Goal: Information Seeking & Learning: Check status

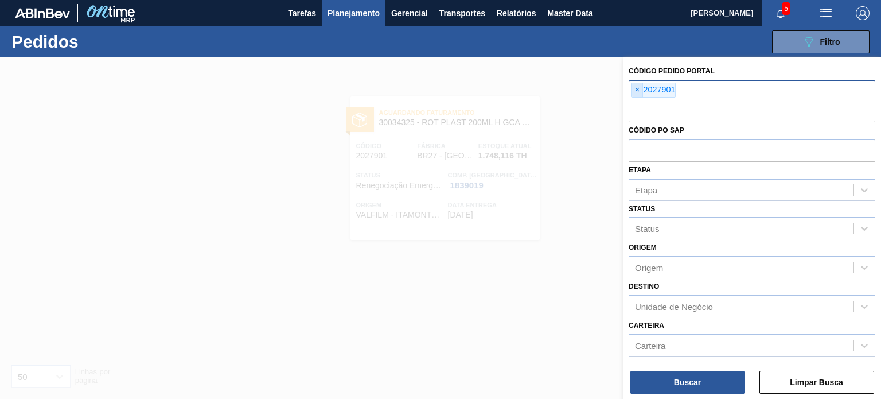
click at [640, 91] on span "×" at bounding box center [637, 90] width 11 height 14
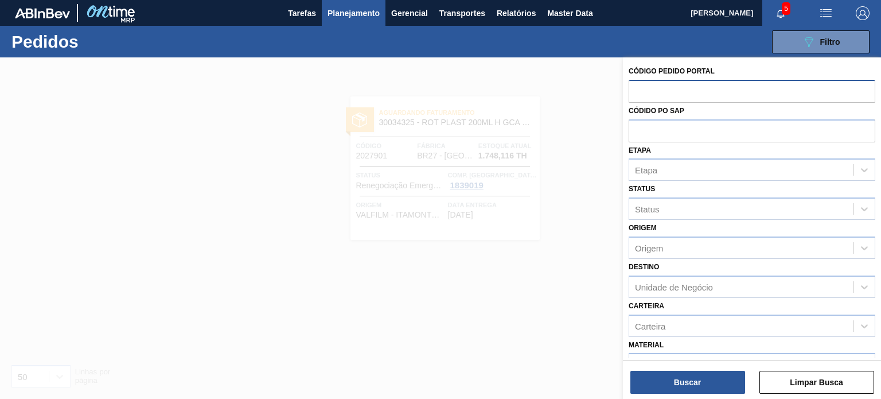
click at [340, 18] on span "Planejamento" at bounding box center [354, 13] width 52 height 14
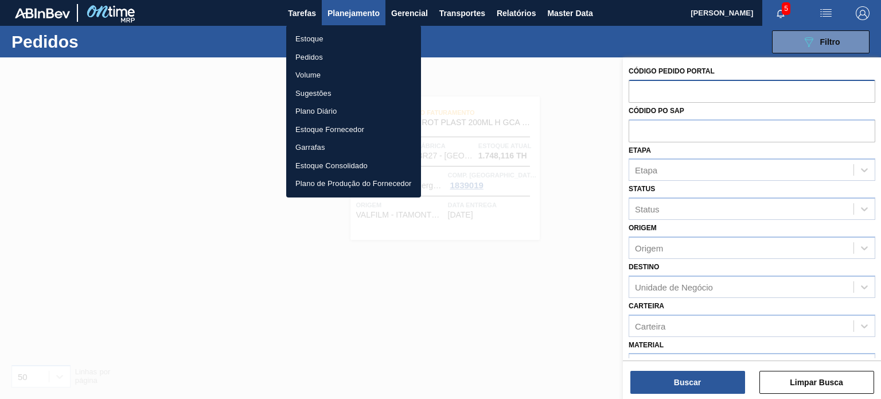
click at [314, 42] on li "Estoque" at bounding box center [353, 39] width 135 height 18
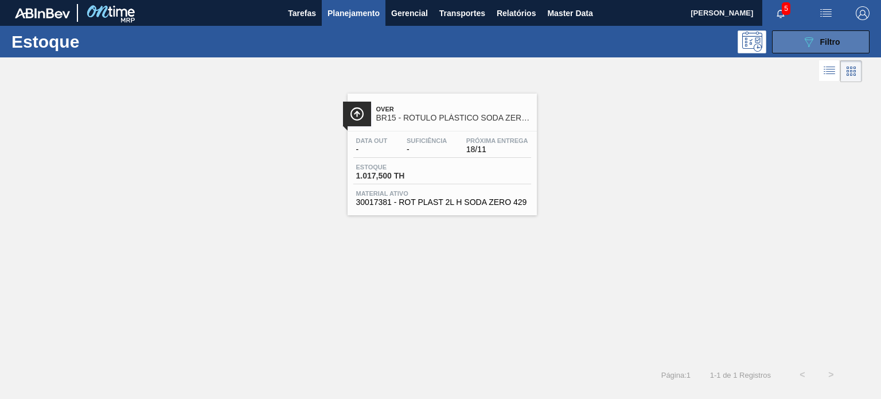
click at [808, 38] on icon "089F7B8B-B2A5-4AFE-B5C0-19BA573D28AC" at bounding box center [809, 42] width 14 height 14
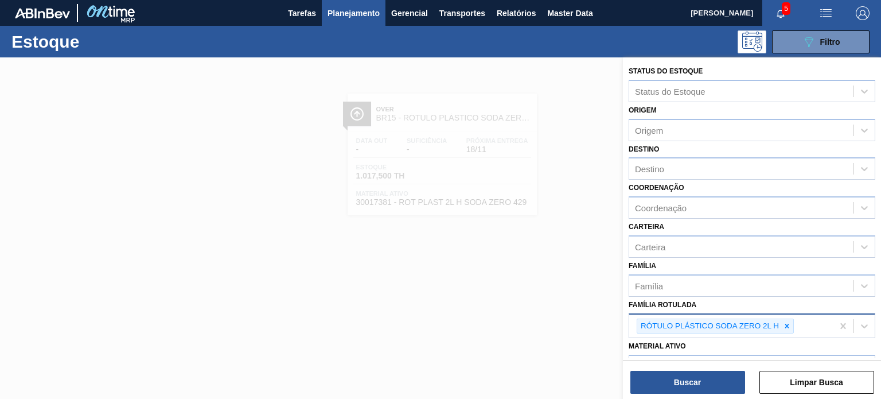
click at [791, 325] on div at bounding box center [787, 326] width 13 height 14
click at [790, 325] on icon at bounding box center [787, 326] width 8 height 8
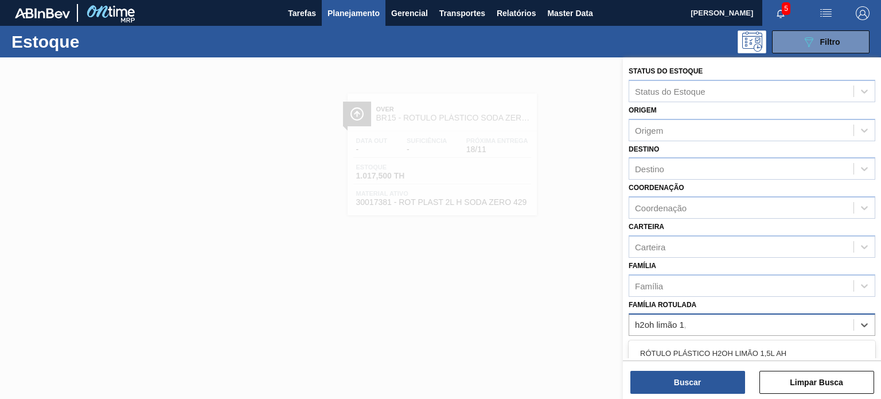
type Rotulada "h2oh limão 1,5"
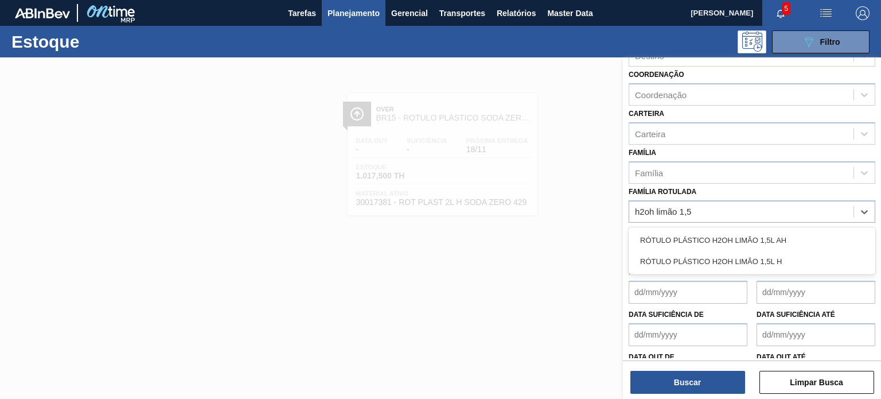
scroll to position [115, 0]
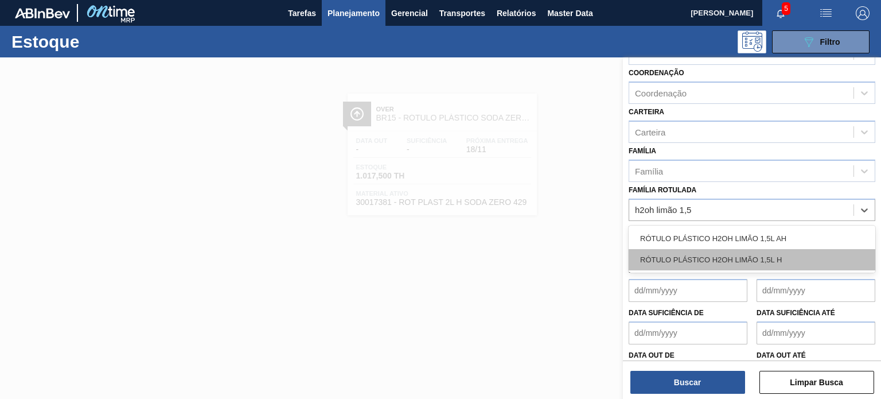
click at [778, 256] on div "RÓTULO PLÁSTICO H2OH LIMÃO 1,5L H" at bounding box center [752, 259] width 247 height 21
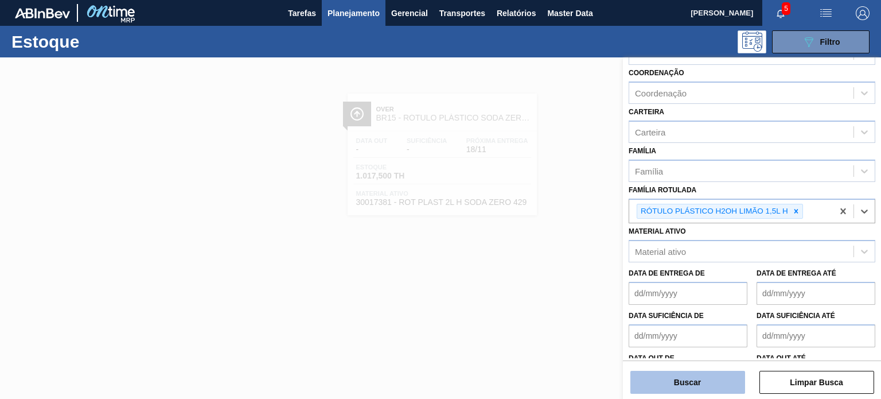
click at [677, 377] on button "Buscar" at bounding box center [688, 382] width 115 height 23
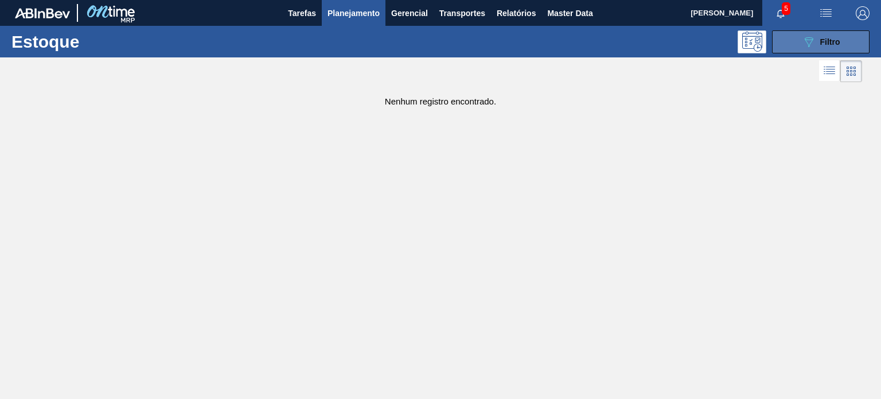
click at [814, 35] on icon "089F7B8B-B2A5-4AFE-B5C0-19BA573D28AC" at bounding box center [809, 42] width 14 height 14
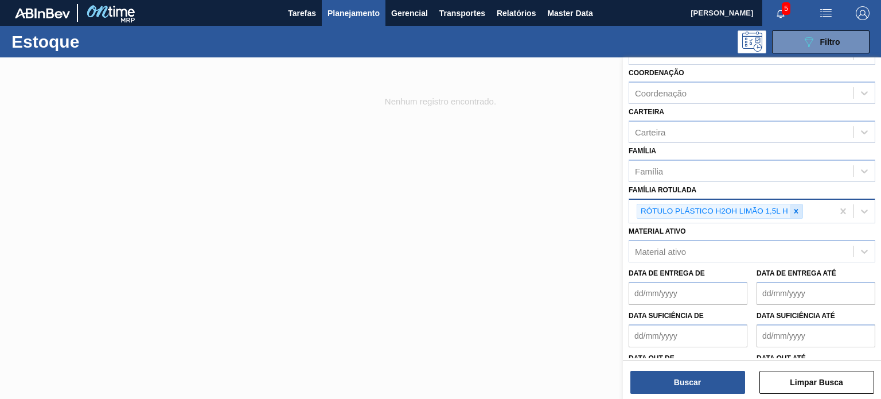
click at [800, 211] on div at bounding box center [796, 211] width 13 height 14
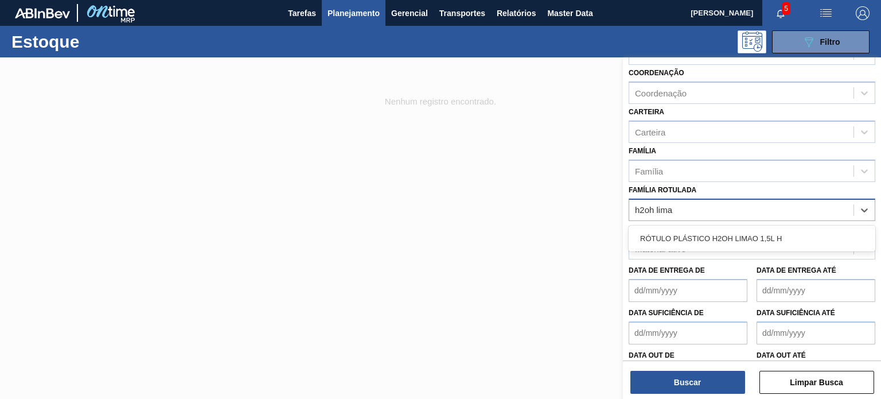
type Rotulada "h2oh limao"
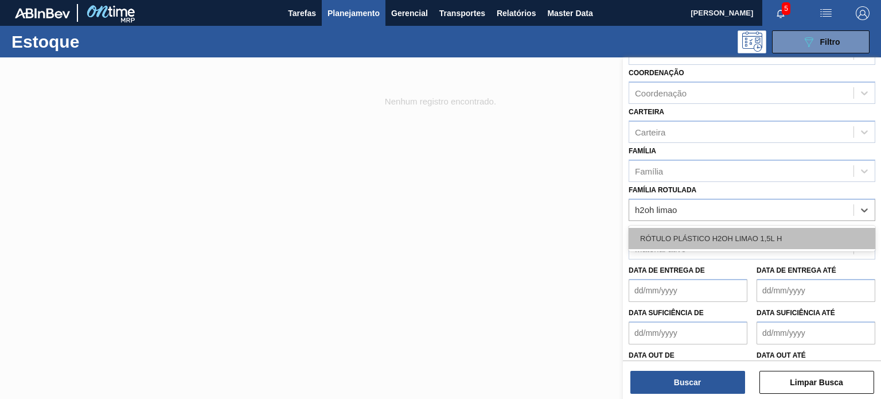
click at [785, 226] on div "RÓTULO PLÁSTICO H2OH LIMAO 1,5L H" at bounding box center [752, 239] width 247 height 26
click at [782, 230] on div "RÓTULO PLÁSTICO H2OH LIMAO 1,5L H" at bounding box center [752, 238] width 247 height 21
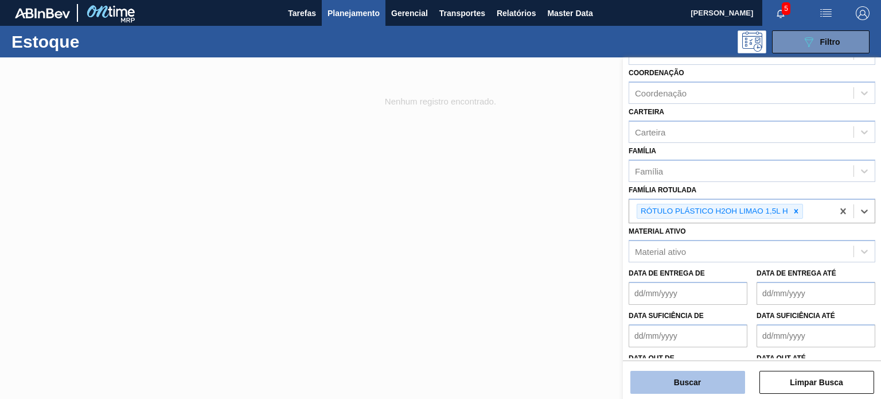
click at [677, 387] on button "Buscar" at bounding box center [688, 382] width 115 height 23
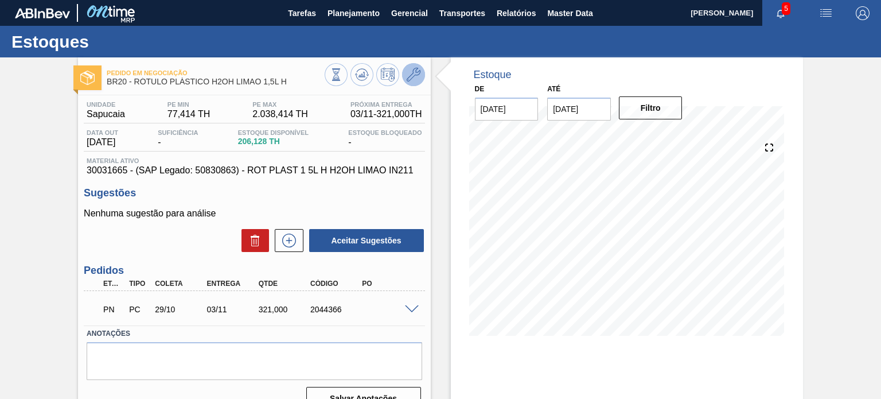
click at [408, 82] on button at bounding box center [413, 74] width 23 height 23
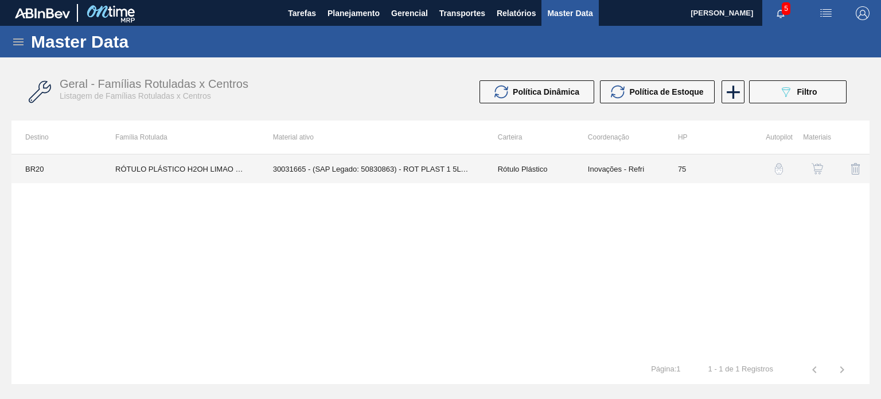
click at [739, 169] on td "75" at bounding box center [710, 168] width 90 height 29
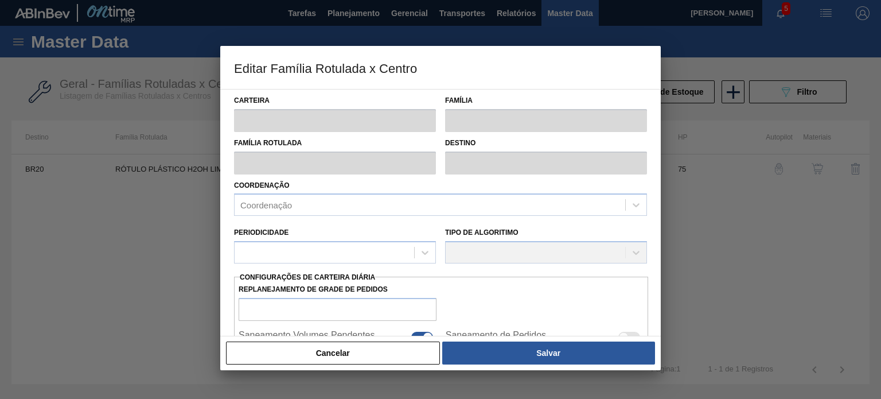
type input "Rótulo Plástico"
type input "RÓTULO PLÁSTICO H2OH LIMAO 1,5L H"
type input "BR20 - Sapucaia"
type input "75"
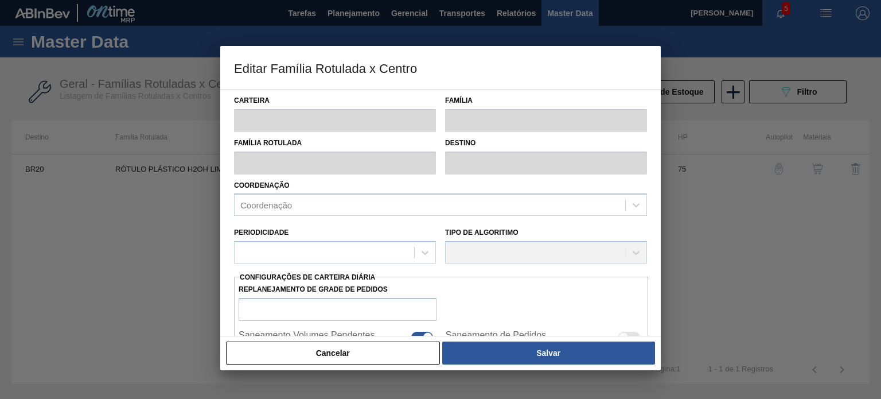
type input "77,414"
type input "2.038,414"
type input "20"
type input "469,614"
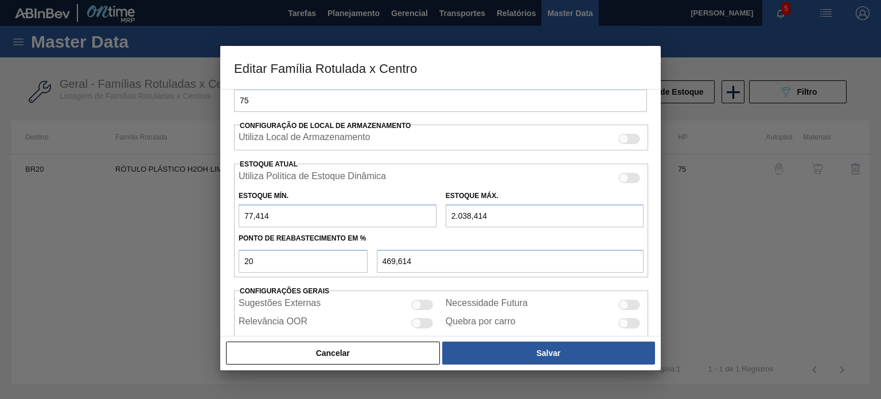
scroll to position [220, 0]
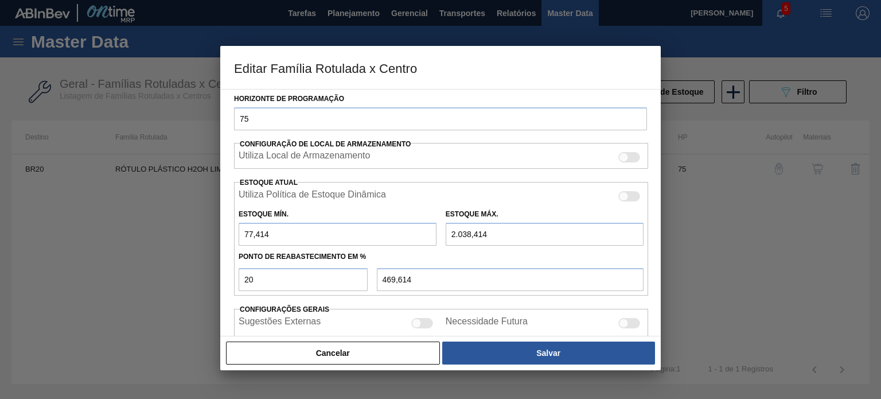
drag, startPoint x: 492, startPoint y: 232, endPoint x: 447, endPoint y: 234, distance: 44.8
click at [450, 234] on input "2.038,414" at bounding box center [545, 234] width 198 height 23
click at [457, 236] on input "2.038,414" at bounding box center [545, 234] width 198 height 23
drag, startPoint x: 290, startPoint y: 188, endPoint x: 323, endPoint y: 189, distance: 32.7
click at [326, 190] on label "Utiliza Política de Estoque Dinâmica" at bounding box center [312, 196] width 147 height 14
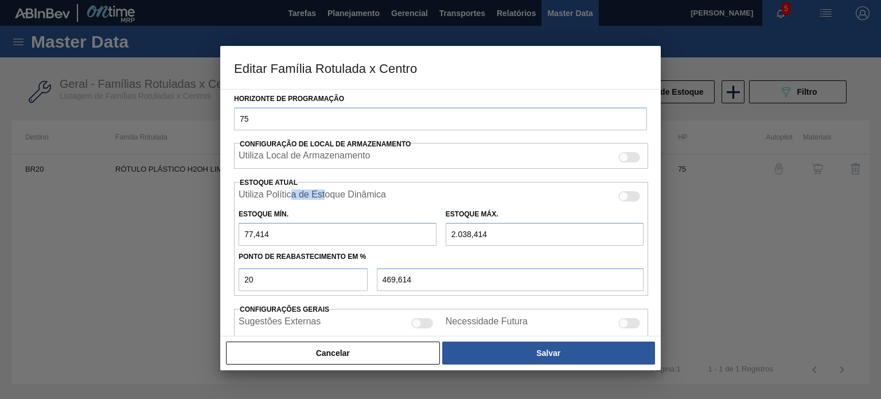
click at [273, 189] on label "Utiliza Política de Estoque Dinâmica" at bounding box center [312, 196] width 147 height 14
click at [618, 201] on input "Utiliza Política de Estoque Dinâmica" at bounding box center [618, 201] width 1 height 1
click at [273, 189] on label "Utiliza Política de Estoque Dinâmica" at bounding box center [312, 196] width 147 height 14
click at [618, 201] on input "Utiliza Política de Estoque Dinâmica" at bounding box center [618, 201] width 1 height 1
checkbox input "false"
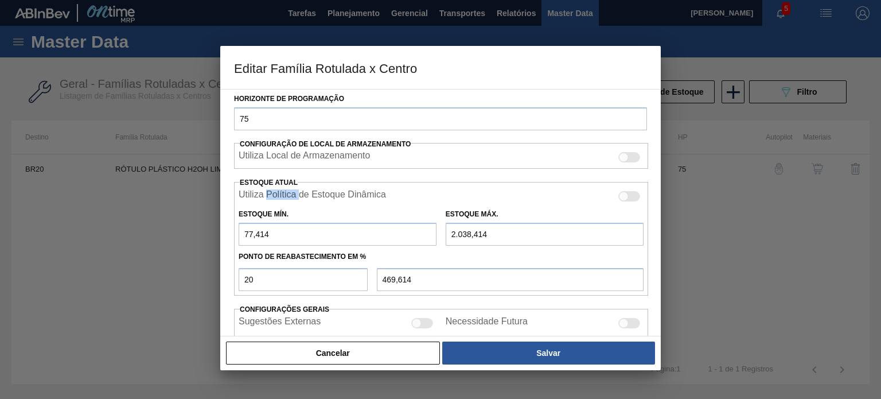
type input "0"
type input "0,000"
click at [273, 189] on label "Utiliza Política de Estoque Dinâmica" at bounding box center [312, 196] width 147 height 14
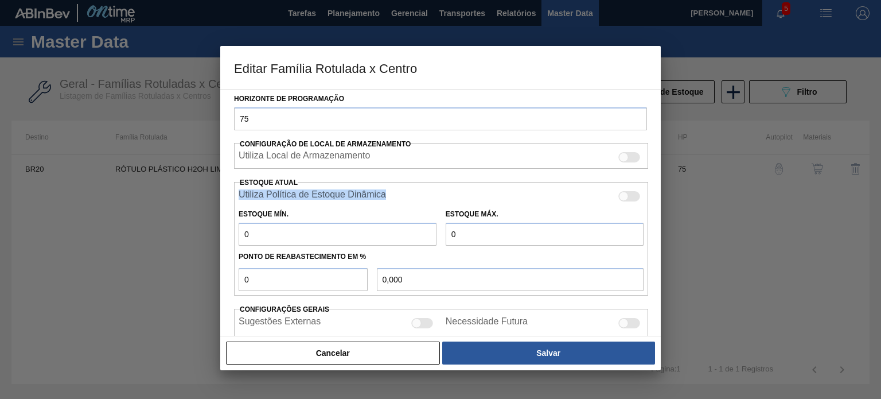
click at [618, 201] on input "Utiliza Política de Estoque Dinâmica" at bounding box center [618, 201] width 1 height 1
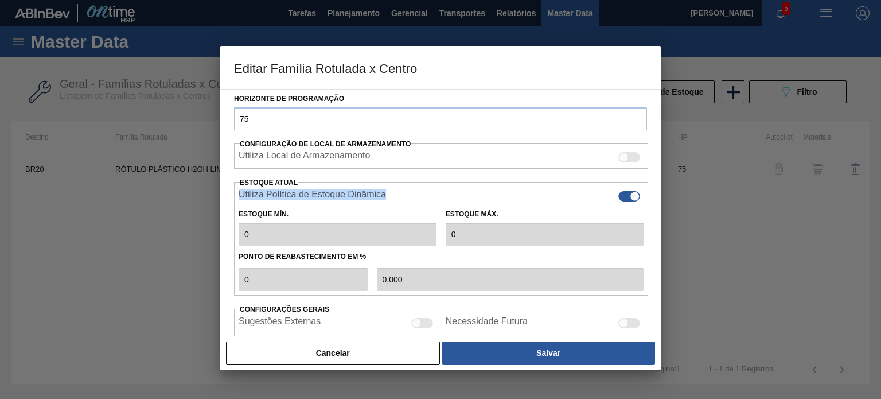
click at [380, 195] on label "Utiliza Política de Estoque Dinâmica" at bounding box center [312, 196] width 147 height 14
click at [618, 201] on input "Utiliza Política de Estoque Dinâmica" at bounding box center [618, 201] width 1 height 1
checkbox input "false"
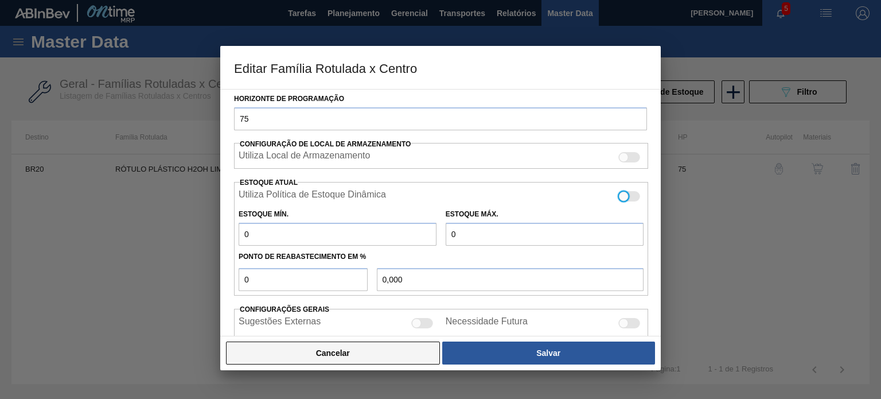
click at [388, 358] on button "Cancelar" at bounding box center [333, 352] width 214 height 23
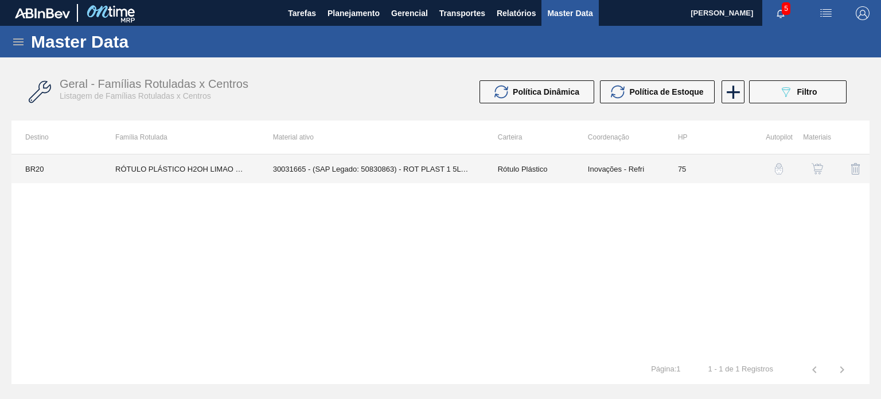
click at [475, 176] on td "30031665 - (SAP Legado: 50830863) - ROT PLAST 1 5L H H2OH LIMAO IN211" at bounding box center [371, 168] width 225 height 29
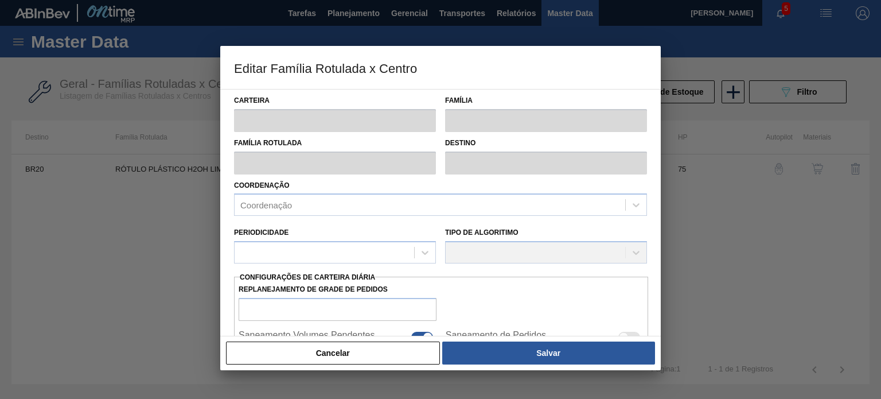
type input "Rótulo Plástico"
type input "RÓTULO PLÁSTICO H2OH LIMAO 1,5L H"
type input "BR20 - Sapucaia"
type input "75"
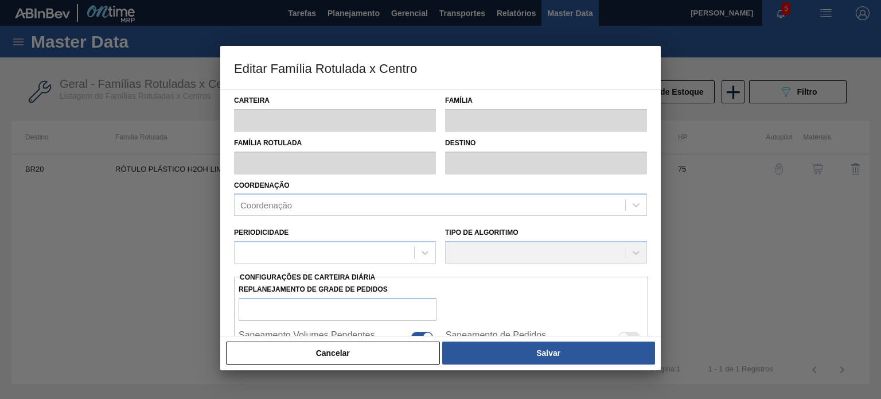
type input "77,414"
type input "2.038,414"
type input "20"
type input "469,614"
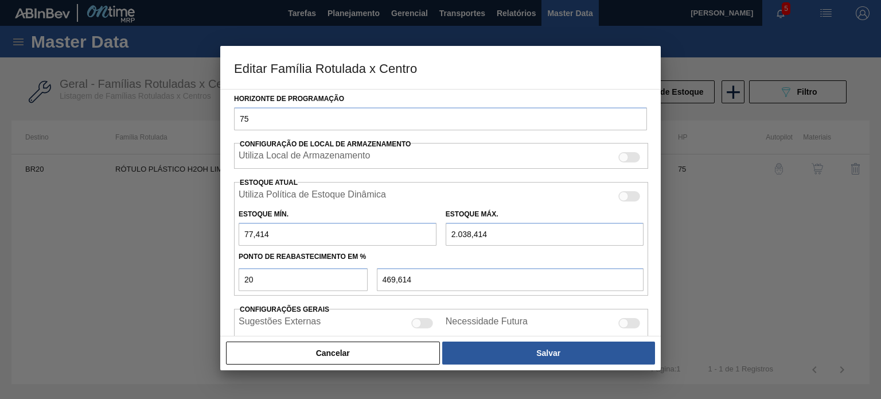
click at [499, 232] on input "2.038,414" at bounding box center [545, 234] width 198 height 23
click at [326, 270] on input "20" at bounding box center [303, 279] width 129 height 23
click at [633, 196] on div at bounding box center [630, 196] width 22 height 10
checkbox input "true"
type input "0"
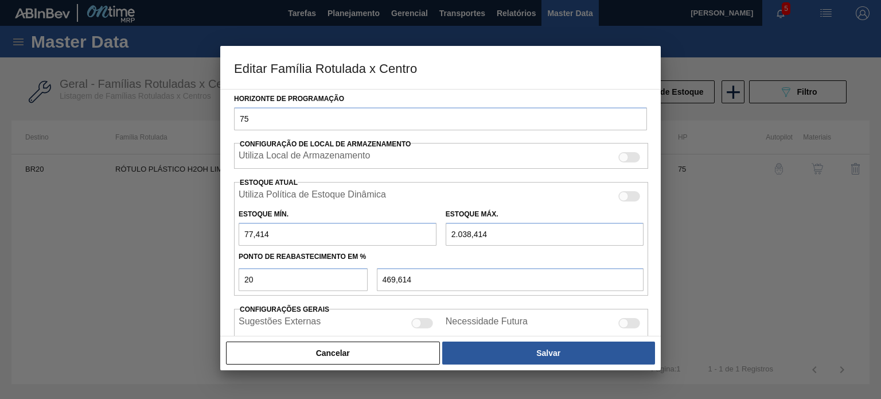
type input "0"
type input "0,000"
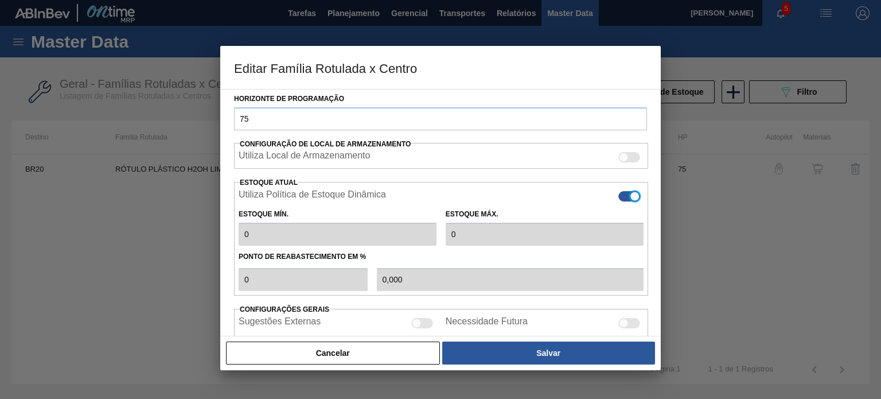
click at [633, 196] on div at bounding box center [635, 197] width 10 height 10
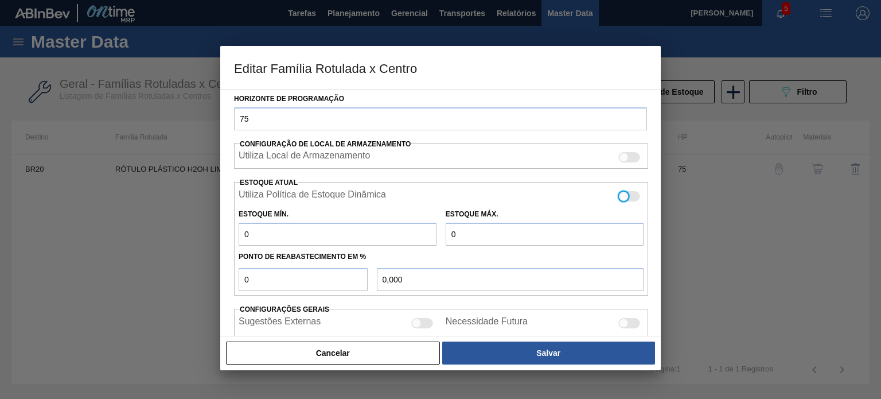
click at [633, 196] on div at bounding box center [630, 196] width 22 height 10
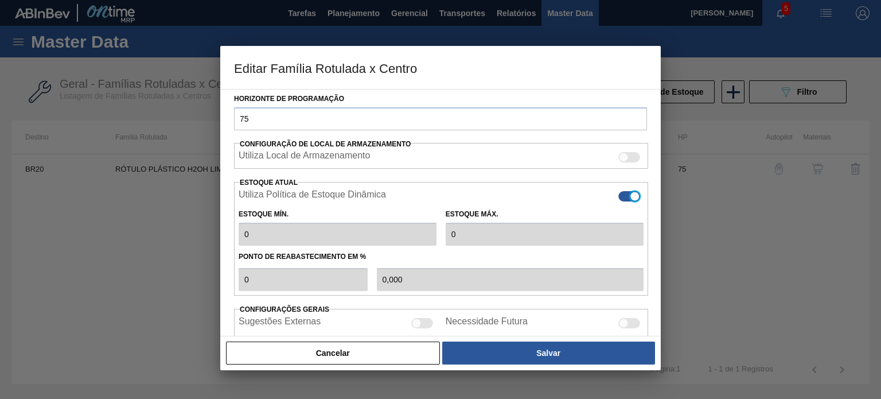
click at [633, 196] on div at bounding box center [635, 197] width 10 height 10
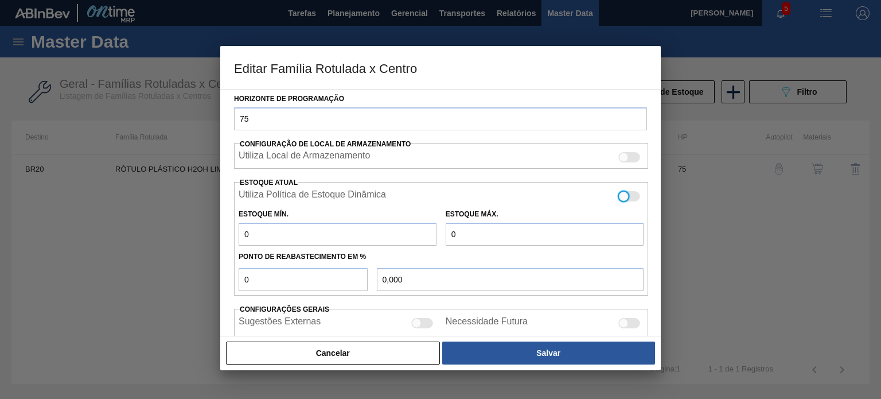
click at [633, 196] on div at bounding box center [630, 196] width 22 height 10
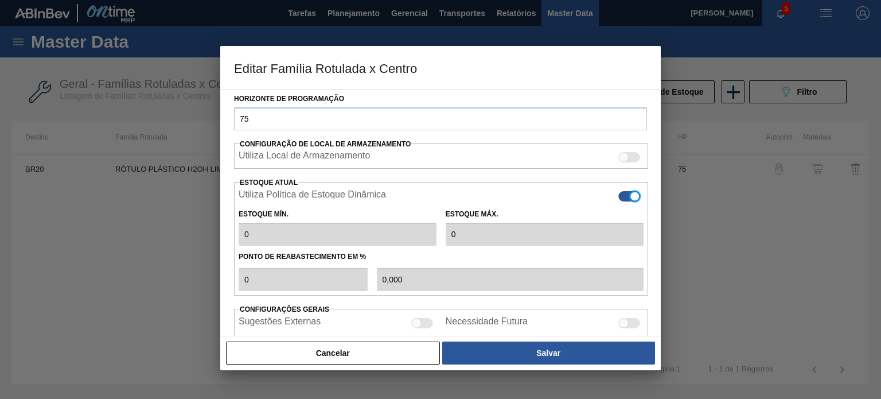
click at [633, 196] on div at bounding box center [635, 197] width 10 height 10
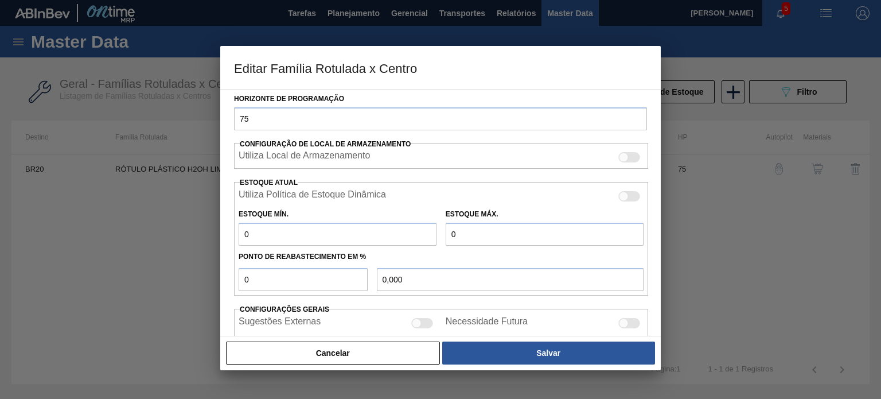
click at [633, 196] on div at bounding box center [630, 196] width 22 height 10
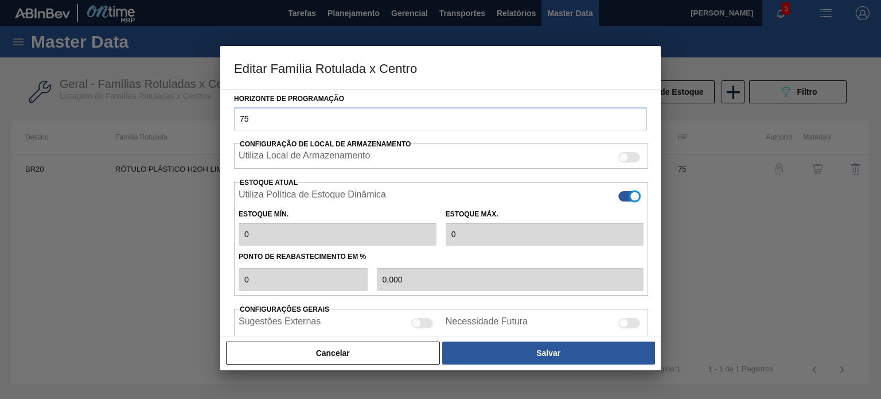
click at [633, 196] on div at bounding box center [635, 197] width 10 height 10
checkbox input "false"
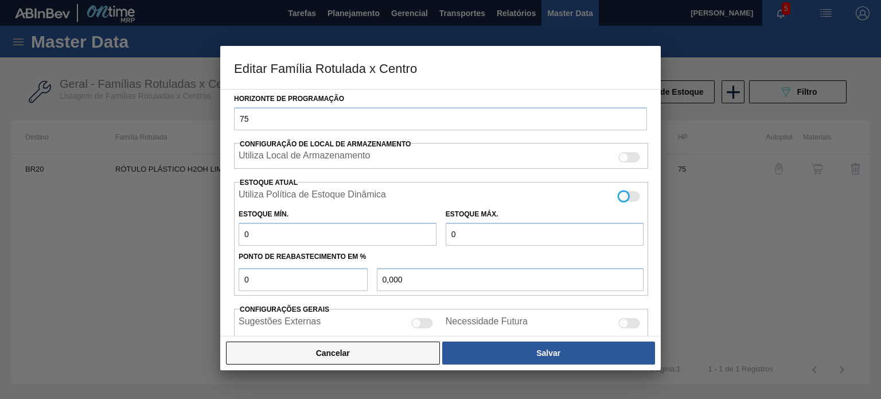
click at [365, 357] on button "Cancelar" at bounding box center [333, 352] width 214 height 23
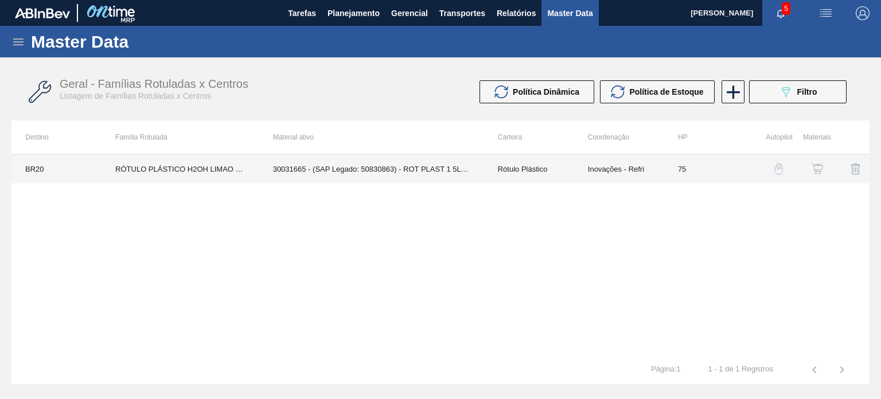
click at [519, 174] on td "Rótulo Plástico" at bounding box center [529, 168] width 90 height 29
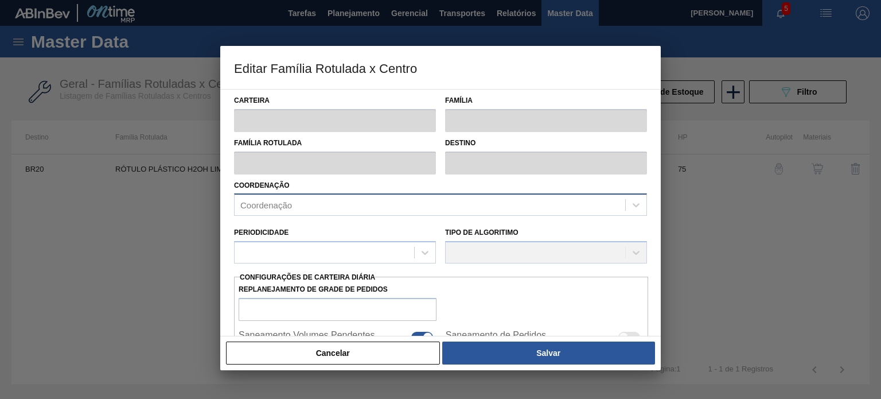
type input "Rótulo Plástico"
type input "RÓTULO PLÁSTICO H2OH LIMAO 1,5L H"
type input "BR20 - Sapucaia"
type input "75"
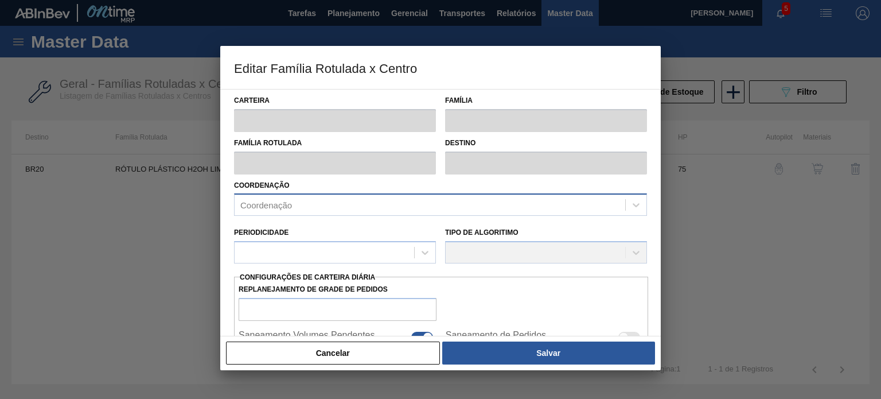
type input "77,414"
type input "2.038,414"
type input "20"
type input "469,614"
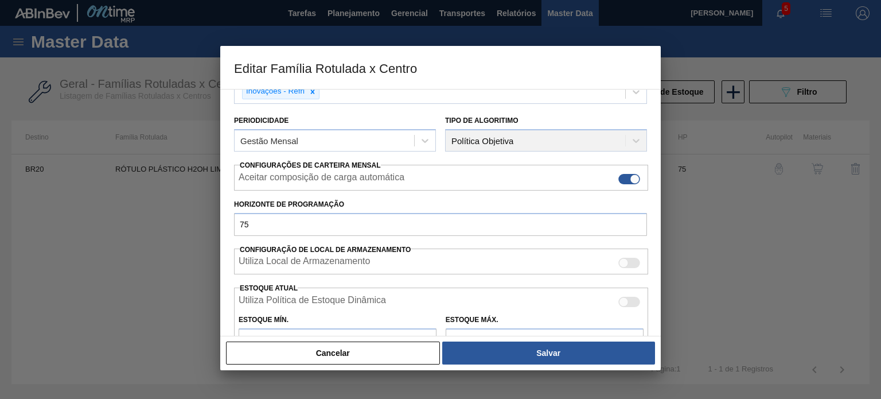
scroll to position [0, 0]
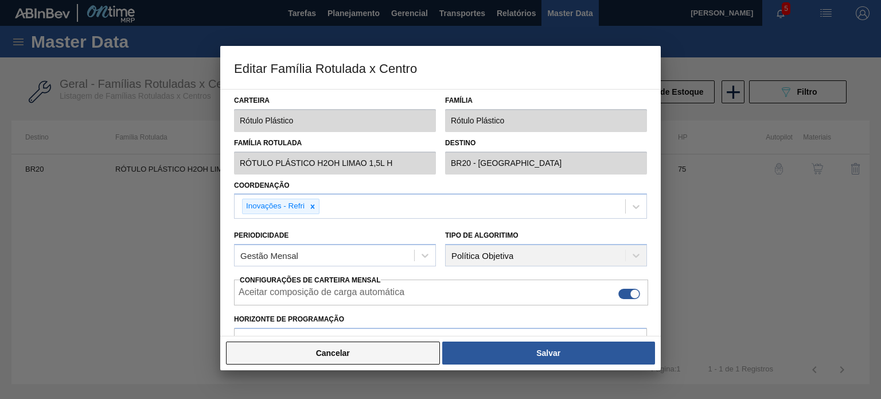
click at [394, 355] on button "Cancelar" at bounding box center [333, 352] width 214 height 23
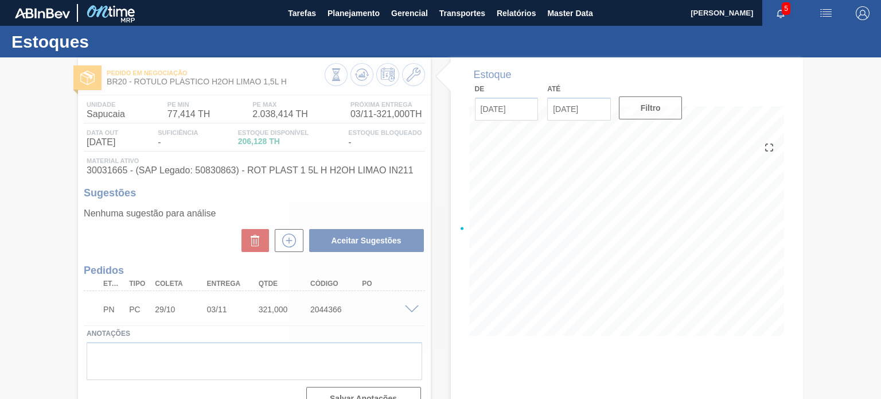
click at [269, 113] on div at bounding box center [440, 227] width 881 height 341
click at [266, 113] on div at bounding box center [440, 227] width 881 height 341
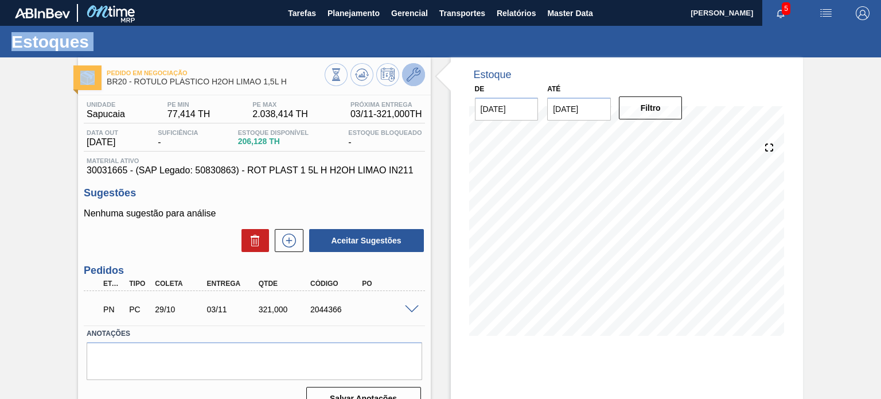
click at [413, 79] on icon at bounding box center [414, 75] width 14 height 14
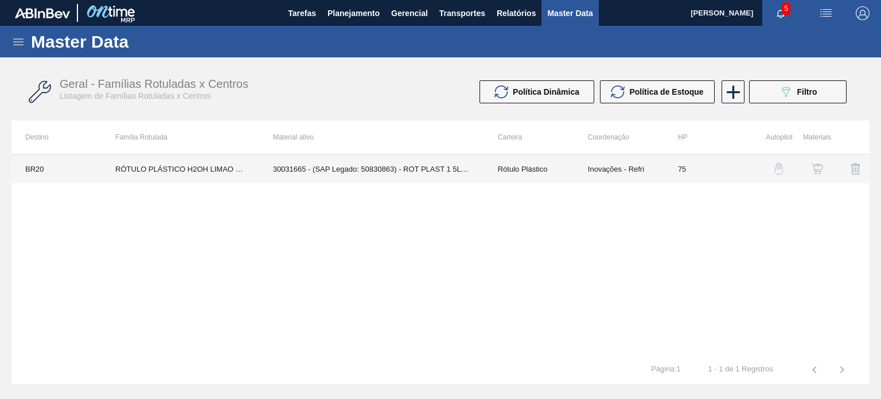
click at [547, 167] on td "Rótulo Plástico" at bounding box center [529, 168] width 90 height 29
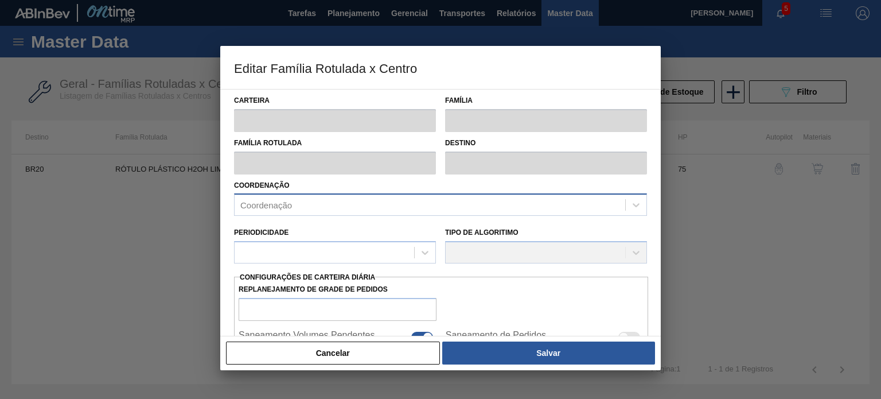
type input "Rótulo Plástico"
type input "RÓTULO PLÁSTICO H2OH LIMAO 1,5L H"
type input "BR20 - Sapucaia"
type input "75"
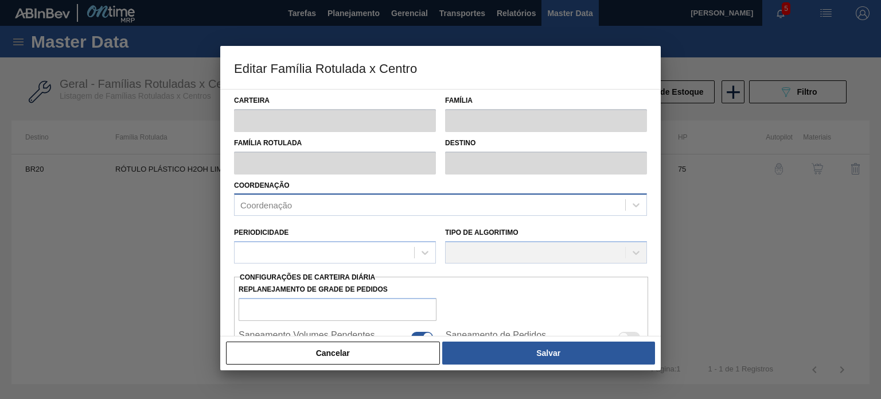
type input "77,414"
type input "2.038,414"
type input "20"
type input "469,614"
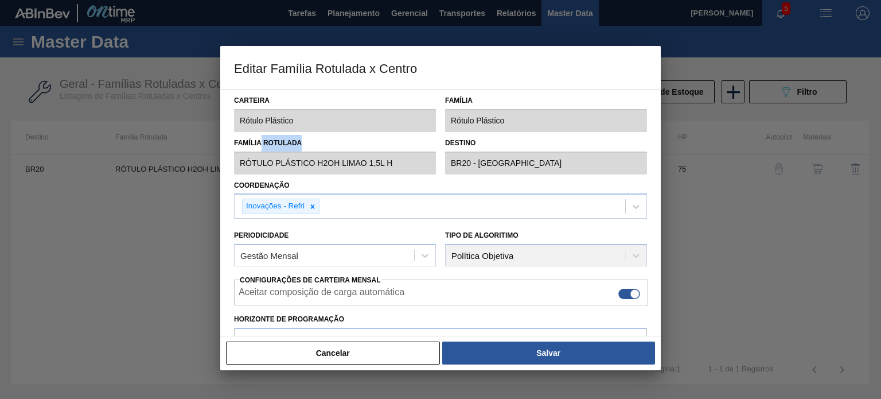
drag, startPoint x: 262, startPoint y: 140, endPoint x: 308, endPoint y: 139, distance: 46.5
click at [308, 139] on label "Família Rotulada" at bounding box center [335, 143] width 202 height 17
drag, startPoint x: 459, startPoint y: 144, endPoint x: 472, endPoint y: 144, distance: 13.8
click at [472, 144] on label "Destino" at bounding box center [546, 143] width 202 height 17
click at [257, 185] on label "Coordenação" at bounding box center [262, 185] width 56 height 8
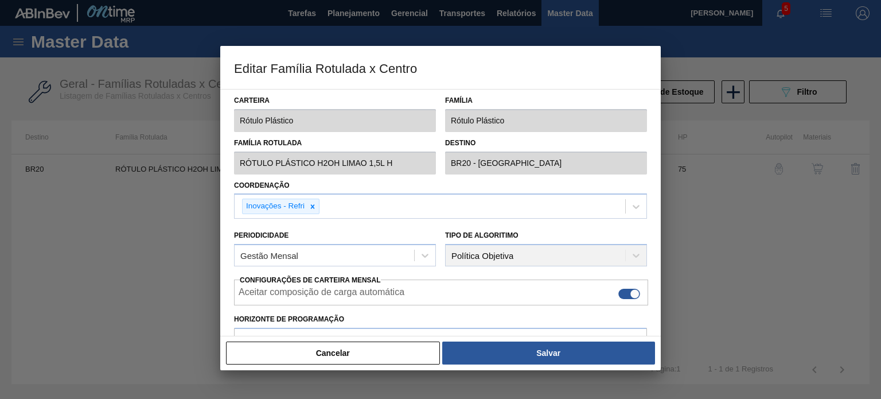
click at [322, 201] on input "Coordenação" at bounding box center [322, 206] width 1 height 10
click at [257, 185] on label "Coordenação" at bounding box center [262, 185] width 56 height 8
click at [322, 201] on input "Coordenação" at bounding box center [322, 206] width 1 height 10
click at [257, 185] on label "Coordenação" at bounding box center [262, 185] width 56 height 8
click at [322, 201] on input "Coordenação" at bounding box center [322, 206] width 1 height 10
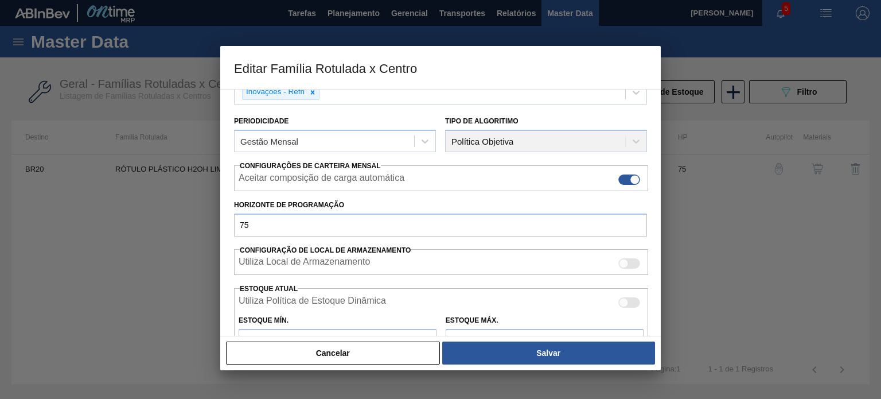
scroll to position [115, 0]
click at [478, 133] on div "Tipo de Algoritimo Política Objetiva" at bounding box center [546, 131] width 202 height 39
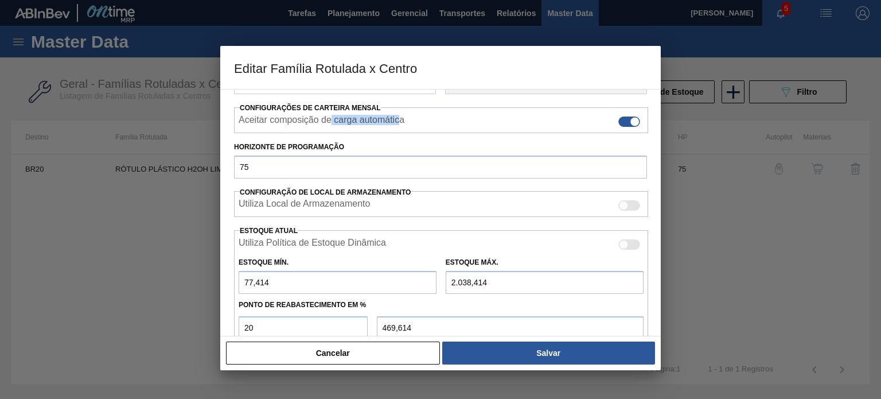
drag, startPoint x: 331, startPoint y: 119, endPoint x: 399, endPoint y: 121, distance: 68.3
click at [399, 121] on label "Aceitar composição de carga automática" at bounding box center [322, 122] width 166 height 14
drag, startPoint x: 269, startPoint y: 166, endPoint x: 225, endPoint y: 161, distance: 43.9
click at [225, 161] on div "Carteira Rótulo Plástico Família Rótulo Plástico Família Rotulada RÓTULO PLÁSTI…" at bounding box center [440, 212] width 441 height 247
click at [244, 165] on input "75" at bounding box center [440, 167] width 413 height 23
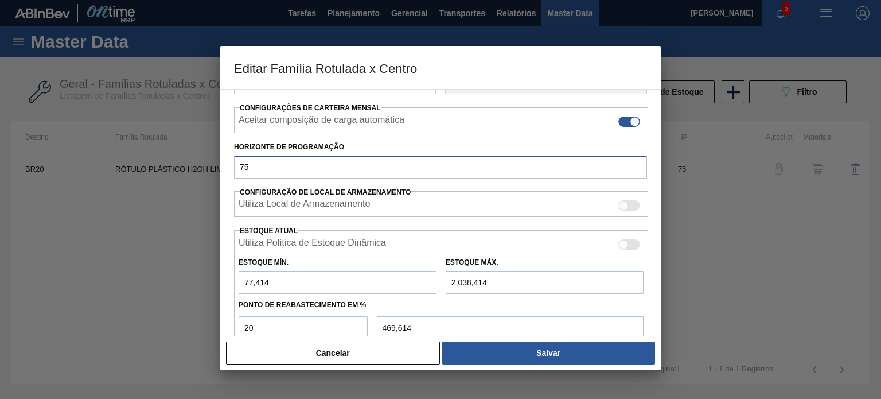
click at [244, 165] on input "75" at bounding box center [440, 167] width 413 height 23
click at [250, 169] on input "75" at bounding box center [440, 167] width 413 height 23
drag, startPoint x: 251, startPoint y: 168, endPoint x: 238, endPoint y: 168, distance: 13.2
click at [238, 168] on input "75" at bounding box center [440, 167] width 413 height 23
click at [243, 165] on input "75" at bounding box center [440, 167] width 413 height 23
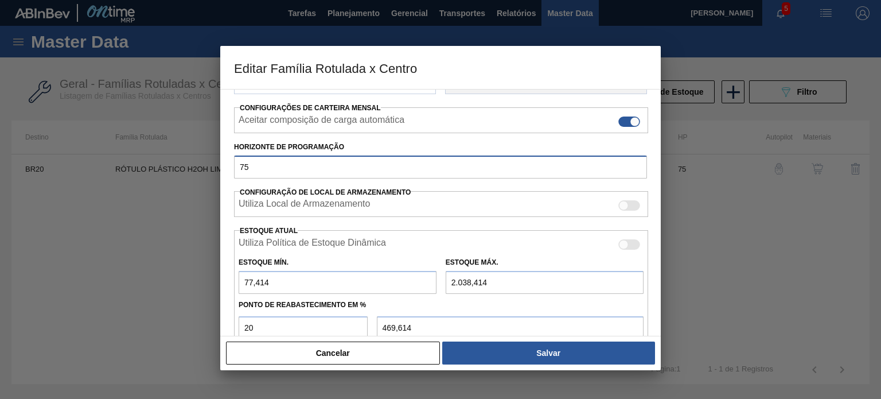
click at [243, 165] on input "75" at bounding box center [440, 167] width 413 height 23
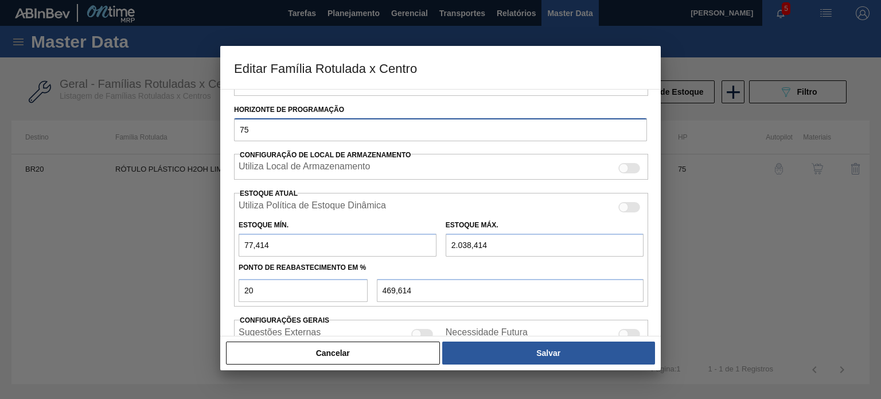
scroll to position [230, 0]
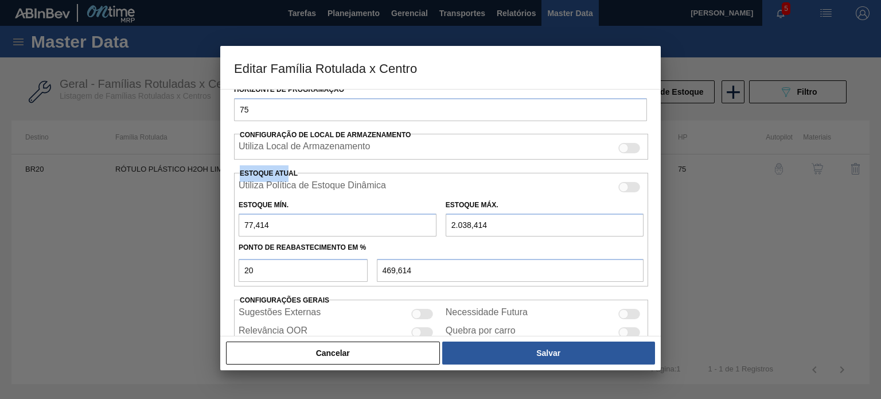
drag, startPoint x: 244, startPoint y: 170, endPoint x: 288, endPoint y: 170, distance: 44.2
click at [288, 170] on label "Estoque Atual" at bounding box center [269, 173] width 58 height 8
drag, startPoint x: 254, startPoint y: 183, endPoint x: 371, endPoint y: 184, distance: 117.6
click at [371, 184] on label "Utiliza Política de Estoque Dinâmica" at bounding box center [312, 187] width 147 height 14
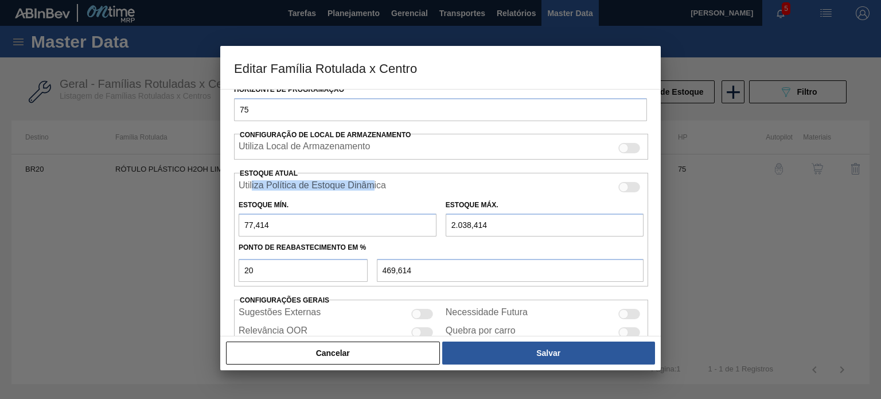
click at [618, 192] on input "Utiliza Política de Estoque Dinâmica" at bounding box center [618, 192] width 1 height 1
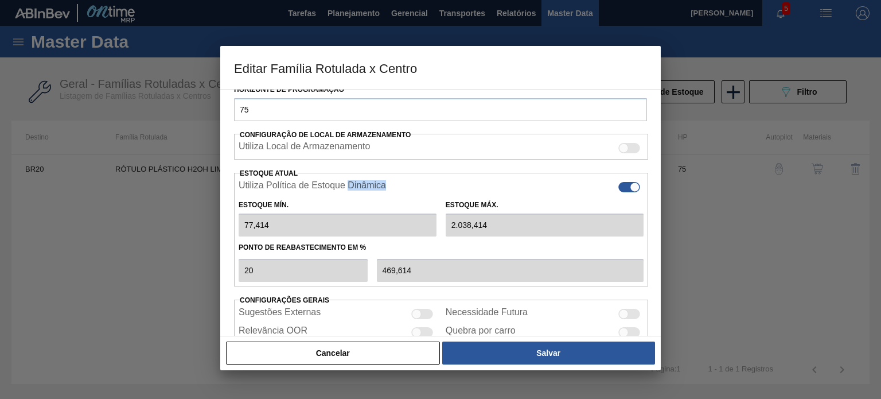
click at [370, 184] on label "Utiliza Política de Estoque Dinâmica" at bounding box center [312, 187] width 147 height 14
click at [618, 192] on input "Utiliza Política de Estoque Dinâmica" at bounding box center [618, 192] width 1 height 1
click at [369, 184] on label "Utiliza Política de Estoque Dinâmica" at bounding box center [312, 187] width 147 height 14
click at [618, 192] on input "Utiliza Política de Estoque Dinâmica" at bounding box center [618, 192] width 1 height 1
click at [626, 187] on div at bounding box center [630, 187] width 22 height 10
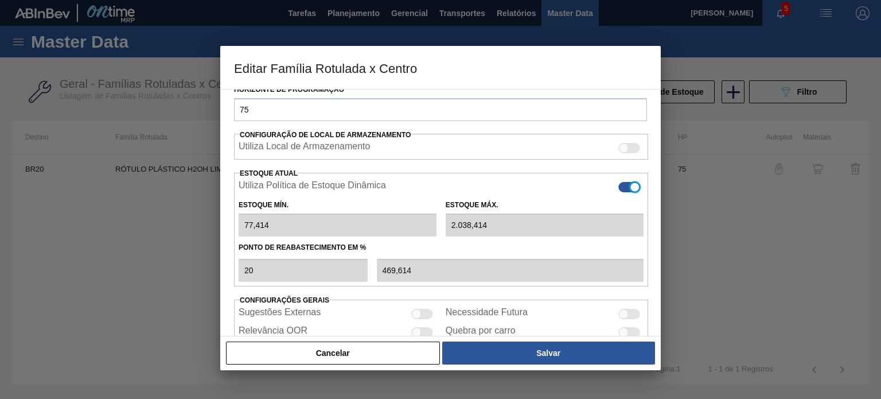
checkbox input "false"
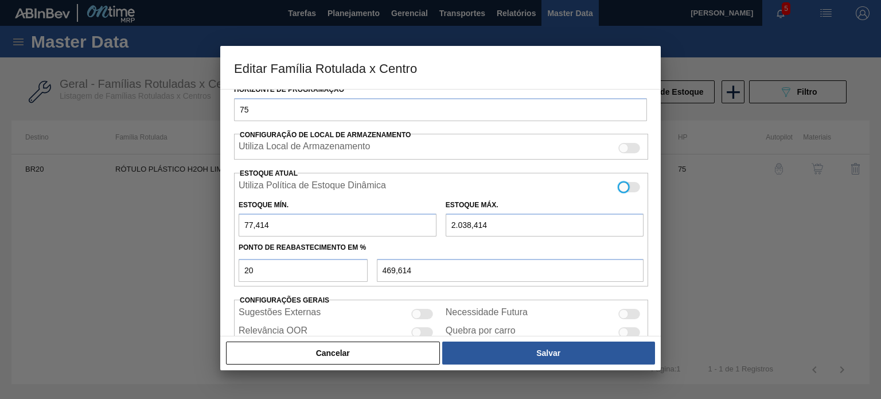
type input "0"
type input "0,000"
click at [622, 187] on div at bounding box center [624, 187] width 10 height 10
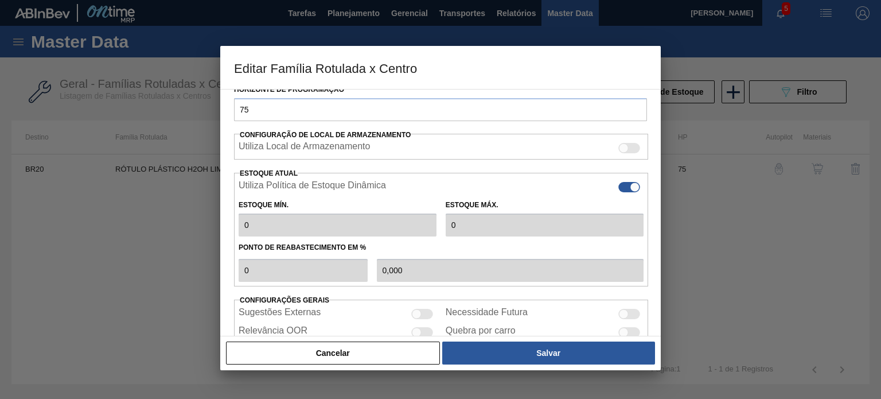
click at [623, 187] on div at bounding box center [630, 187] width 22 height 10
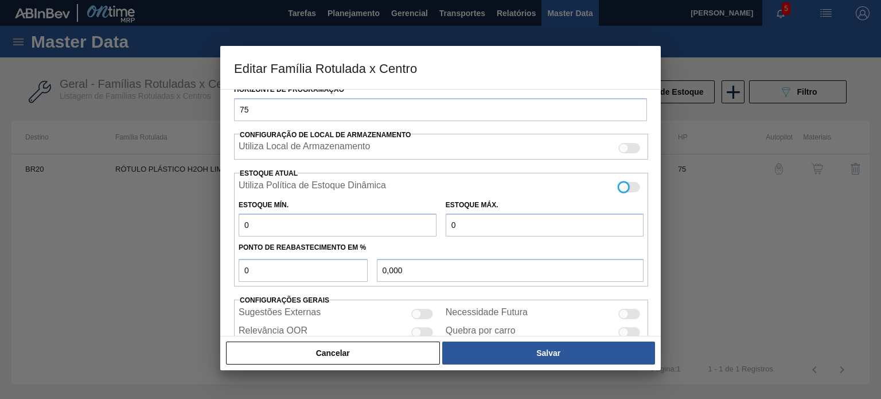
click at [623, 187] on div at bounding box center [624, 187] width 10 height 10
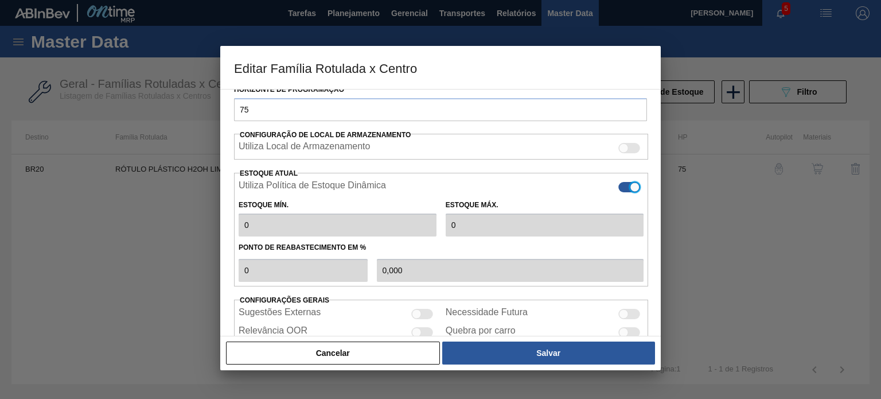
click at [623, 187] on div at bounding box center [630, 187] width 22 height 10
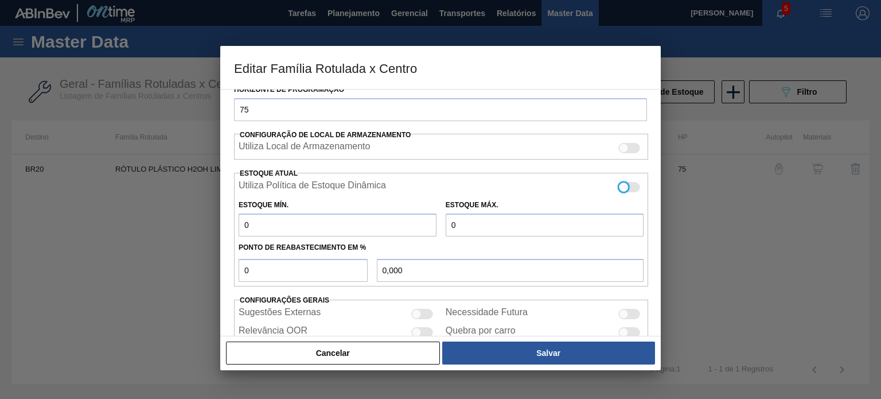
click at [623, 187] on div at bounding box center [624, 187] width 10 height 10
checkbox input "true"
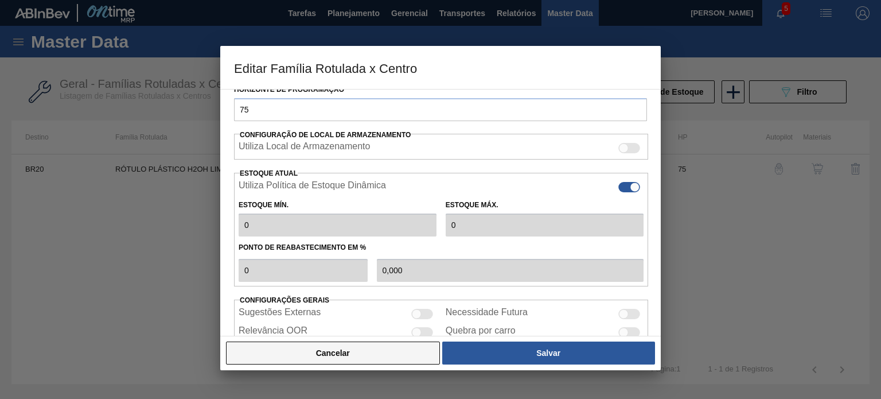
click at [399, 346] on button "Cancelar" at bounding box center [333, 352] width 214 height 23
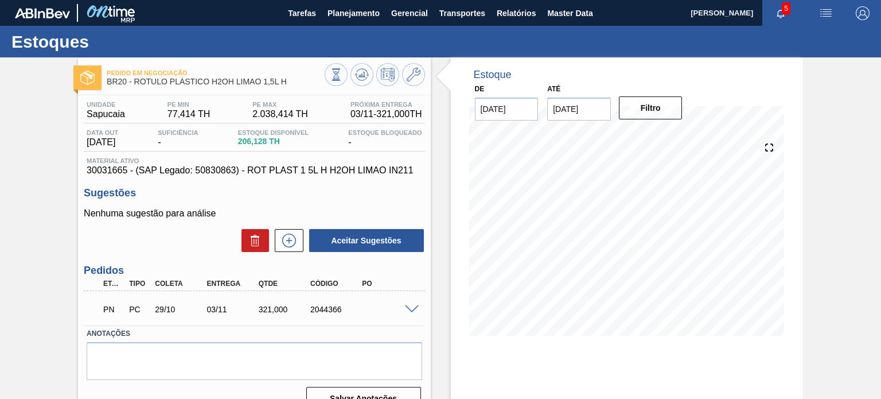
click at [108, 173] on span "30031665 - (SAP Legado: 50830863) - ROT PLAST 1 5L H H2OH LIMAO IN211" at bounding box center [254, 170] width 335 height 10
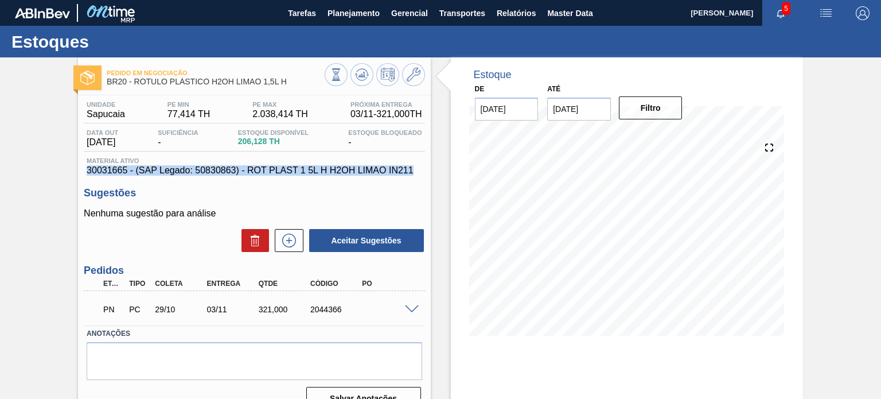
click at [108, 173] on span "30031665 - (SAP Legado: 50830863) - ROT PLAST 1 5L H H2OH LIMAO IN211" at bounding box center [254, 170] width 335 height 10
click at [118, 172] on span "30031665 - (SAP Legado: 50830863) - ROT PLAST 1 5L H H2OH LIMAO IN211" at bounding box center [254, 170] width 335 height 10
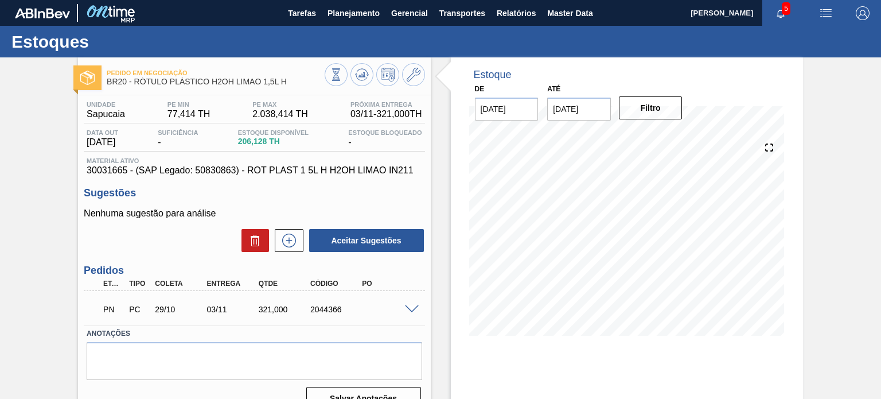
click at [117, 173] on span "30031665 - (SAP Legado: 50830863) - ROT PLAST 1 5L H H2OH LIMAO IN211" at bounding box center [254, 170] width 335 height 10
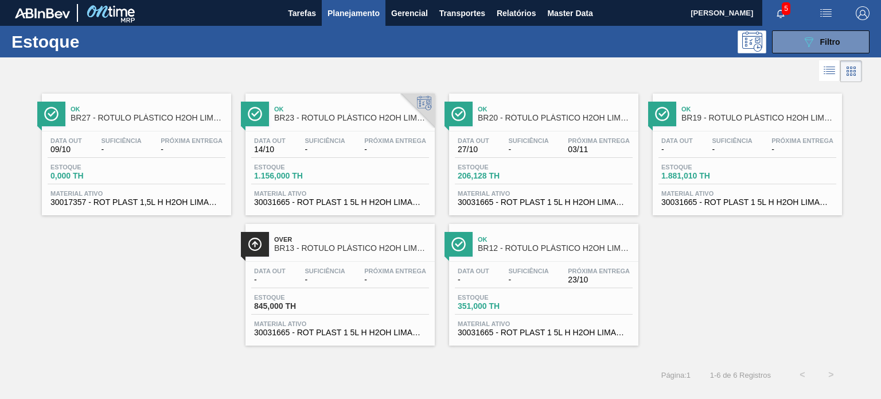
scroll to position [115, 0]
click at [813, 38] on icon at bounding box center [809, 42] width 9 height 10
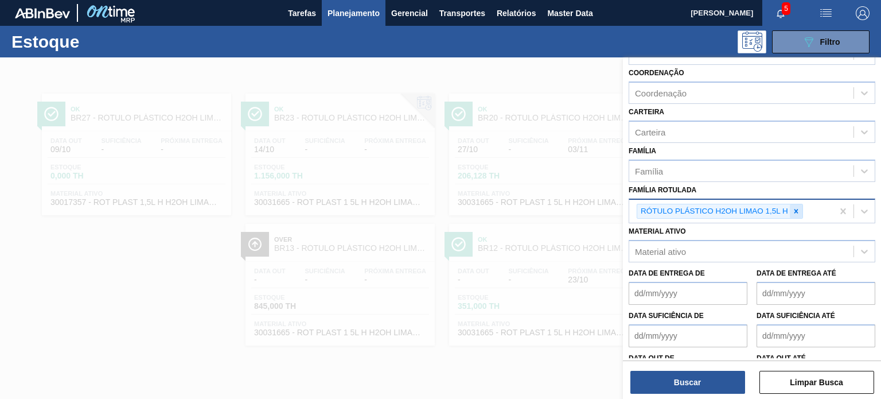
click at [798, 208] on icon at bounding box center [797, 211] width 8 height 8
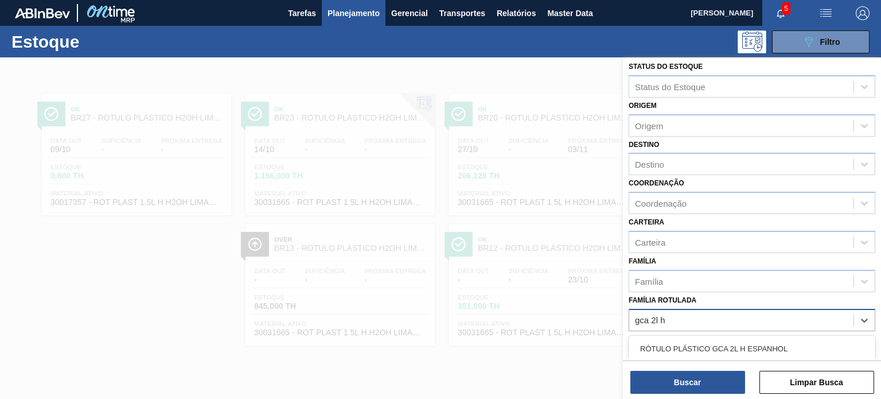
scroll to position [0, 0]
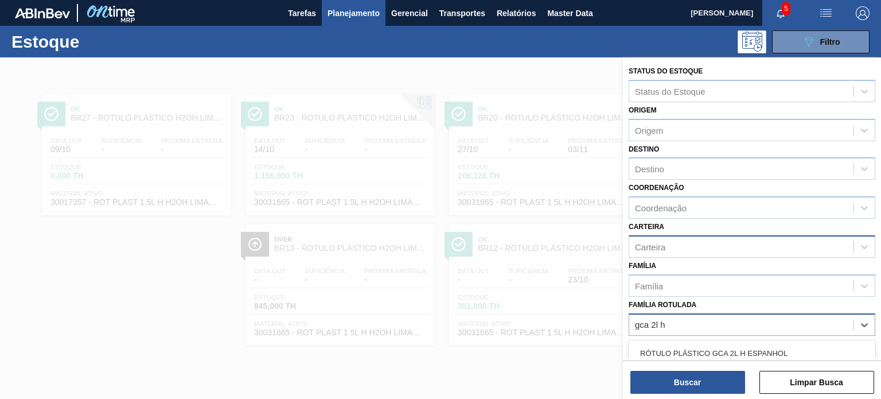
type Rotulada "gca 2l h"
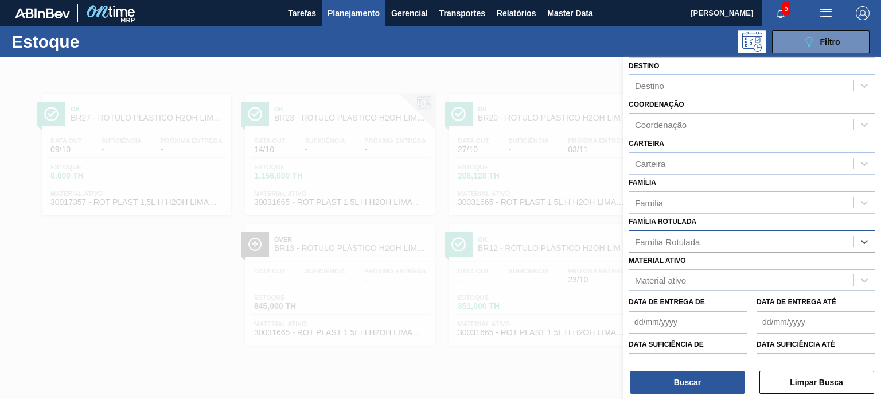
scroll to position [146, 0]
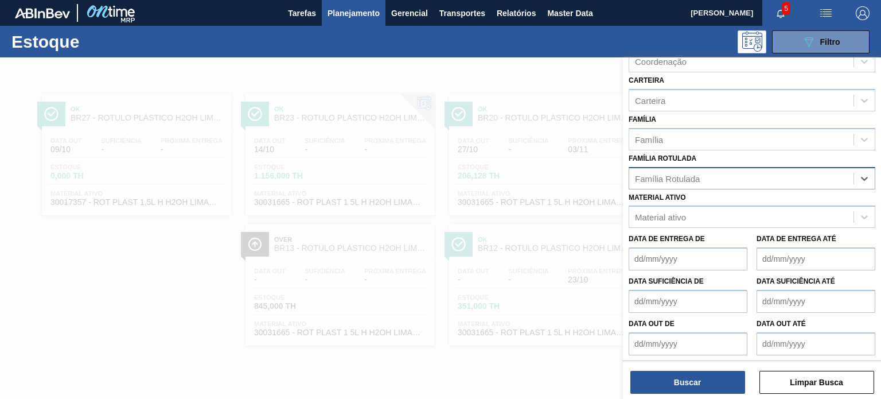
click at [668, 176] on div "Família Rotulada" at bounding box center [667, 178] width 65 height 10
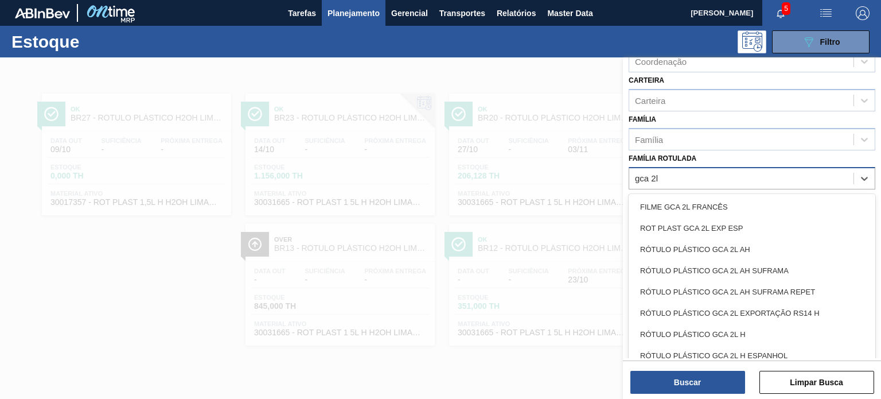
type Rotulada "gca 2l"
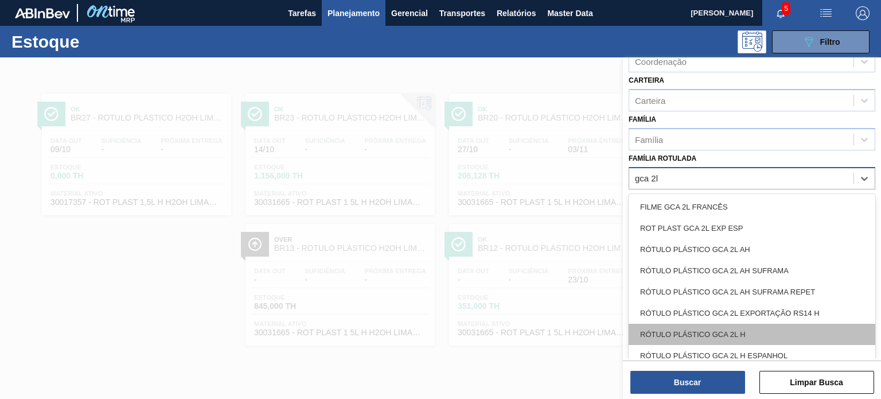
click at [739, 324] on div "RÓTULO PLÁSTICO GCA 2L H" at bounding box center [752, 334] width 247 height 21
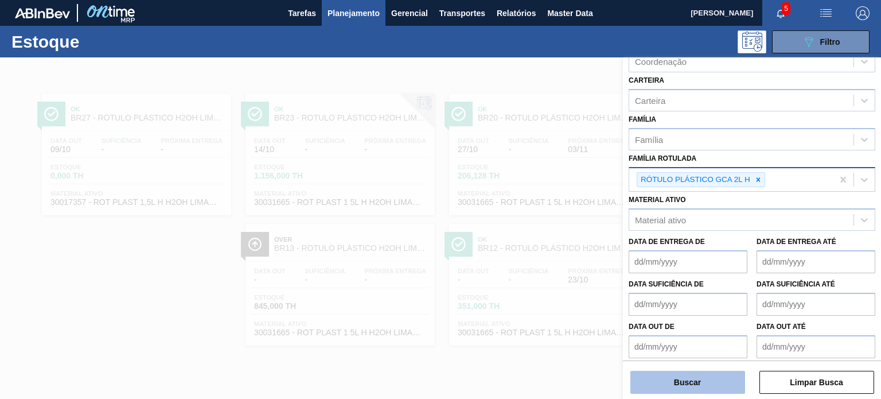
click at [712, 384] on button "Buscar" at bounding box center [688, 382] width 115 height 23
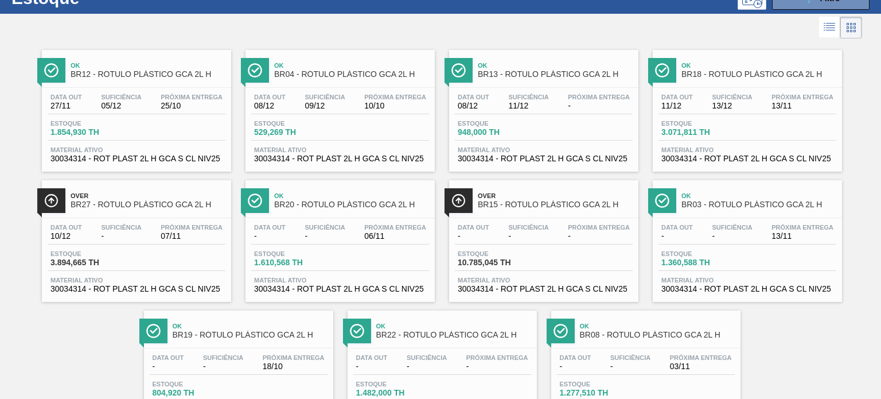
scroll to position [0, 0]
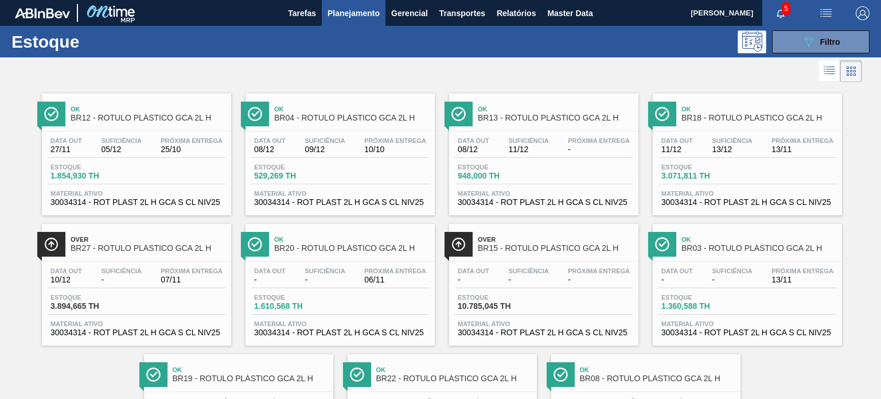
drag, startPoint x: 822, startPoint y: 45, endPoint x: 819, endPoint y: 56, distance: 11.1
click at [821, 47] on div "089F7B8B-B2A5-4AFE-B5C0-19BA573D28AC Filtro" at bounding box center [821, 42] width 38 height 14
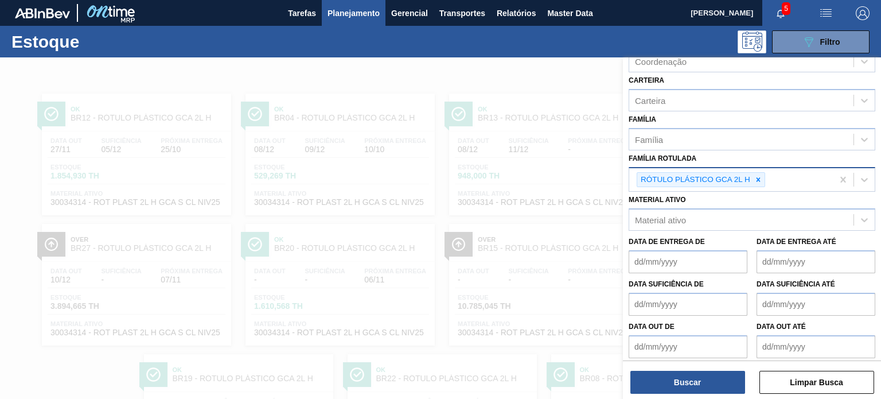
click at [759, 184] on div "RÓTULO PLÁSTICO GCA 2L H" at bounding box center [701, 179] width 129 height 15
click at [760, 178] on icon at bounding box center [759, 180] width 8 height 8
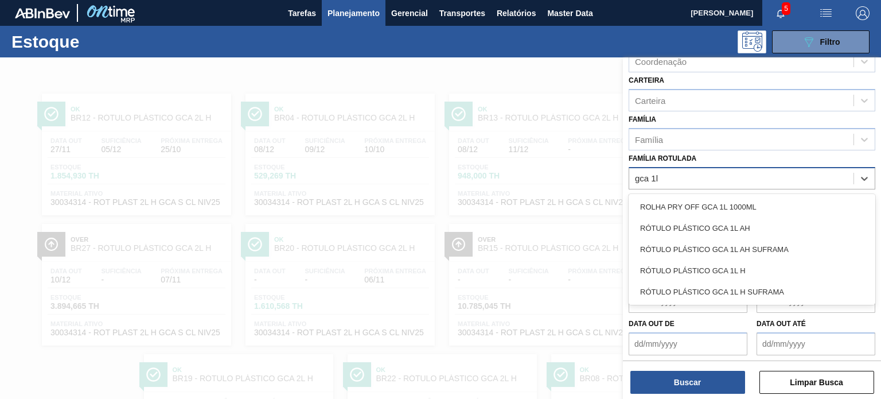
type Rotulada "gca 1l h"
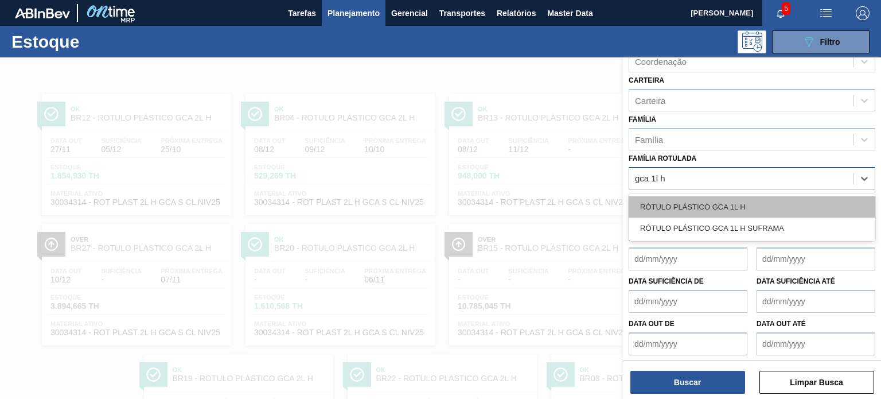
click at [754, 204] on div "RÓTULO PLÁSTICO GCA 1L H" at bounding box center [752, 206] width 247 height 21
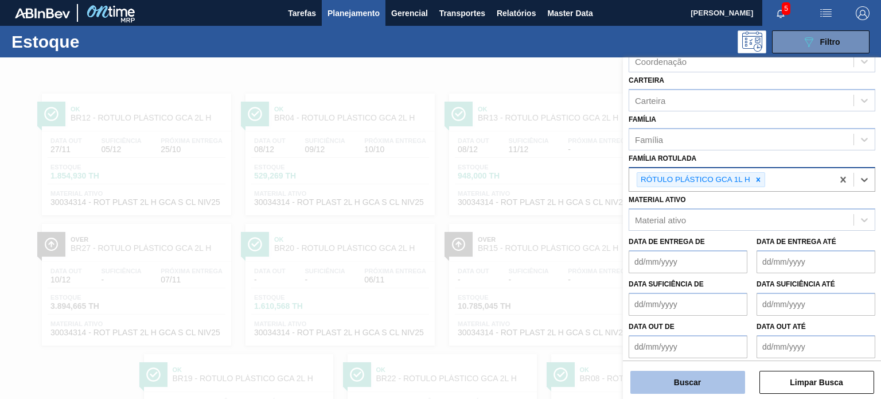
click at [735, 375] on button "Buscar" at bounding box center [688, 382] width 115 height 23
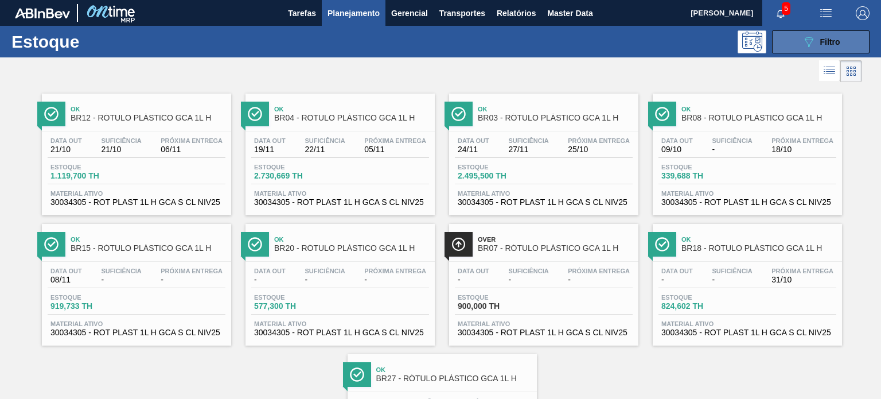
click at [840, 51] on button "089F7B8B-B2A5-4AFE-B5C0-19BA573D28AC Filtro" at bounding box center [821, 41] width 98 height 23
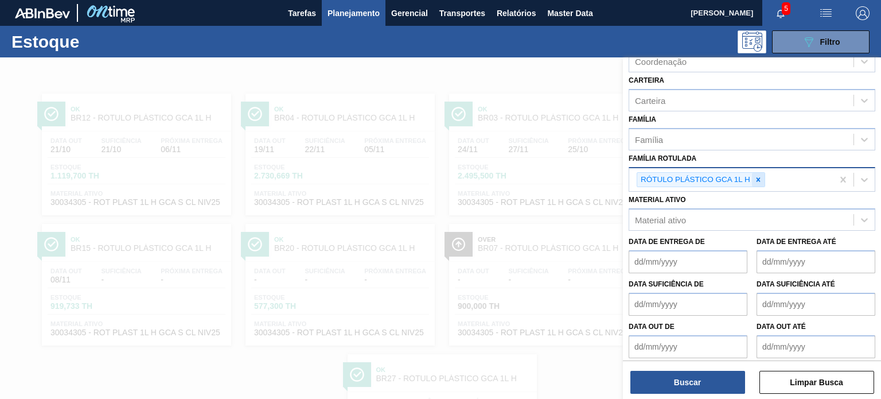
click at [759, 178] on icon at bounding box center [759, 180] width 8 height 8
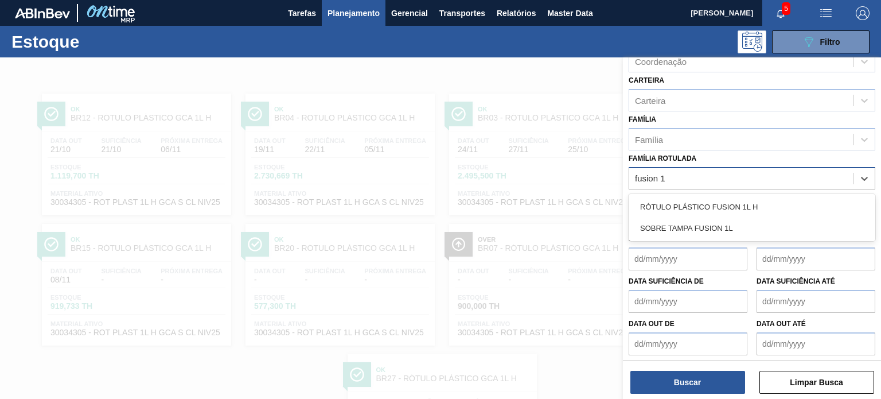
type Rotulada "fusion 1l"
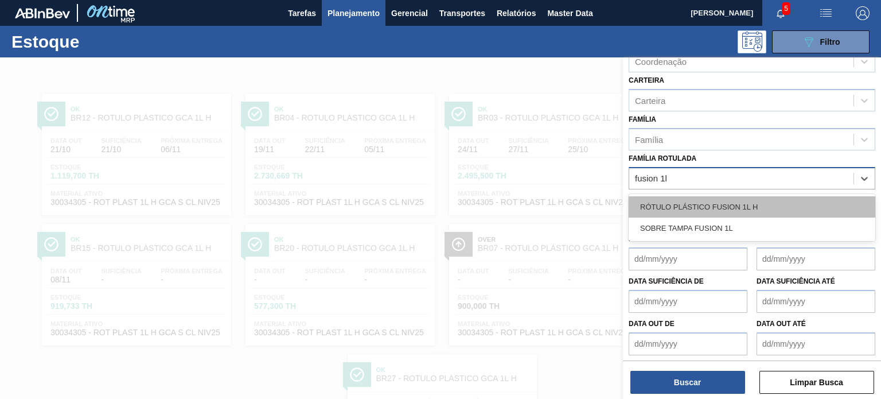
click at [768, 196] on div "RÓTULO PLÁSTICO FUSION 1L H" at bounding box center [752, 206] width 247 height 21
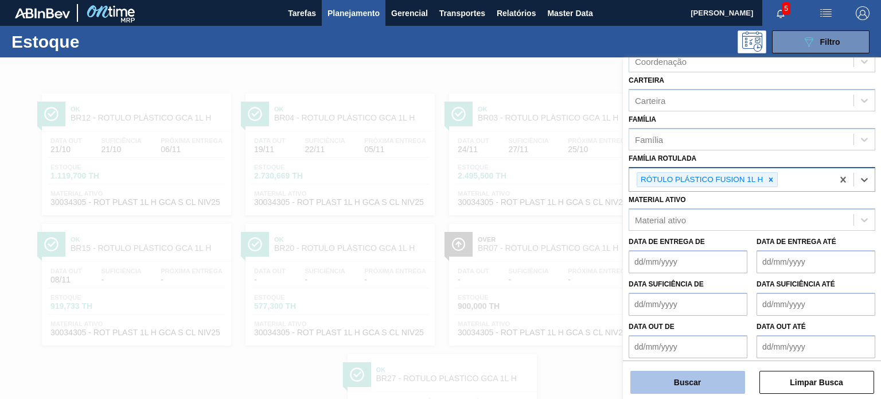
click at [712, 389] on button "Buscar" at bounding box center [688, 382] width 115 height 23
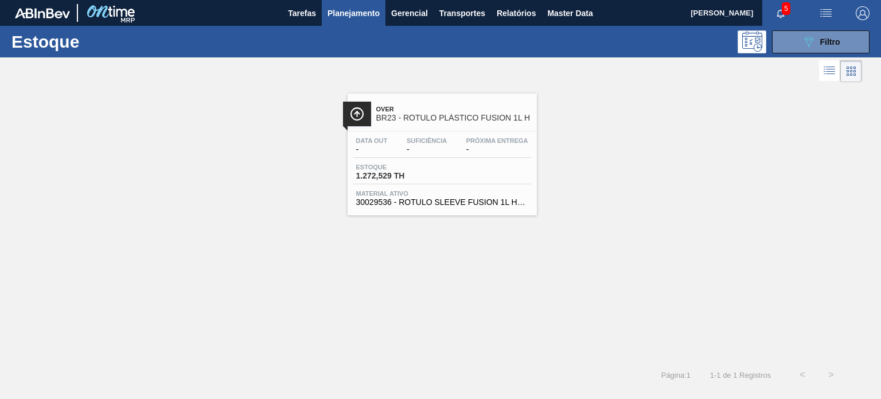
click at [485, 160] on div "Data out - Suficiência - Próxima Entrega - Estoque 1.272,529 TH Material ativo …" at bounding box center [442, 170] width 189 height 78
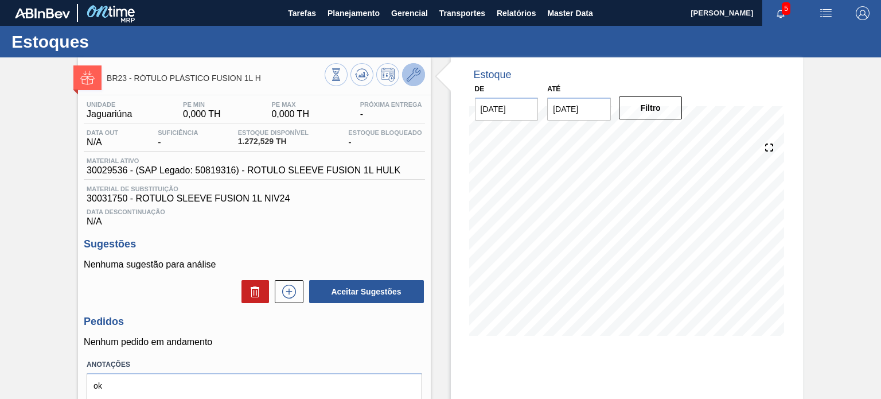
click at [417, 81] on icon at bounding box center [414, 75] width 14 height 14
click at [314, 172] on span "30029536 - (SAP Legado: 50819316) - ROTULO SLEEVE FUSION 1L HULK" at bounding box center [244, 170] width 314 height 10
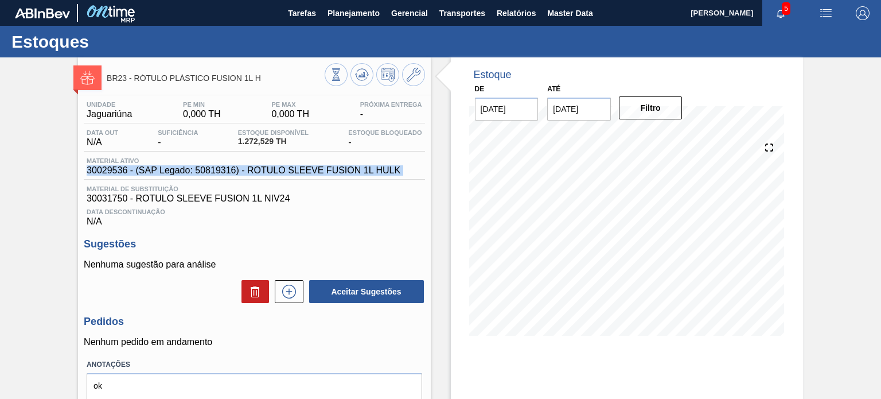
click at [314, 172] on span "30029536 - (SAP Legado: 50819316) - ROTULO SLEEVE FUSION 1L HULK" at bounding box center [244, 170] width 314 height 10
click at [326, 176] on div "Material ativo 30029536 - (SAP Legado: 50819316) - ROTULO SLEEVE FUSION 1L HULK" at bounding box center [254, 168] width 341 height 22
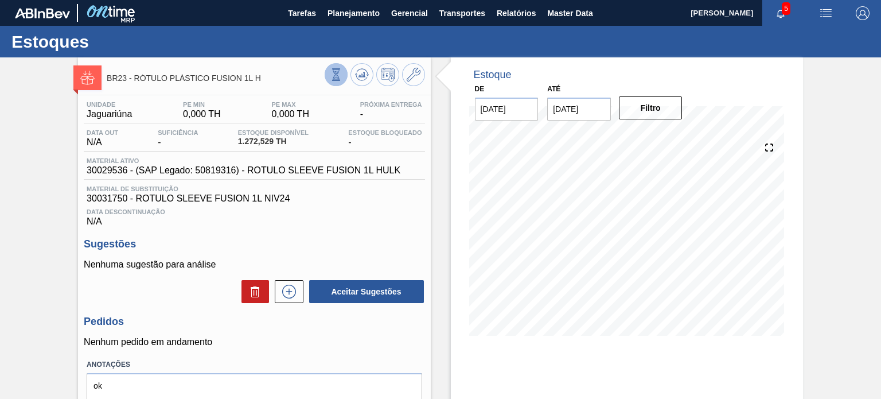
click at [334, 80] on icon at bounding box center [336, 80] width 8 height 1
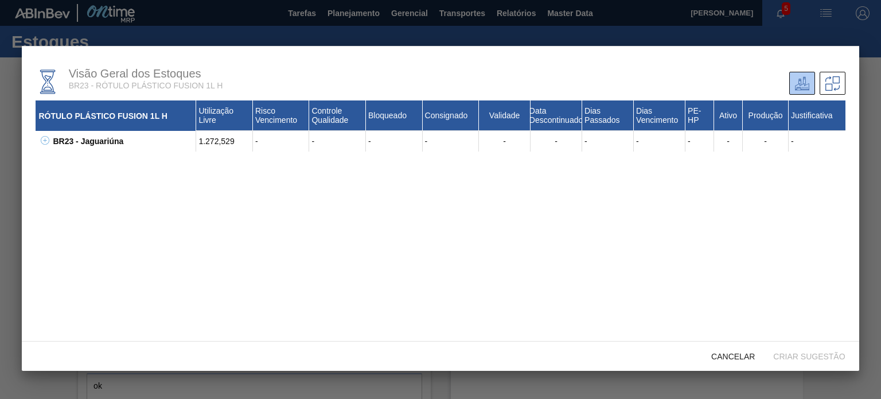
click at [41, 140] on icon at bounding box center [45, 140] width 9 height 9
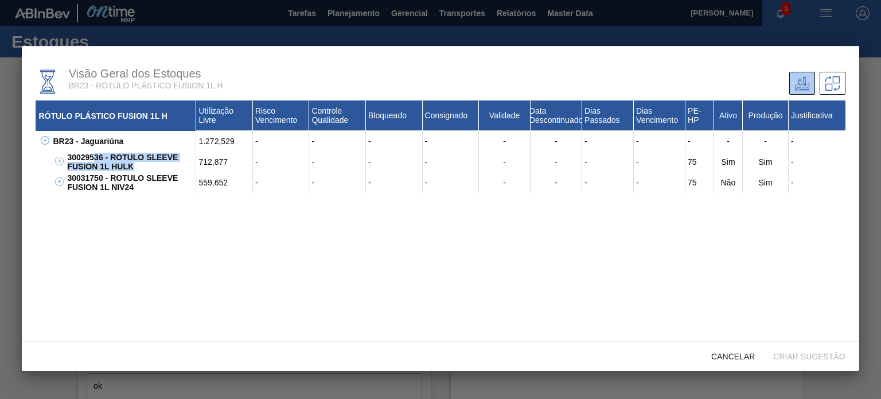
drag, startPoint x: 116, startPoint y: 161, endPoint x: 89, endPoint y: 157, distance: 27.8
click at [90, 157] on div "30029536 - ROTULO SLEEVE FUSION 1L HULK" at bounding box center [130, 162] width 132 height 21
click at [88, 157] on div "30029536 - ROTULO SLEEVE FUSION 1L HULK" at bounding box center [130, 162] width 132 height 21
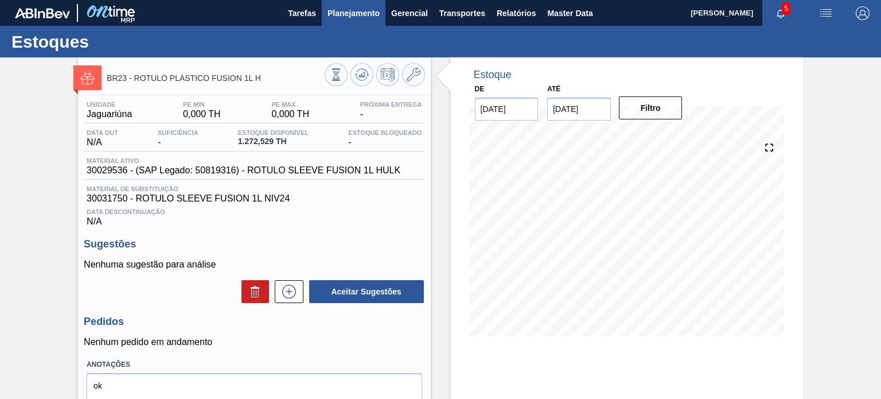
click at [349, 20] on span "Planejamento" at bounding box center [354, 13] width 52 height 14
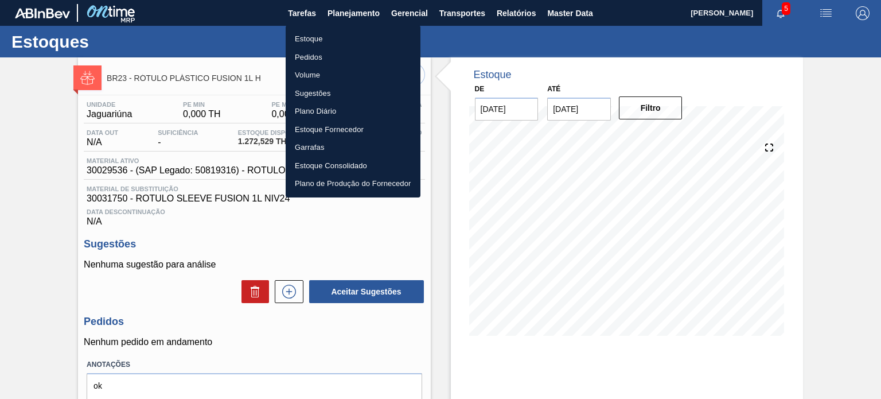
click at [332, 37] on li "Estoque" at bounding box center [353, 39] width 135 height 18
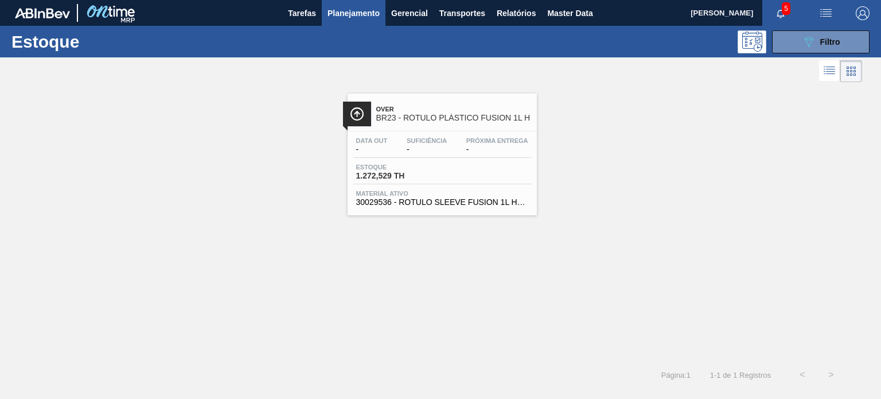
click at [770, 59] on div at bounding box center [431, 71] width 863 height 28
click at [780, 51] on button "089F7B8B-B2A5-4AFE-B5C0-19BA573D28AC Filtro" at bounding box center [821, 41] width 98 height 23
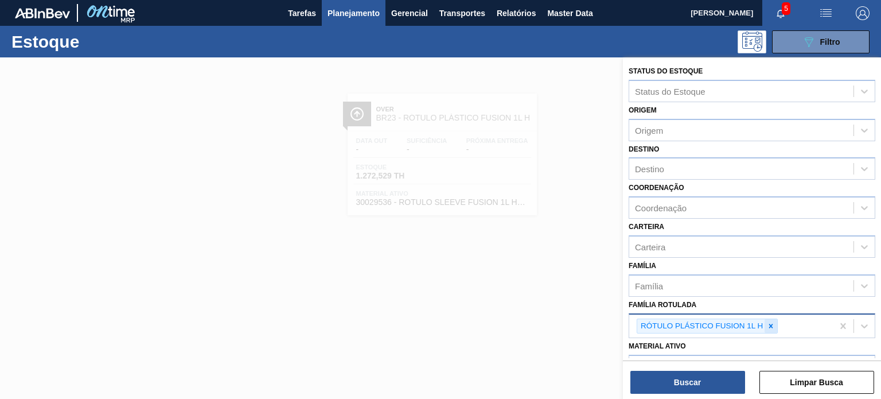
click at [768, 319] on div at bounding box center [771, 326] width 13 height 14
paste Rotulada "TAMPA DE ALUMÍNIO PRATEADA BALL CDL"
type Rotulada "TAMPA DE ALUMÍNIO PRATEADA BALL CDL"
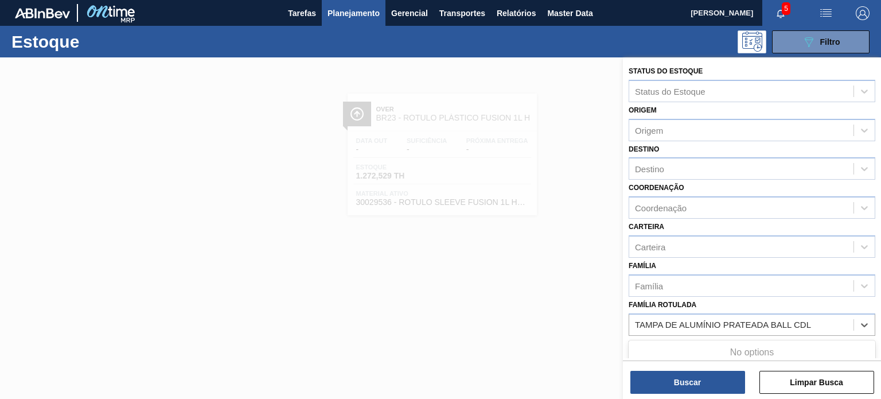
click at [741, 344] on div "No options" at bounding box center [752, 353] width 247 height 20
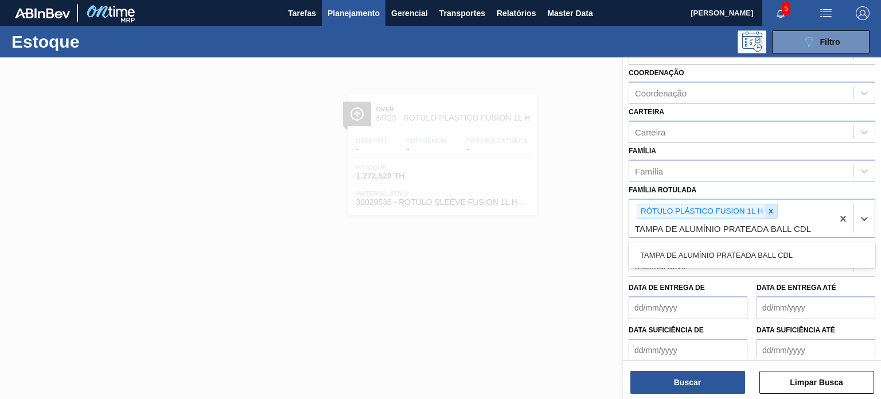
click at [772, 209] on icon at bounding box center [772, 211] width 4 height 4
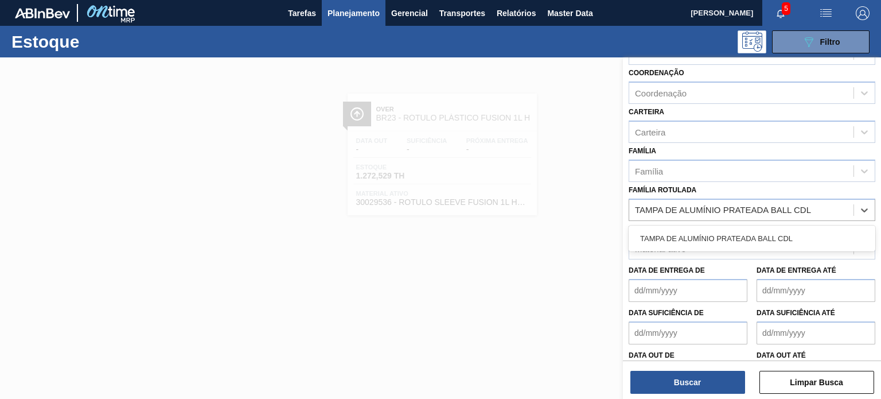
drag, startPoint x: 772, startPoint y: 236, endPoint x: 750, endPoint y: 310, distance: 77.2
click at [771, 236] on div "TAMPA DE ALUMÍNIO PRATEADA BALL CDL" at bounding box center [752, 238] width 247 height 21
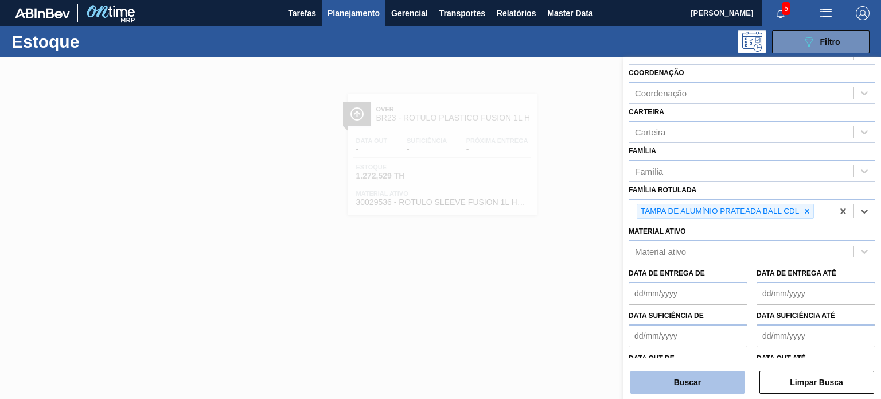
click at [716, 371] on button "Buscar" at bounding box center [688, 382] width 115 height 23
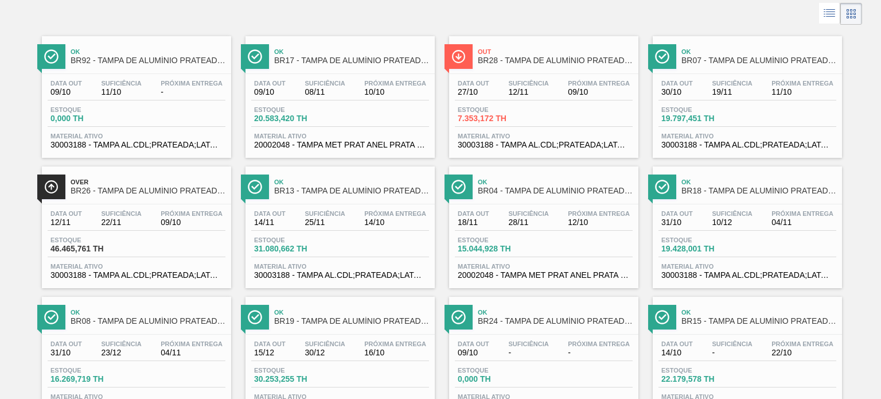
scroll to position [0, 0]
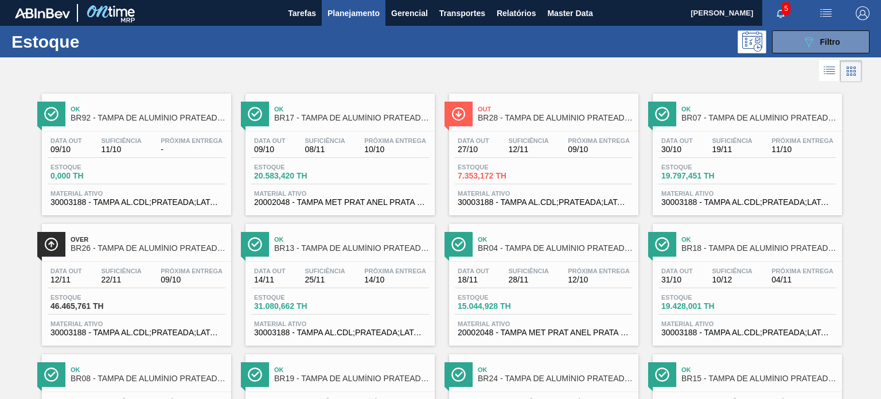
click at [808, 24] on button "button" at bounding box center [826, 13] width 37 height 26
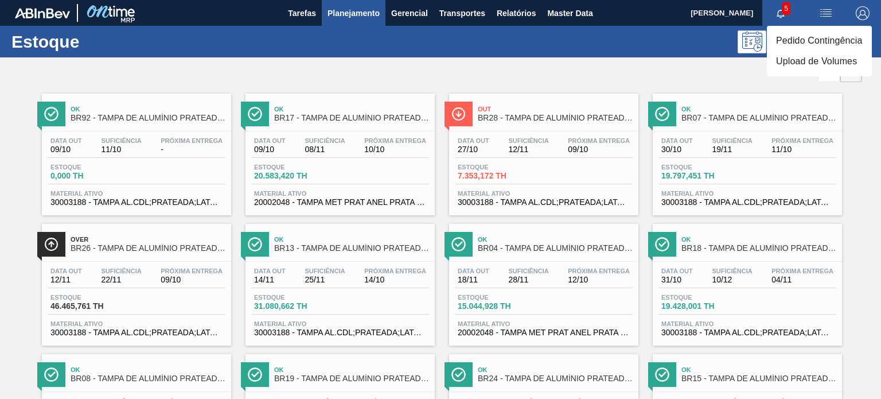
click at [806, 37] on li "Pedido Contingência" at bounding box center [819, 40] width 105 height 21
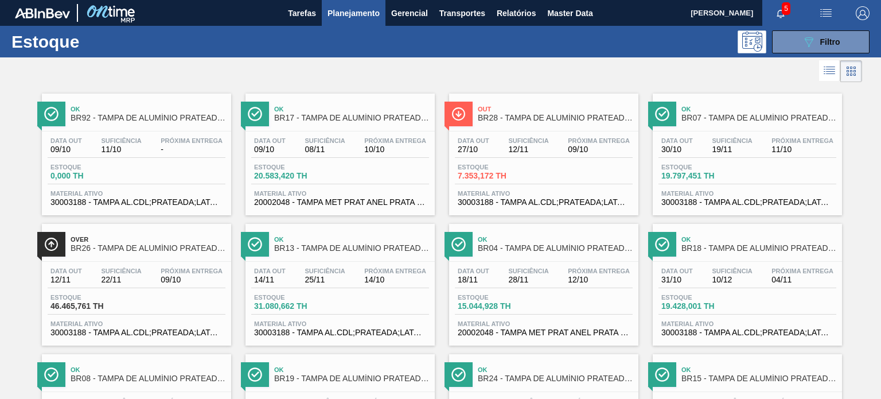
scroll to position [161, 0]
click at [793, 59] on div at bounding box center [431, 71] width 863 height 28
click at [792, 52] on button "089F7B8B-B2A5-4AFE-B5C0-19BA573D28AC Filtro" at bounding box center [821, 41] width 98 height 23
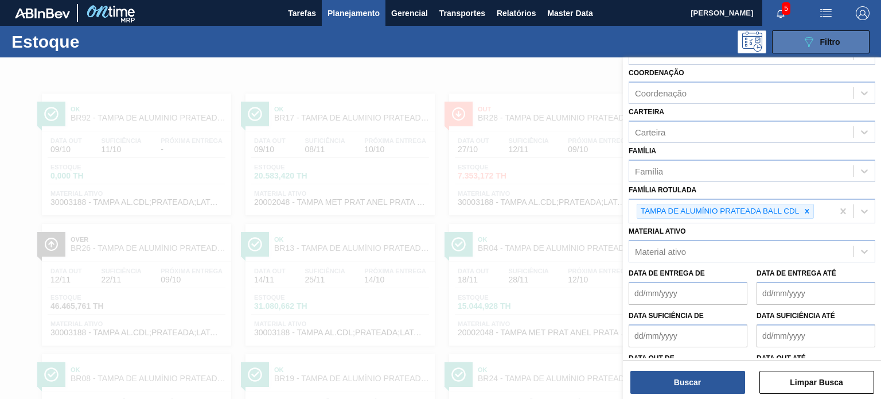
click at [791, 44] on button "089F7B8B-B2A5-4AFE-B5C0-19BA573D28AC Filtro" at bounding box center [821, 41] width 98 height 23
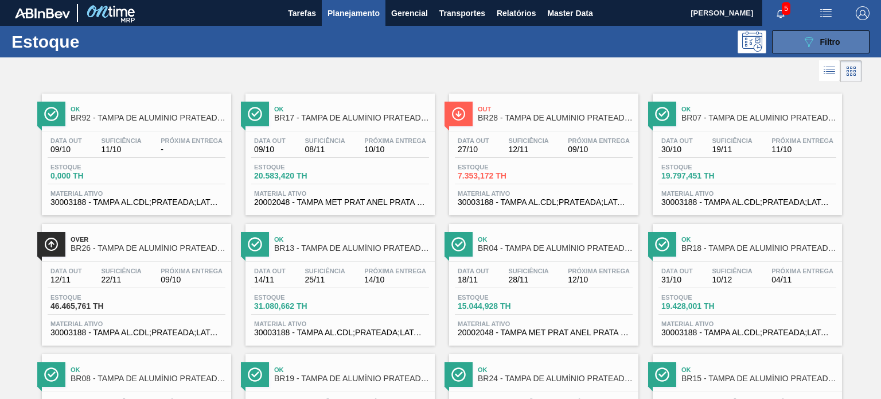
click at [823, 38] on span "Filtro" at bounding box center [831, 41] width 20 height 9
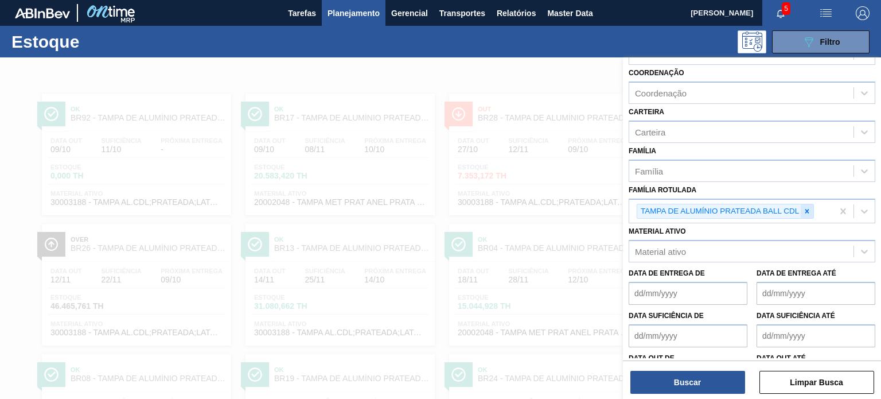
click at [810, 208] on icon at bounding box center [807, 211] width 8 height 8
paste Rotulada "TAMPA DE ALUMÍNIO PRATEADA BALL CDL"
type Rotulada "TAMPA DE ALUMÍNIO PRATEADA BALL CDL"
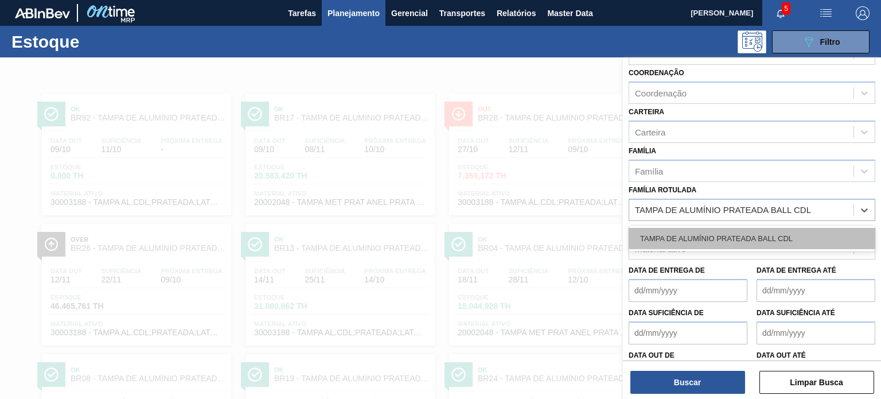
click at [770, 237] on div "TAMPA DE ALUMÍNIO PRATEADA BALL CDL" at bounding box center [752, 238] width 247 height 21
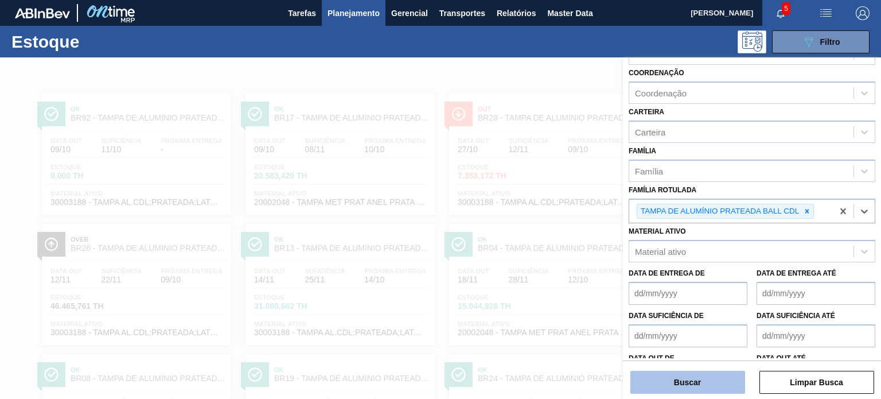
click at [711, 371] on button "Buscar" at bounding box center [688, 382] width 115 height 23
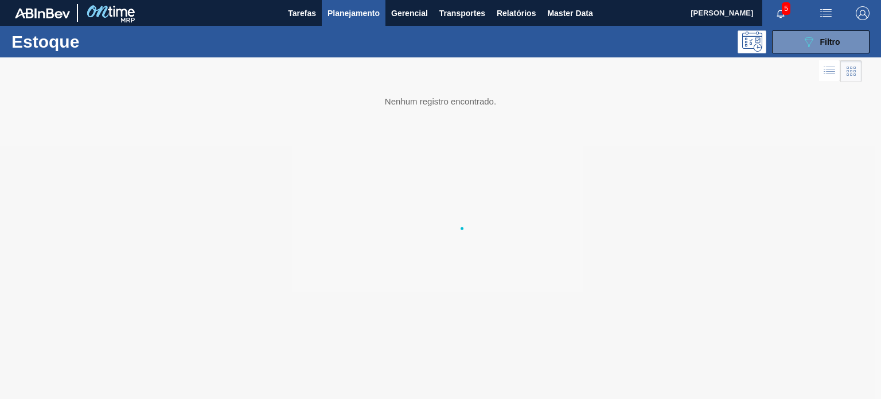
click at [710, 376] on div at bounding box center [440, 227] width 881 height 341
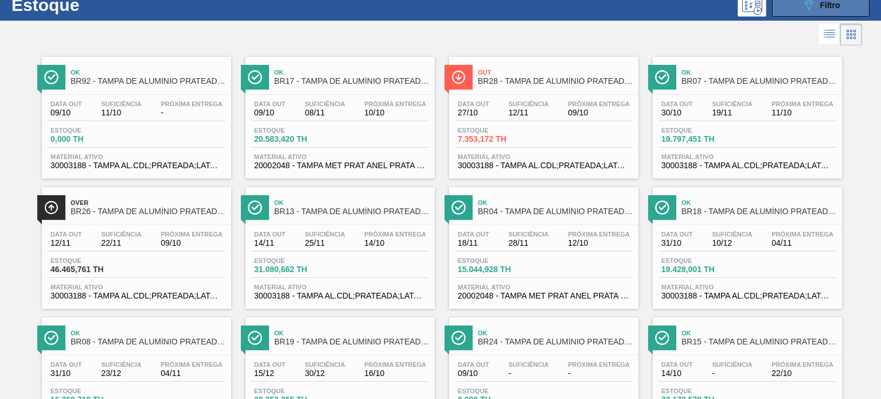
scroll to position [0, 0]
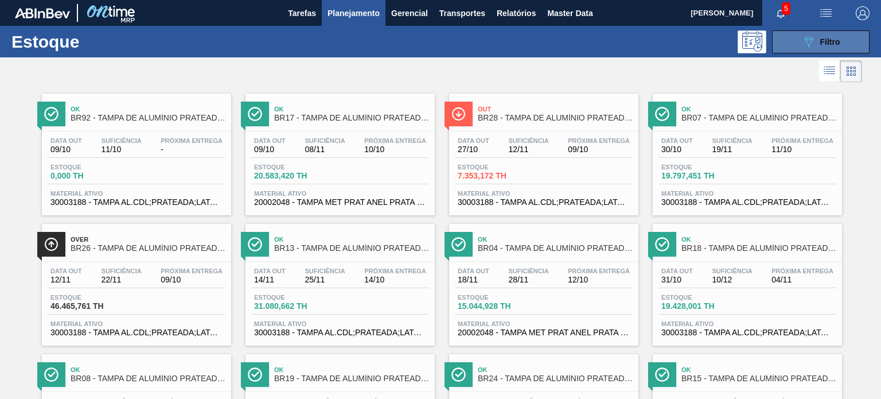
click at [794, 38] on button "089F7B8B-B2A5-4AFE-B5C0-19BA573D28AC Filtro" at bounding box center [821, 41] width 98 height 23
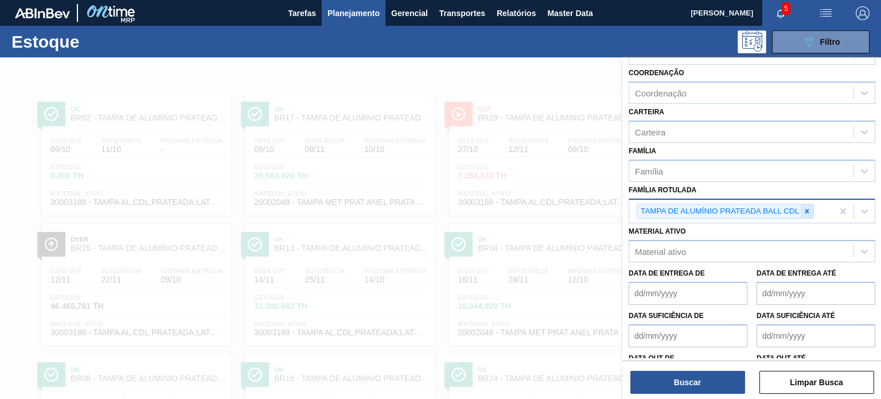
click at [801, 209] on div at bounding box center [807, 211] width 13 height 14
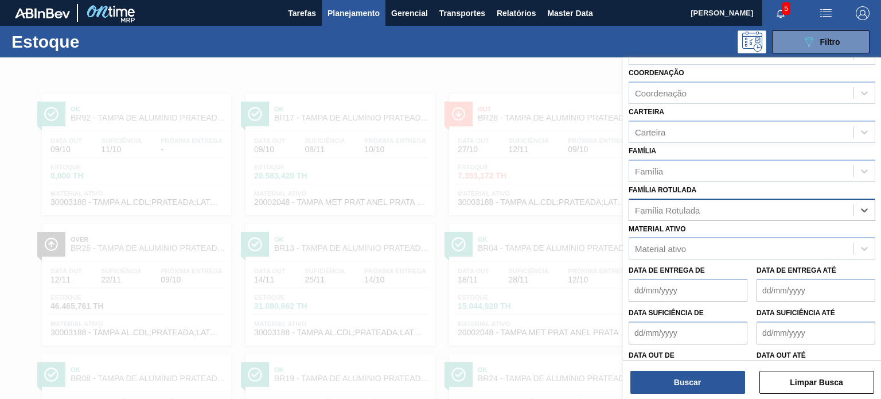
paste Rotulada "GARRAFA SK BEATS GT AZUL 269ML"
type Rotulada "GARRAFA SK BEATS GT AZUL 269ML"
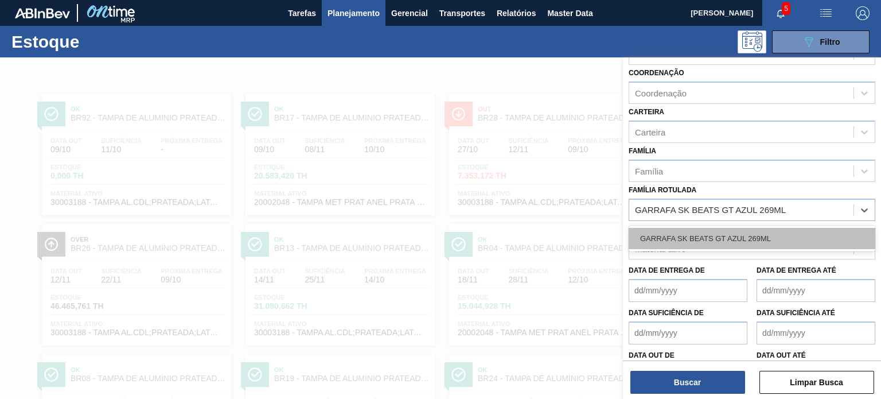
click at [751, 228] on div "GARRAFA SK BEATS GT AZUL 269ML" at bounding box center [752, 238] width 247 height 21
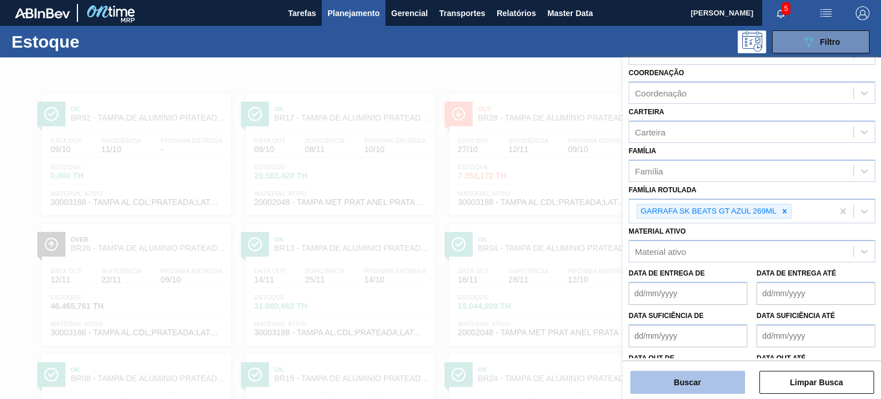
click at [729, 386] on button "Buscar" at bounding box center [688, 382] width 115 height 23
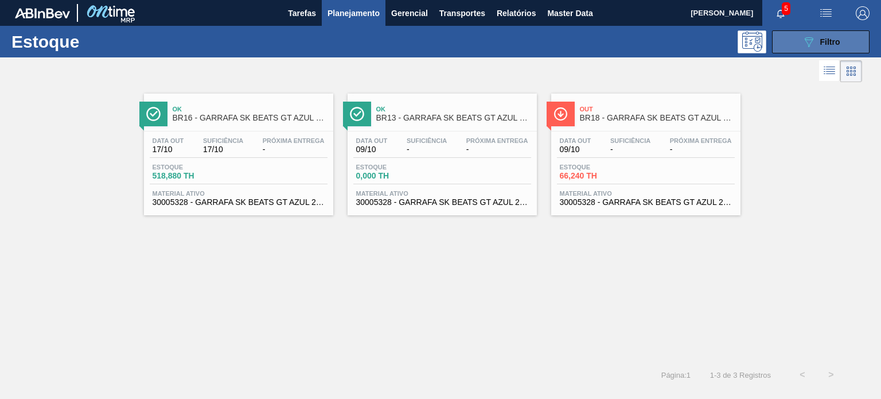
click at [814, 36] on icon "089F7B8B-B2A5-4AFE-B5C0-19BA573D28AC" at bounding box center [809, 42] width 14 height 14
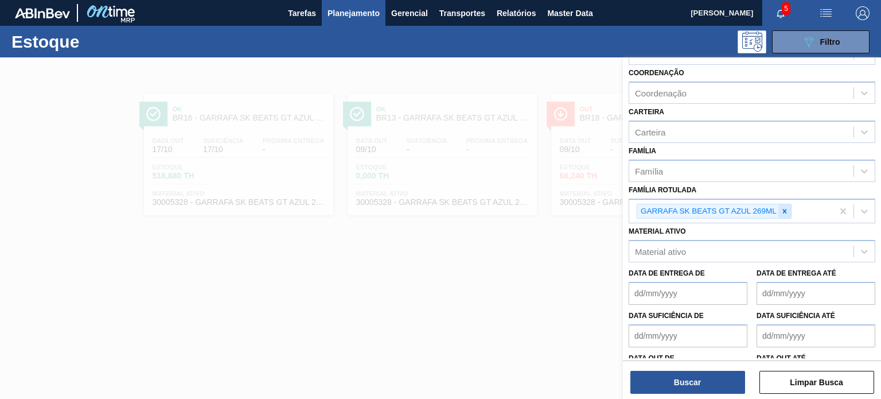
click at [783, 210] on icon at bounding box center [785, 211] width 8 height 8
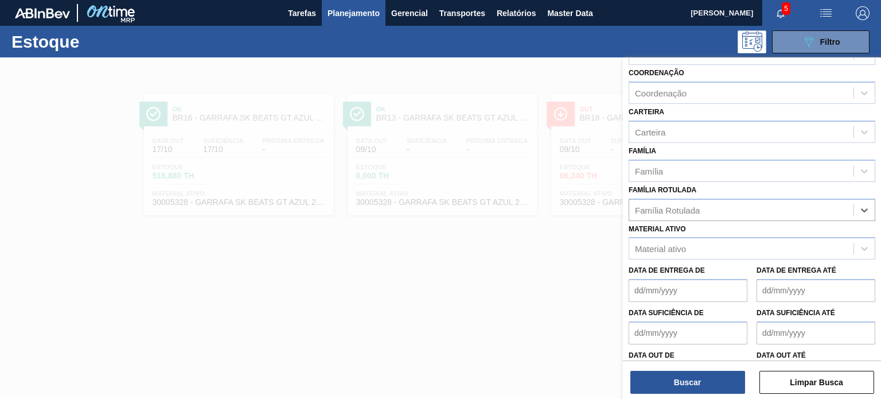
paste Rotulada "GARRAFA SK BEATS SENSES AZUL 269ML"
type Rotulada "GARRAFA SK BEATS SENSES AZUL 269ML"
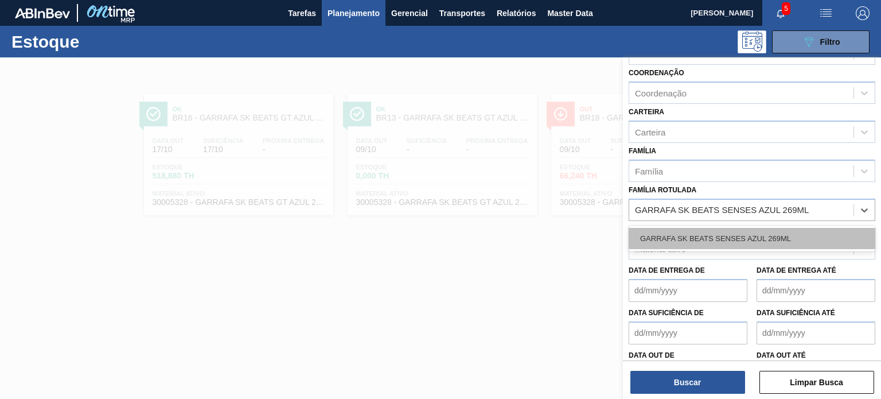
click at [754, 233] on div "GARRAFA SK BEATS SENSES AZUL 269ML" at bounding box center [752, 238] width 247 height 21
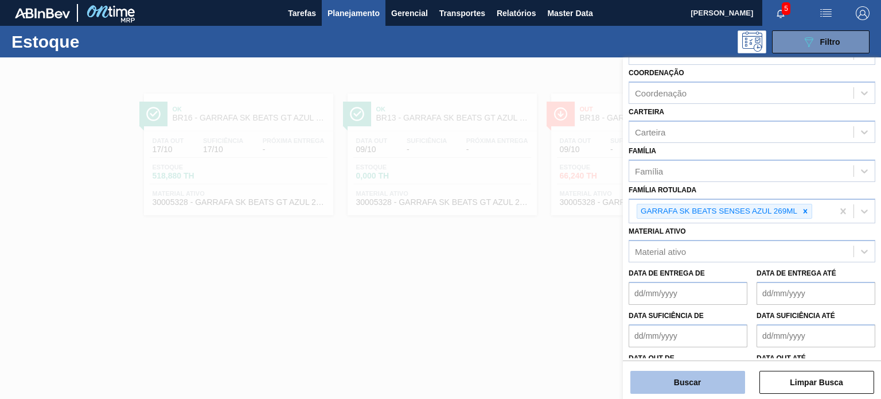
drag, startPoint x: 713, startPoint y: 370, endPoint x: 710, endPoint y: 377, distance: 7.5
click at [713, 371] on div "Buscar Limpar Busca" at bounding box center [752, 376] width 258 height 32
click at [710, 377] on button "Buscar" at bounding box center [688, 382] width 115 height 23
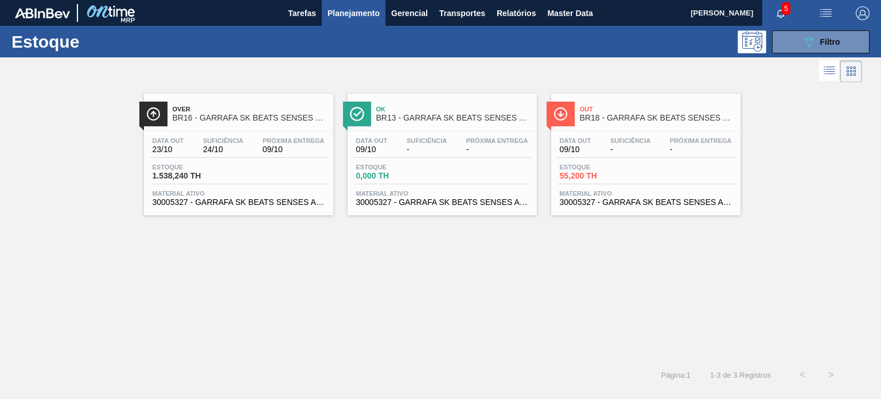
drag, startPoint x: 632, startPoint y: 147, endPoint x: 756, endPoint y: 82, distance: 139.7
click at [756, 82] on div at bounding box center [431, 71] width 863 height 28
click at [794, 32] on button "089F7B8B-B2A5-4AFE-B5C0-19BA573D28AC Filtro" at bounding box center [821, 41] width 98 height 23
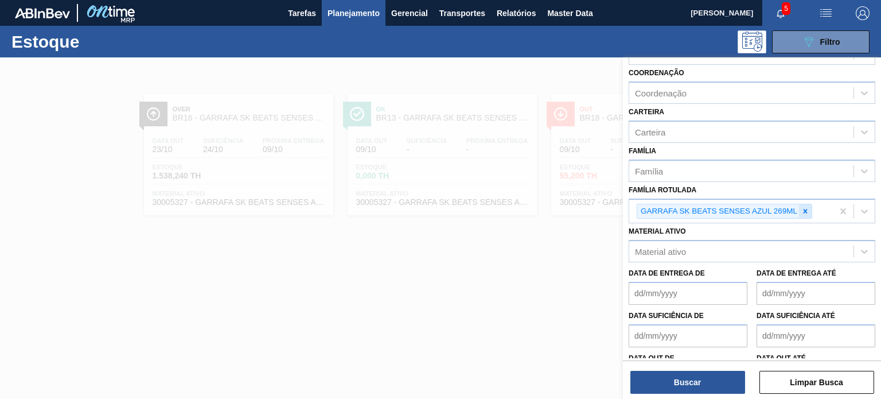
click at [810, 208] on div at bounding box center [805, 211] width 13 height 14
paste Rotulada "GARRAFA VIDRO STELLA 330ML"
type Rotulada "GARRAFA VIDRO STELLA 330ML"
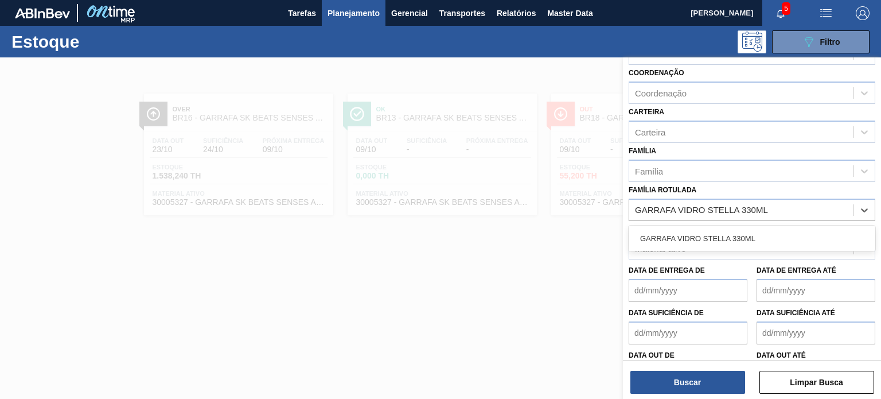
click at [753, 228] on div "GARRAFA VIDRO STELLA 330ML" at bounding box center [752, 238] width 247 height 21
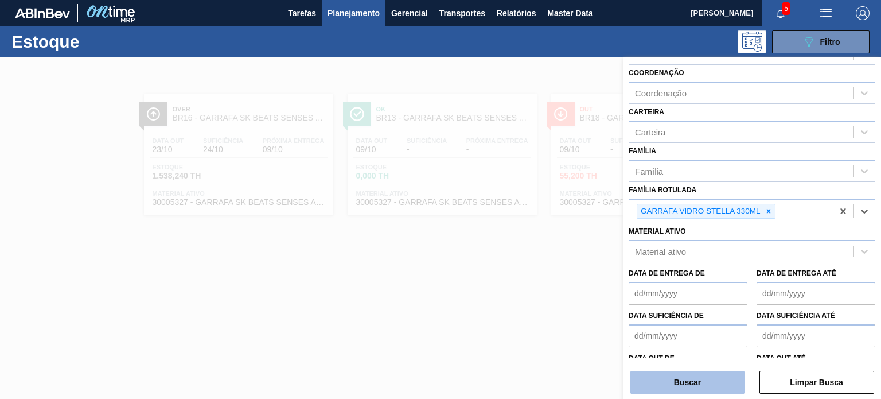
click at [720, 391] on button "Buscar" at bounding box center [688, 382] width 115 height 23
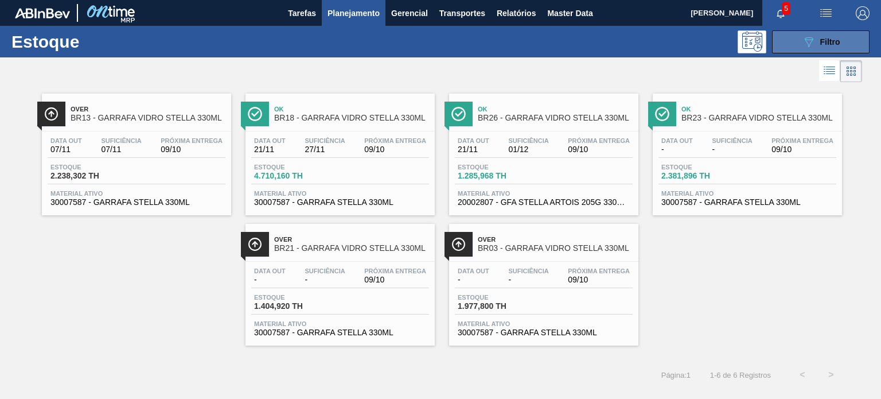
click at [810, 45] on icon "089F7B8B-B2A5-4AFE-B5C0-19BA573D28AC" at bounding box center [809, 42] width 14 height 14
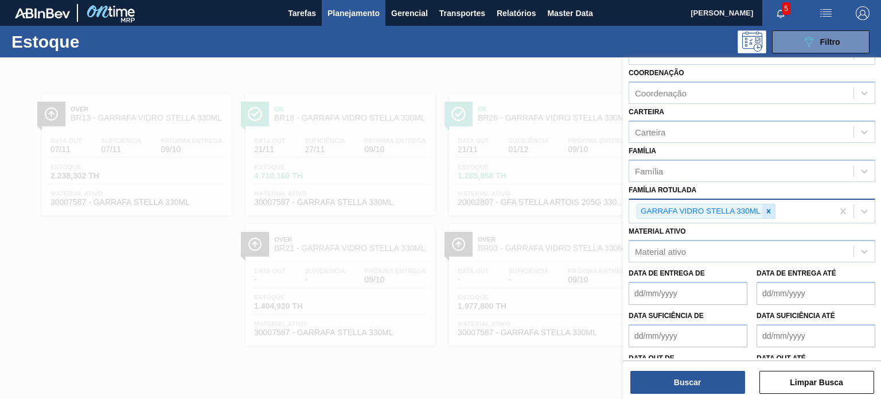
click at [767, 212] on icon at bounding box center [769, 211] width 8 height 8
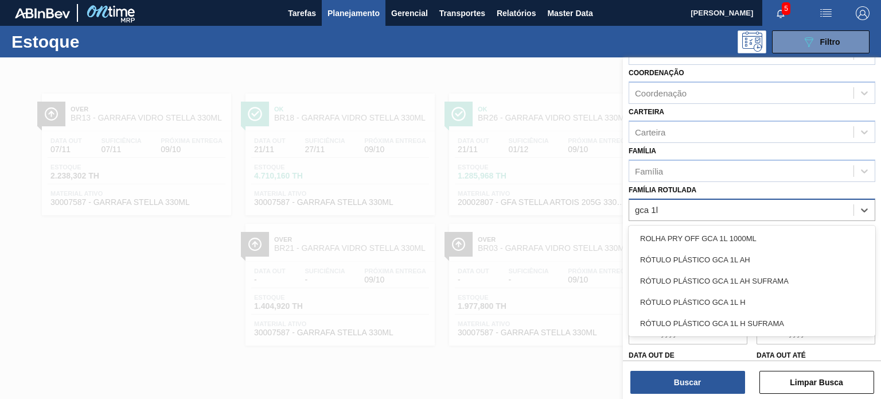
type Rotulada "gca 1l h"
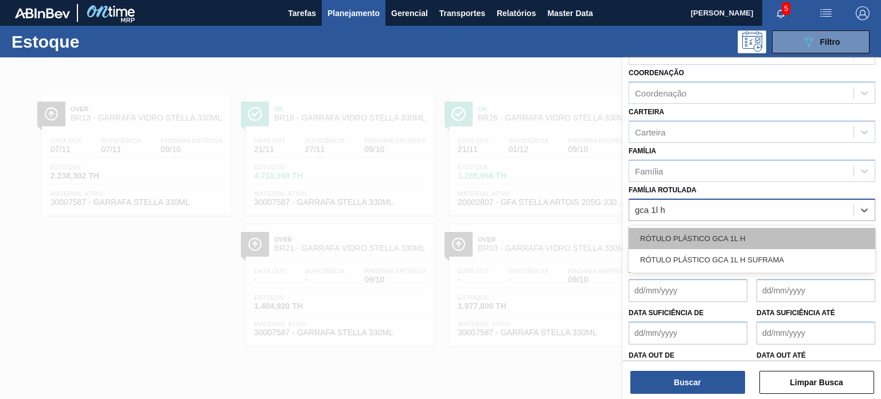
click at [776, 229] on div "RÓTULO PLÁSTICO GCA 1L H" at bounding box center [752, 238] width 247 height 21
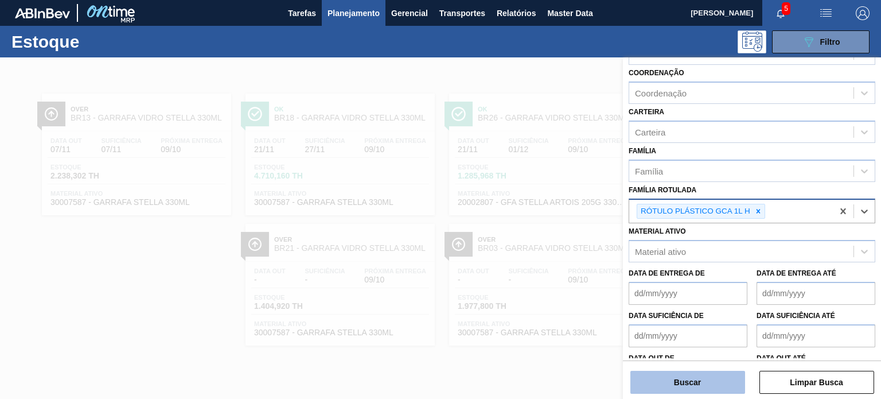
click at [718, 375] on button "Buscar" at bounding box center [688, 382] width 115 height 23
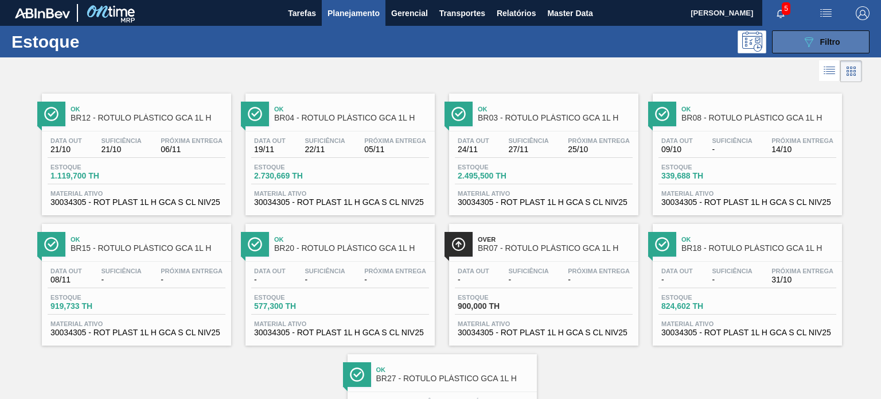
click at [778, 38] on button "089F7B8B-B2A5-4AFE-B5C0-19BA573D28AC Filtro" at bounding box center [821, 41] width 98 height 23
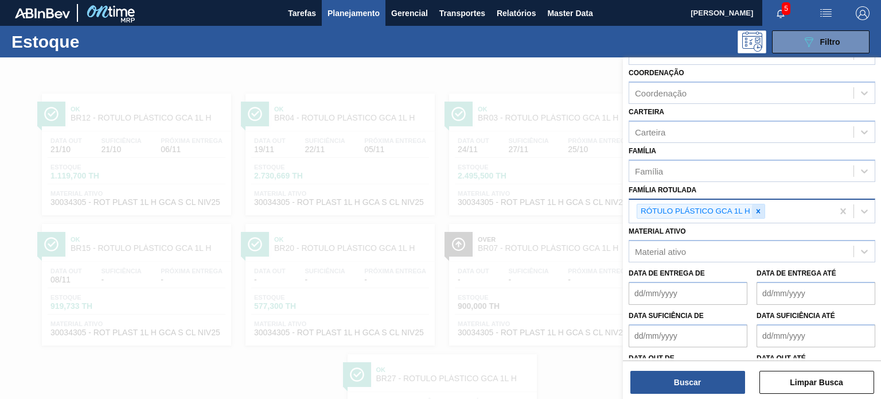
click at [759, 209] on icon at bounding box center [759, 211] width 4 height 4
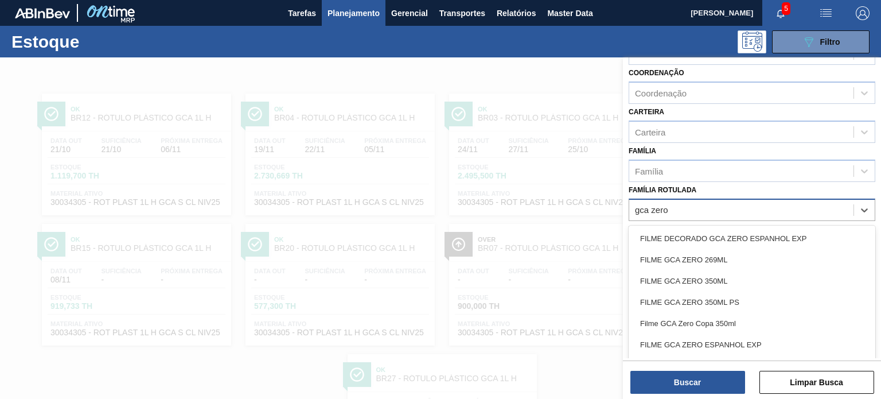
type Rotulada "gca zero 1"
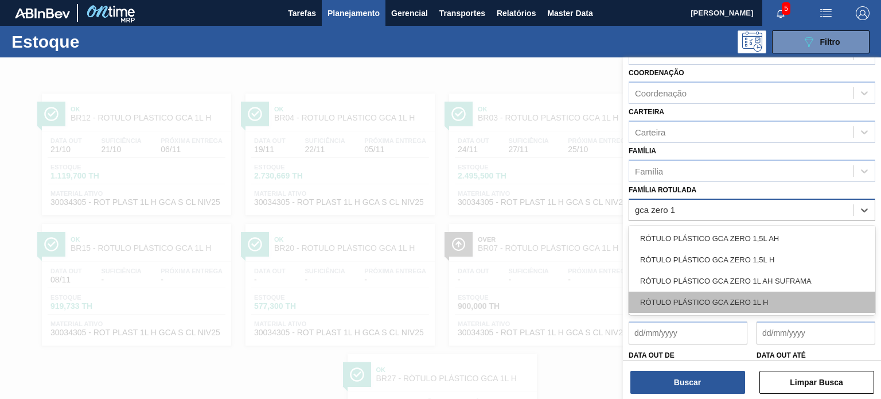
click at [739, 306] on div "RÓTULO PLÁSTICO GCA ZERO 1L H" at bounding box center [752, 302] width 247 height 21
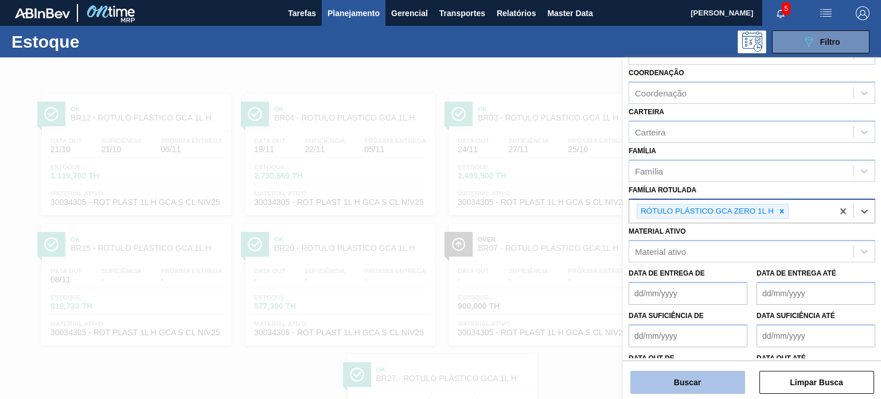
click at [709, 380] on button "Buscar" at bounding box center [688, 382] width 115 height 23
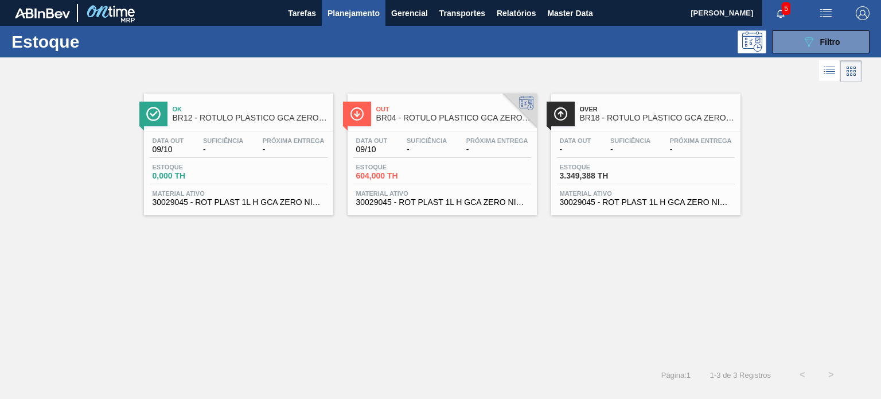
click at [634, 147] on span "-" at bounding box center [631, 149] width 40 height 9
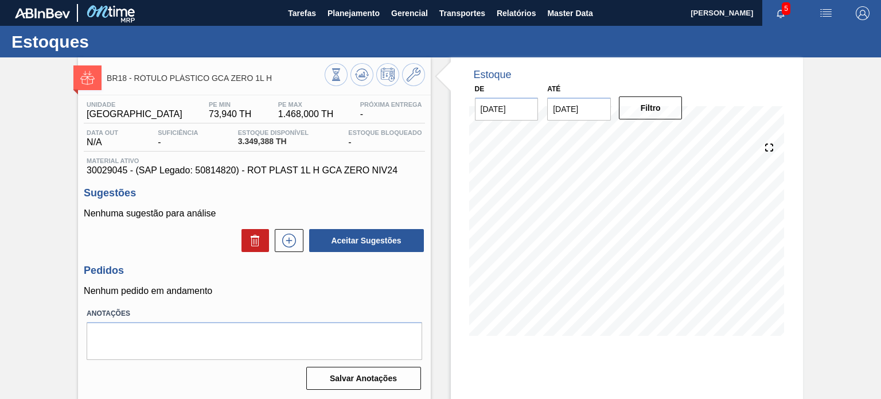
click at [344, 81] on button at bounding box center [336, 74] width 23 height 23
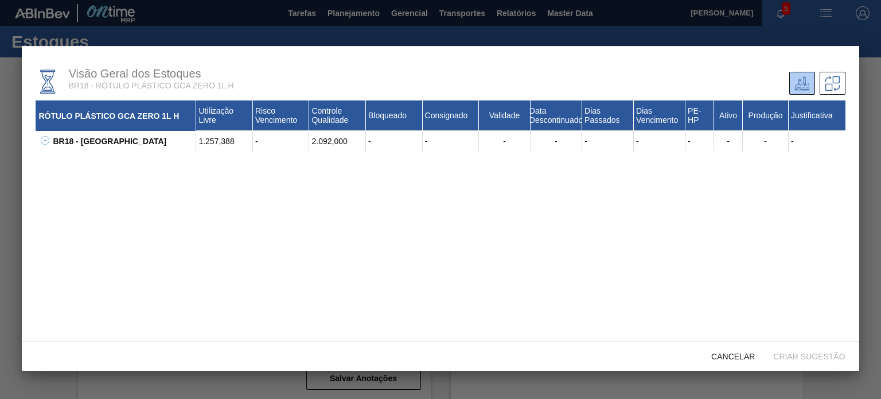
click at [44, 138] on icon at bounding box center [45, 140] width 9 height 9
click at [217, 158] on div "1.257,388" at bounding box center [224, 162] width 57 height 21
click at [128, 161] on div "30029045 - ROT PLAST 1L H GCA ZERO NIV24" at bounding box center [130, 162] width 132 height 21
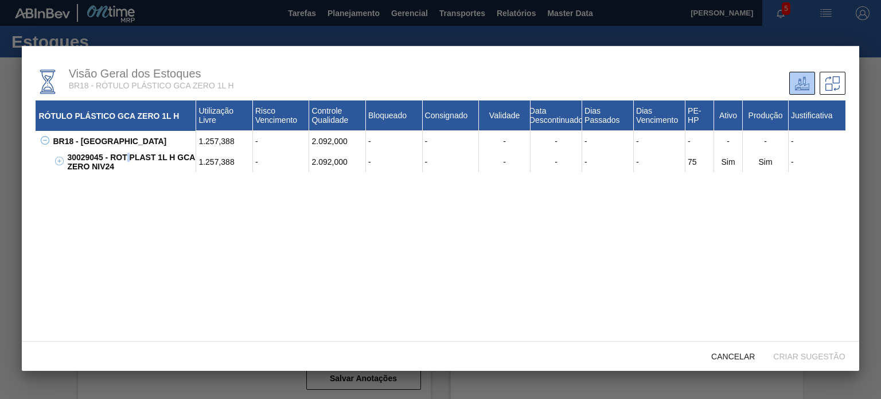
click at [128, 161] on div "30029045 - ROT PLAST 1L H GCA ZERO NIV24" at bounding box center [130, 162] width 132 height 21
click at [110, 168] on div "30029045 - ROT PLAST 1L H GCA ZERO NIV24" at bounding box center [130, 162] width 132 height 21
drag, startPoint x: 119, startPoint y: 169, endPoint x: 110, endPoint y: 161, distance: 13.0
click at [110, 161] on div "30029045 - ROT PLAST 1L H GCA ZERO NIV24" at bounding box center [130, 162] width 132 height 21
click at [111, 162] on div "30029045 - ROT PLAST 1L H GCA ZERO NIV24" at bounding box center [130, 162] width 132 height 21
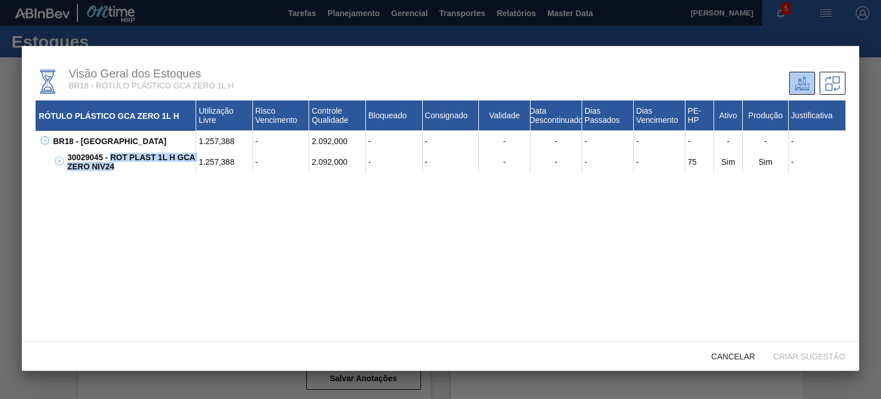
drag, startPoint x: 110, startPoint y: 158, endPoint x: 131, endPoint y: 165, distance: 22.3
click at [131, 166] on div "30029045 - ROT PLAST 1L H GCA ZERO NIV24" at bounding box center [130, 162] width 132 height 21
click at [345, 160] on div "2.092,000" at bounding box center [337, 162] width 57 height 21
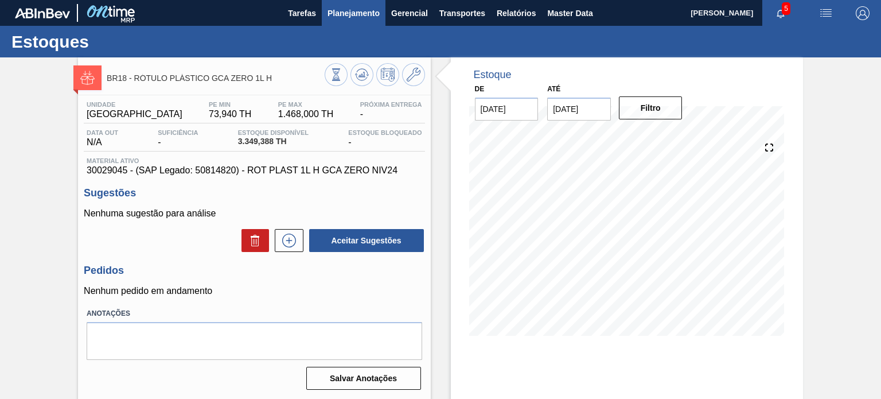
click at [333, 18] on span "Planejamento" at bounding box center [354, 13] width 52 height 14
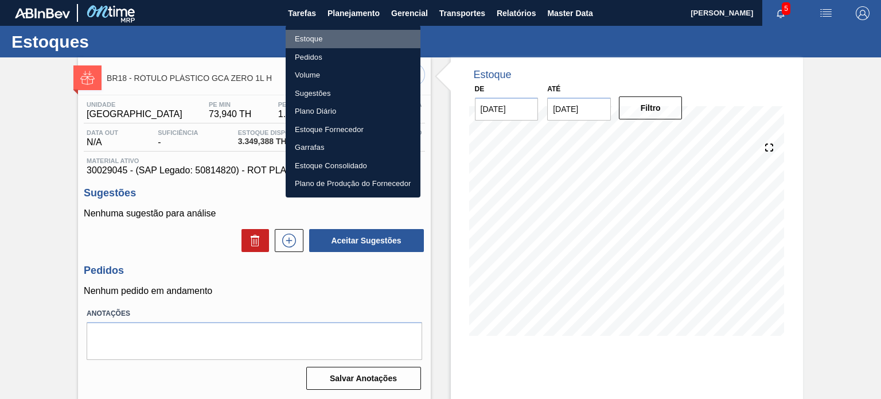
click at [321, 42] on li "Estoque" at bounding box center [353, 39] width 135 height 18
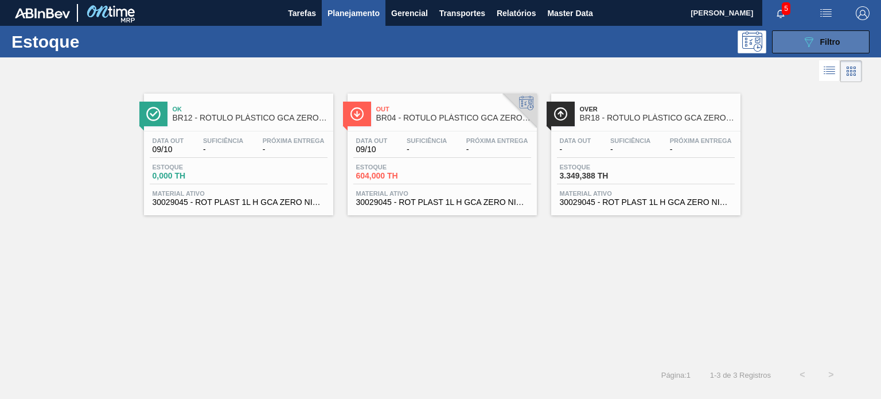
click at [799, 46] on button "089F7B8B-B2A5-4AFE-B5C0-19BA573D28AC Filtro" at bounding box center [821, 41] width 98 height 23
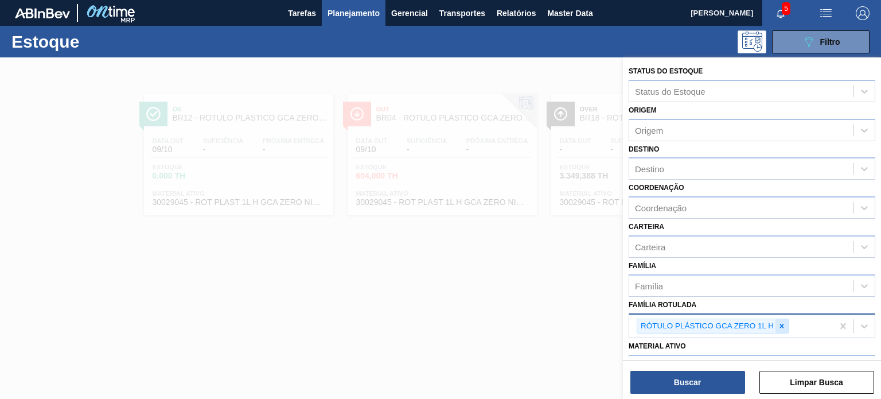
click at [779, 324] on icon at bounding box center [782, 326] width 8 height 8
type Rotulada "pc black 200"
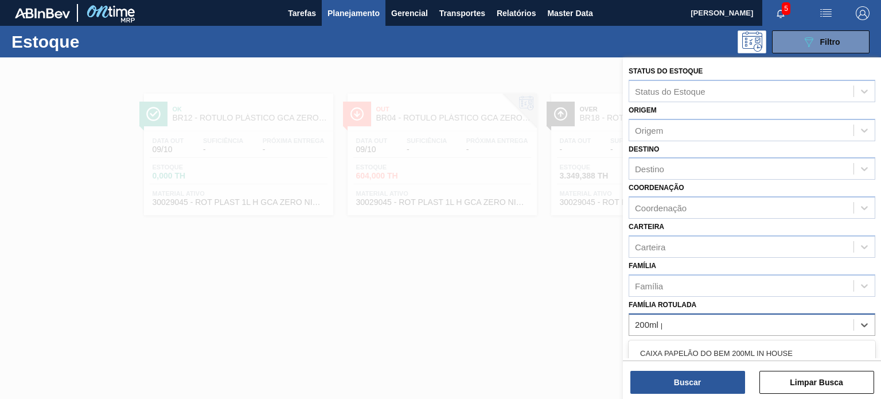
type Rotulada "200ml pc"
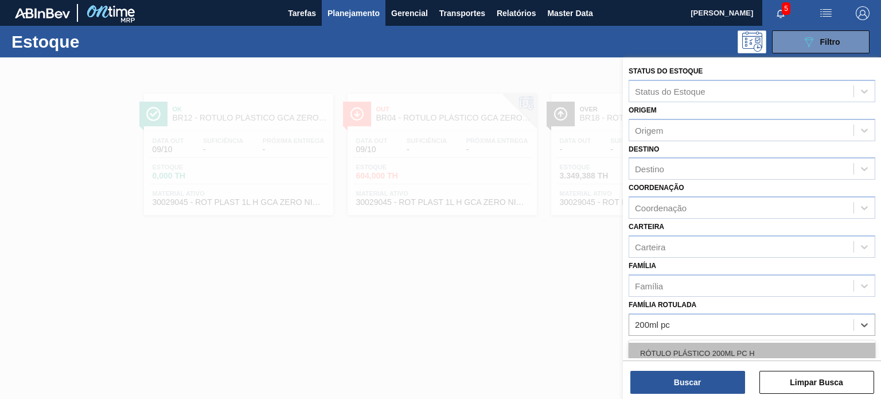
click at [718, 350] on div "RÓTULO PLÁSTICO 200ML PC H" at bounding box center [752, 353] width 247 height 21
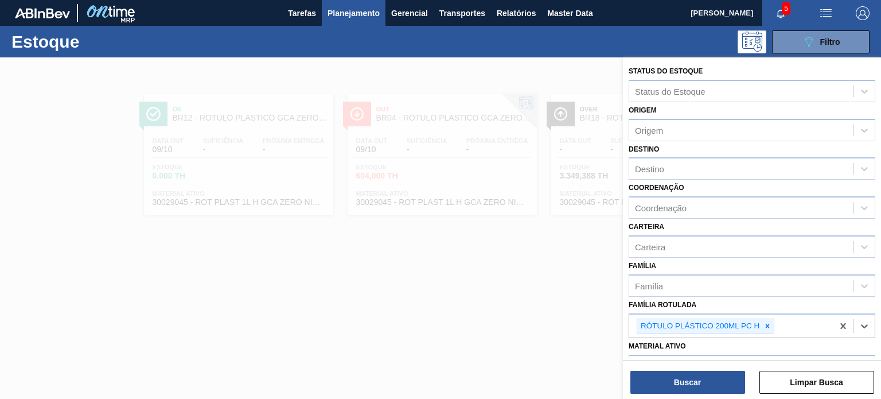
click at [718, 367] on div "Buscar Limpar Busca" at bounding box center [752, 376] width 258 height 32
click at [718, 376] on button "Buscar" at bounding box center [688, 382] width 115 height 23
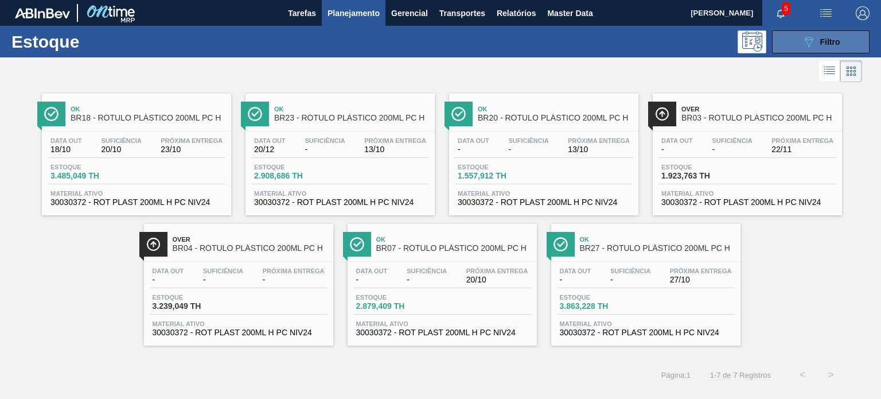
click at [803, 46] on icon "089F7B8B-B2A5-4AFE-B5C0-19BA573D28AC" at bounding box center [809, 42] width 14 height 14
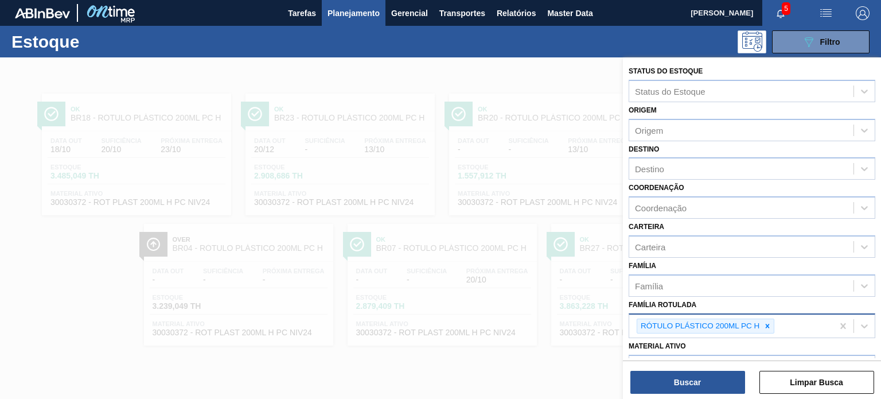
click at [775, 327] on div "RÓTULO PLÁSTICO 200ML PC H" at bounding box center [732, 326] width 204 height 24
click at [771, 327] on icon at bounding box center [768, 326] width 8 height 8
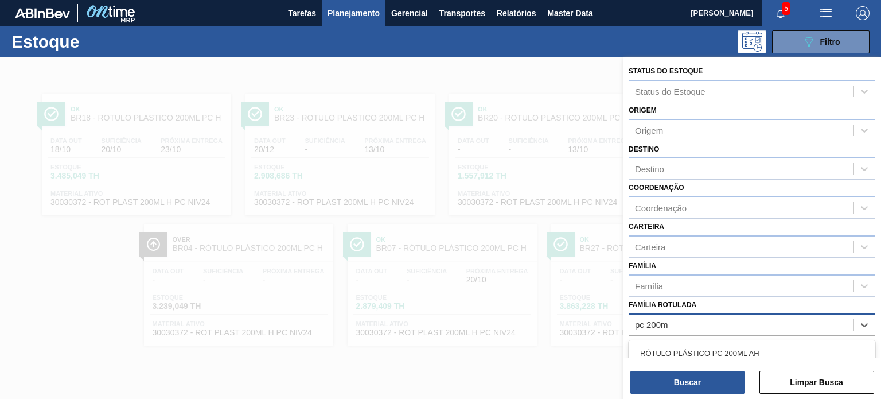
type Rotulada "pc 200ml"
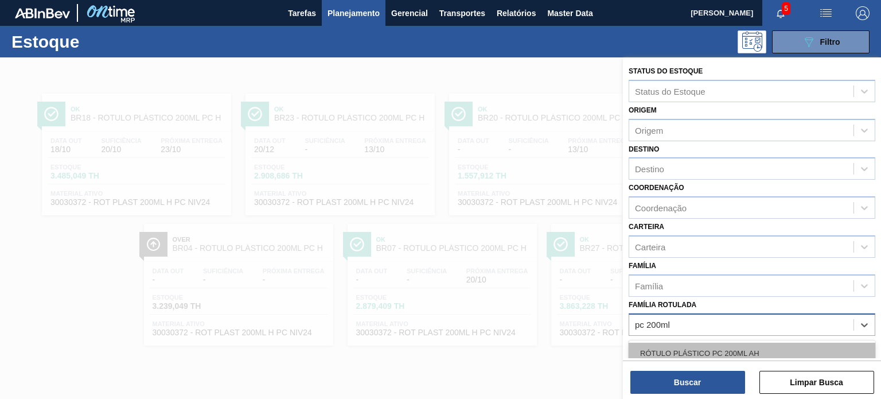
scroll to position [57, 0]
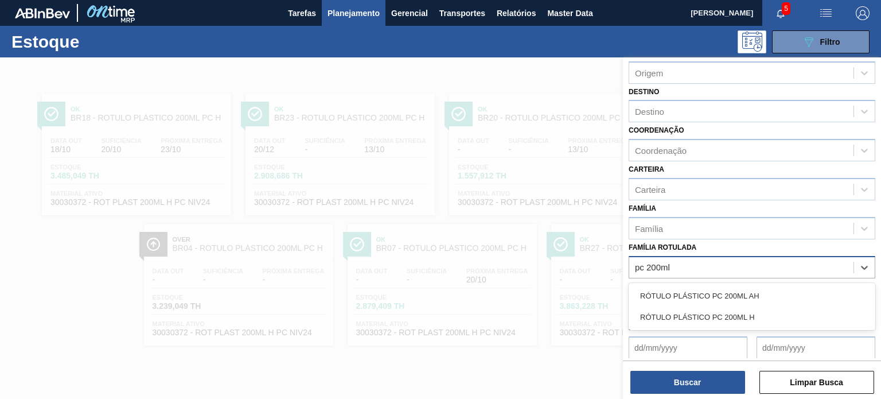
click at [749, 307] on div "RÓTULO PLÁSTICO PC 200ML H" at bounding box center [752, 316] width 247 height 21
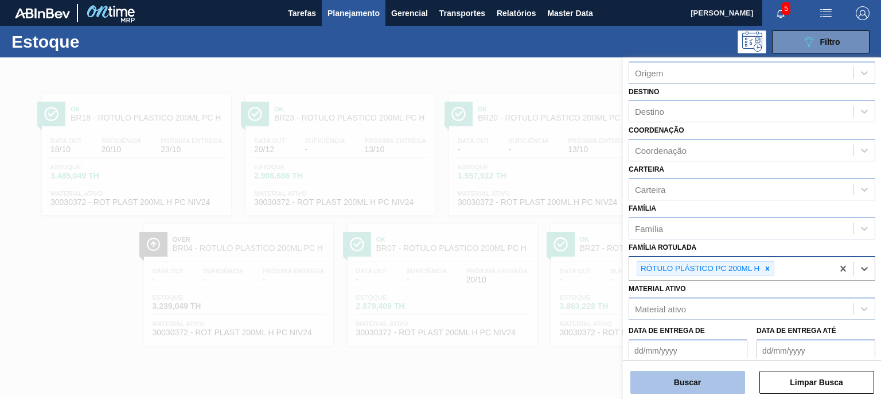
click at [729, 382] on button "Buscar" at bounding box center [688, 382] width 115 height 23
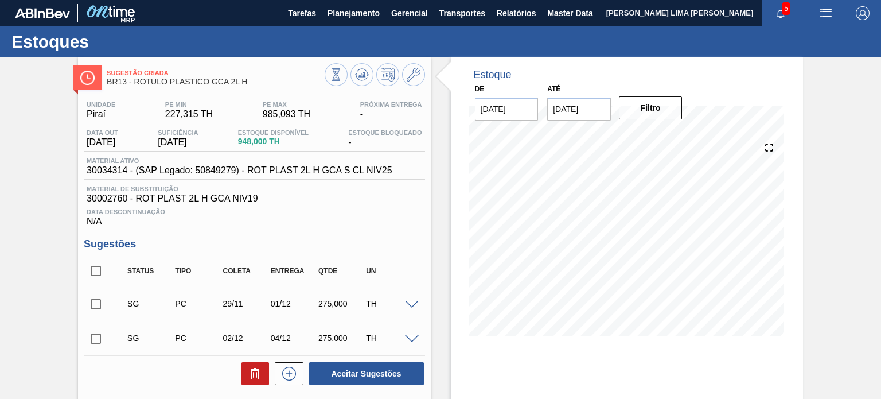
click at [303, 149] on div "Data out [DATE] Suficiência [DATE] Estoque Disponível 948,000 TH Estoque Bloque…" at bounding box center [254, 140] width 341 height 22
click at [257, 142] on span "948,000 TH" at bounding box center [273, 141] width 71 height 9
click at [255, 142] on span "948,000 TH" at bounding box center [273, 141] width 71 height 9
click at [257, 143] on span "948,000 TH" at bounding box center [273, 141] width 71 height 9
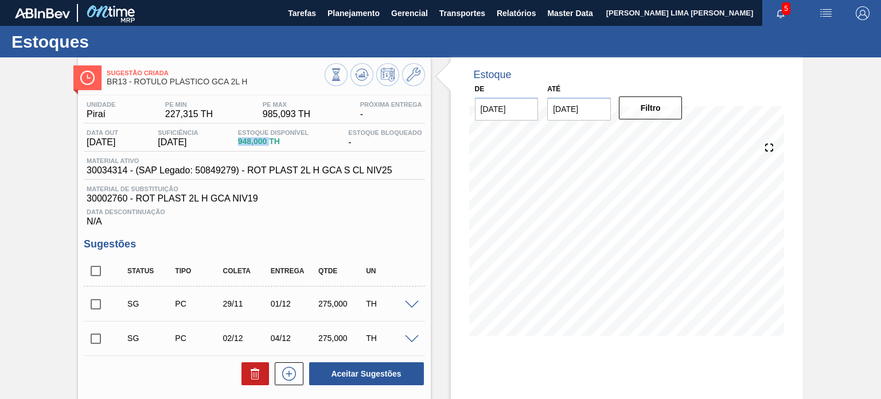
click at [257, 143] on span "948,000 TH" at bounding box center [273, 141] width 71 height 9
click at [356, 80] on icon at bounding box center [362, 75] width 14 height 14
click at [362, 76] on icon at bounding box center [361, 74] width 7 height 5
click at [440, 212] on div "Estoque De 09/10/2025 Até 05/09/2026 Filtro 25/10 Projeção de Estoque 948 Nec.S…" at bounding box center [617, 294] width 372 height 475
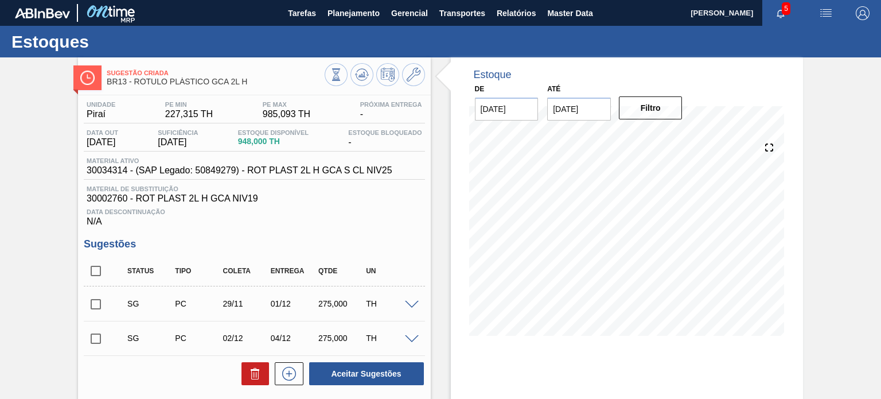
click at [337, 174] on span "30034314 - (SAP Legado: 50849279) - ROT PLAST 2L H GCA S CL NIV25" at bounding box center [239, 170] width 305 height 10
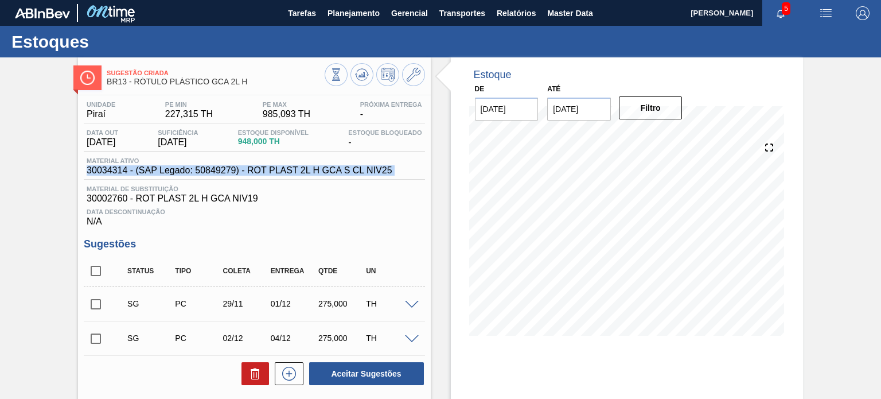
click at [337, 174] on span "30034314 - (SAP Legado: 50849279) - ROT PLAST 2L H GCA S CL NIV25" at bounding box center [239, 170] width 305 height 10
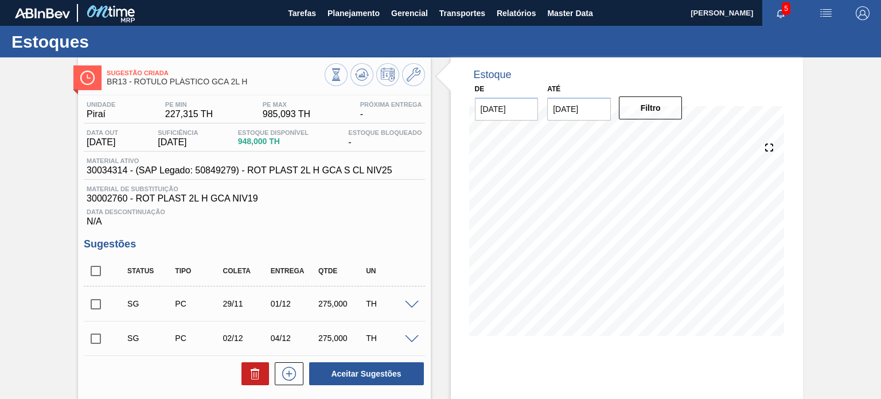
click at [245, 197] on span "30002760 - ROT PLAST 2L H GCA NIV19" at bounding box center [254, 198] width 335 height 10
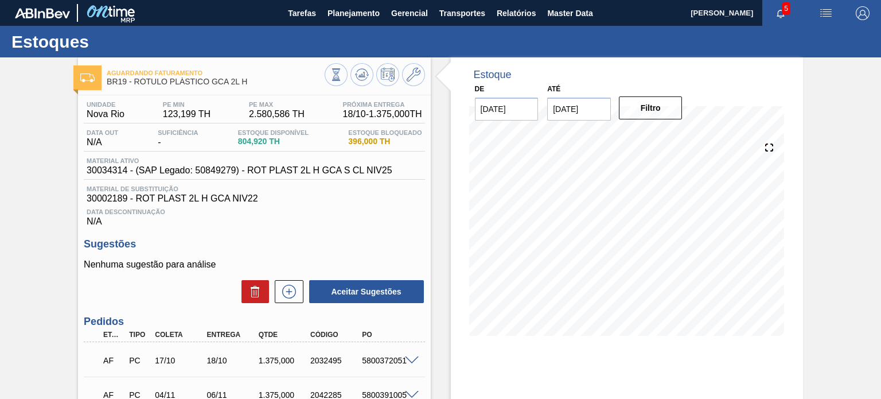
click at [289, 183] on div "Unidade Nova Rio PE MIN 123,199 TH PE MAX 2.580,586 TH Próxima Entrega 18/10 - …" at bounding box center [254, 164] width 341 height 126
click at [351, 176] on span "30034314 - (SAP Legado: 50849279) - ROT PLAST 2L H GCA S CL NIV25" at bounding box center [239, 170] width 305 height 10
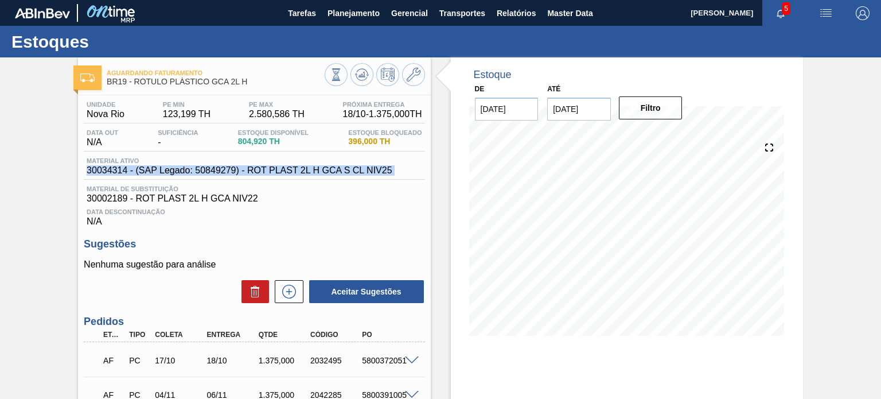
click at [351, 176] on span "30034314 - (SAP Legado: 50849279) - ROT PLAST 2L H GCA S CL NIV25" at bounding box center [239, 170] width 305 height 10
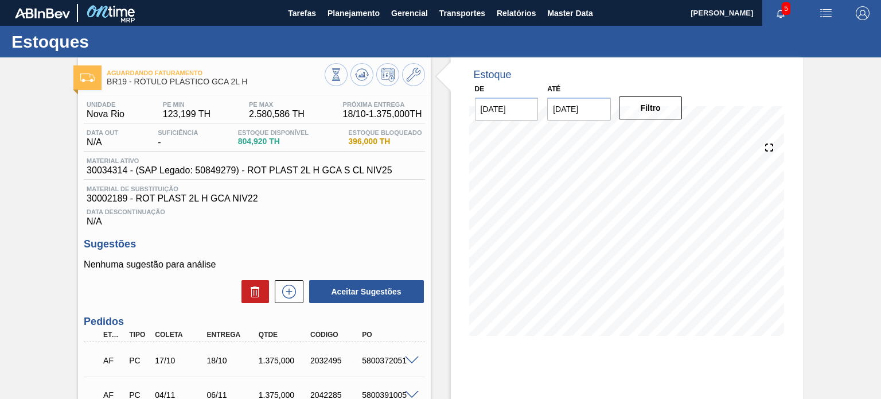
click at [409, 192] on div "Material de Substituição 30002189 - ROT PLAST 2L H GCA NIV22" at bounding box center [254, 194] width 341 height 18
click at [303, 175] on span "30034314 - (SAP Legado: 50849279) - ROT PLAST 2L H GCA S CL NIV25" at bounding box center [239, 170] width 305 height 10
click at [291, 168] on span "30034314 - (SAP Legado: 50849279) - ROT PLAST 2L H GCA S CL NIV25" at bounding box center [239, 170] width 305 height 10
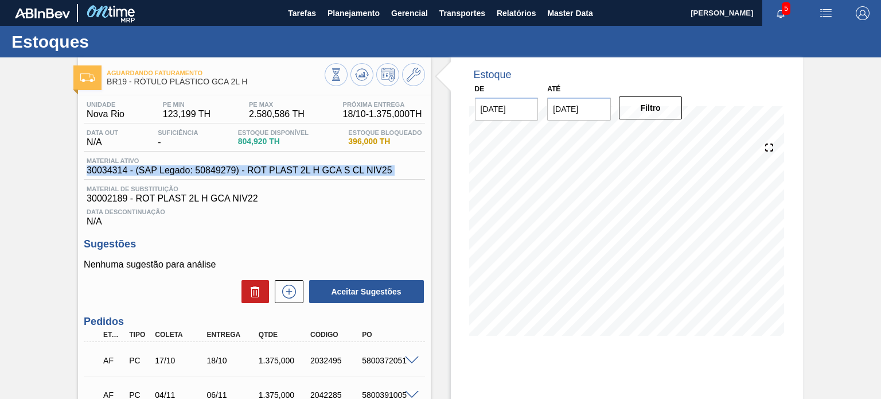
click at [291, 168] on span "30034314 - (SAP Legado: 50849279) - ROT PLAST 2L H GCA S CL NIV25" at bounding box center [239, 170] width 305 height 10
click at [292, 169] on span "30034314 - (SAP Legado: 50849279) - ROT PLAST 2L H GCA S CL NIV25" at bounding box center [239, 170] width 305 height 10
click at [311, 169] on span "30034314 - (SAP Legado: 50849279) - ROT PLAST 2L H GCA S CL NIV25" at bounding box center [239, 170] width 305 height 10
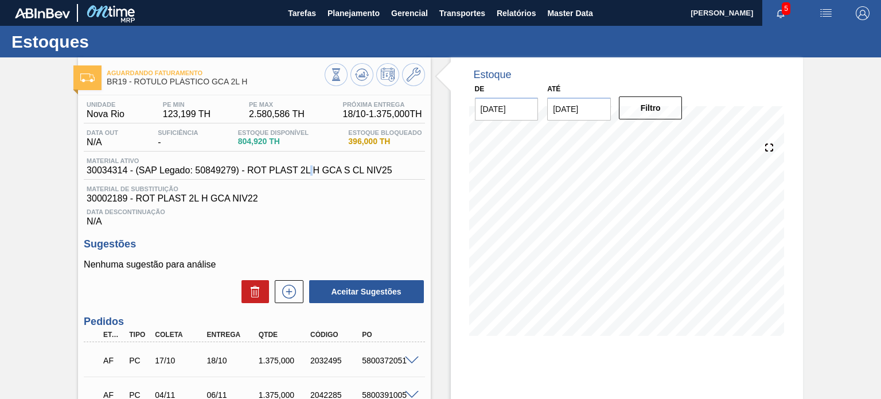
click at [311, 169] on span "30034314 - (SAP Legado: 50849279) - ROT PLAST 2L H GCA S CL NIV25" at bounding box center [239, 170] width 305 height 10
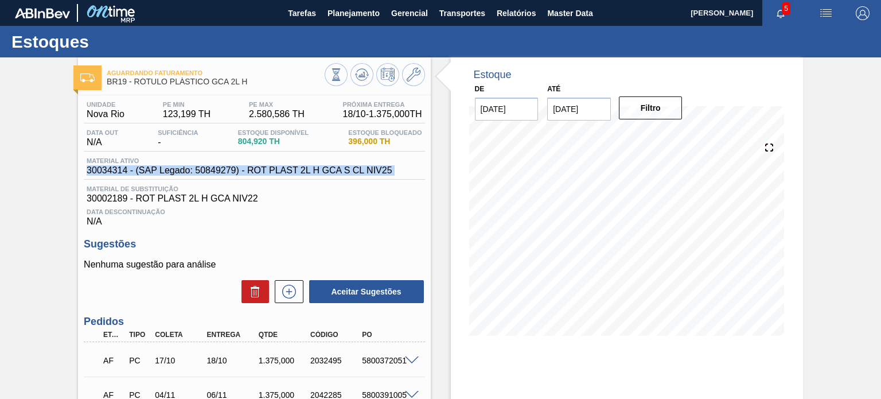
click at [311, 169] on span "30034314 - (SAP Legado: 50849279) - ROT PLAST 2L H GCA S CL NIV25" at bounding box center [239, 170] width 305 height 10
click at [411, 179] on div "Material ativo 30034314 - (SAP Legado: 50849279) - ROT PLAST 2L H GCA S CL NIV25" at bounding box center [254, 168] width 341 height 22
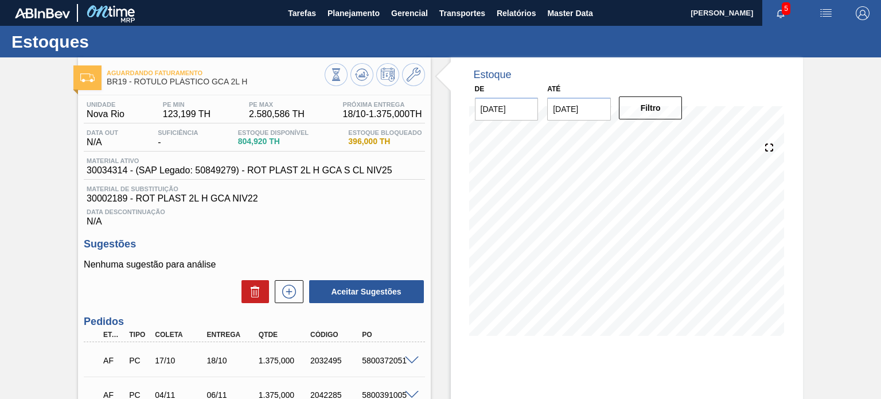
click at [384, 191] on span "Material de Substituição" at bounding box center [254, 188] width 335 height 7
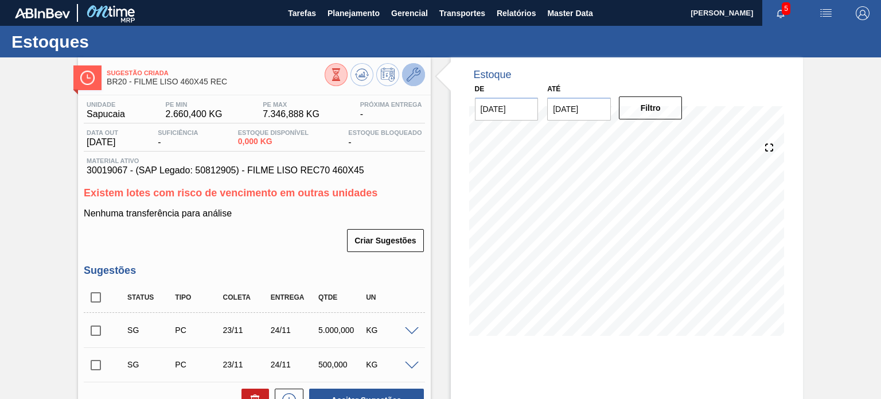
click at [411, 75] on icon at bounding box center [414, 75] width 14 height 14
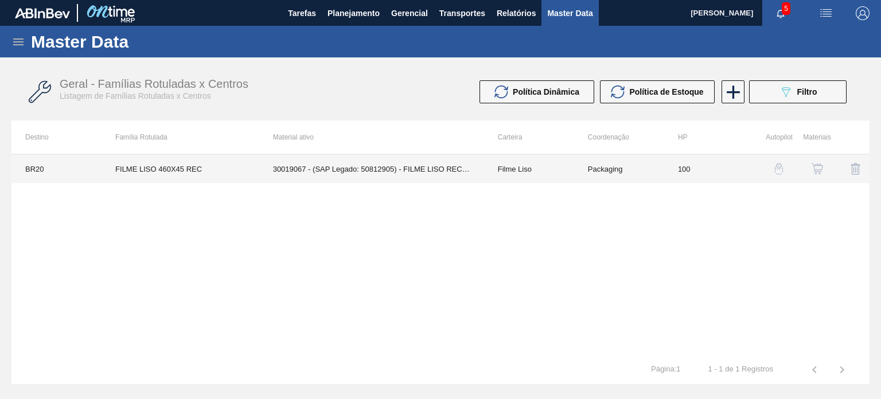
click at [681, 167] on td "100" at bounding box center [710, 168] width 90 height 29
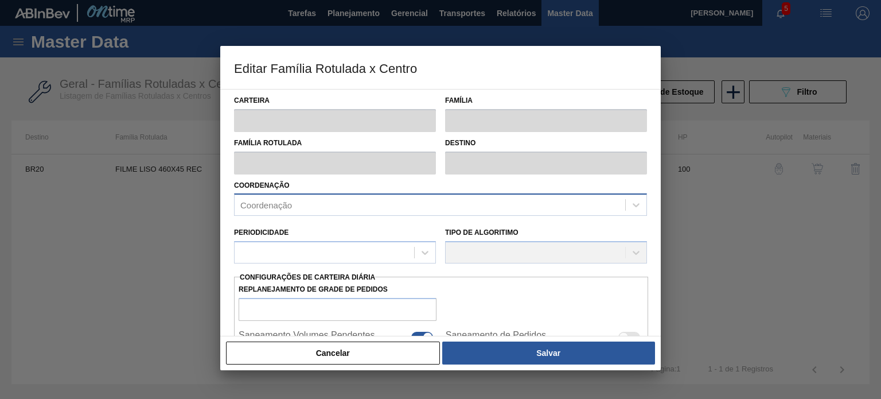
type input "Filme Liso"
type input "FILME LISO 460X45 REC"
type input "BR20 - Sapucaia"
type input "100"
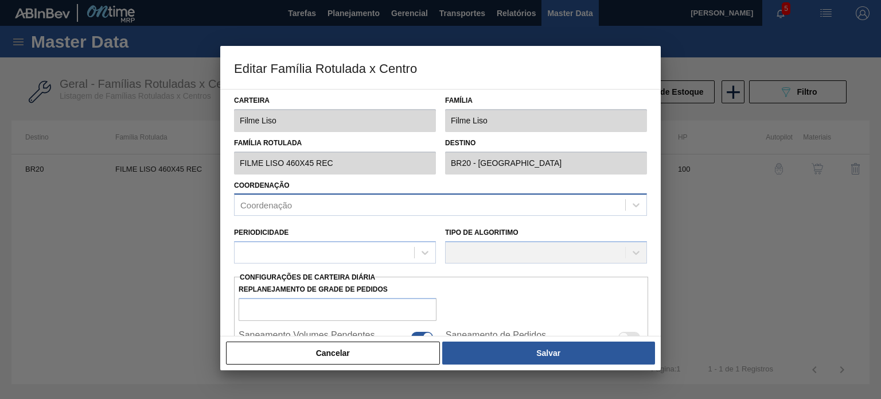
type input "2.660,4"
type input "7.346,888"
type input "67"
type input "5.784,882"
checkbox input "true"
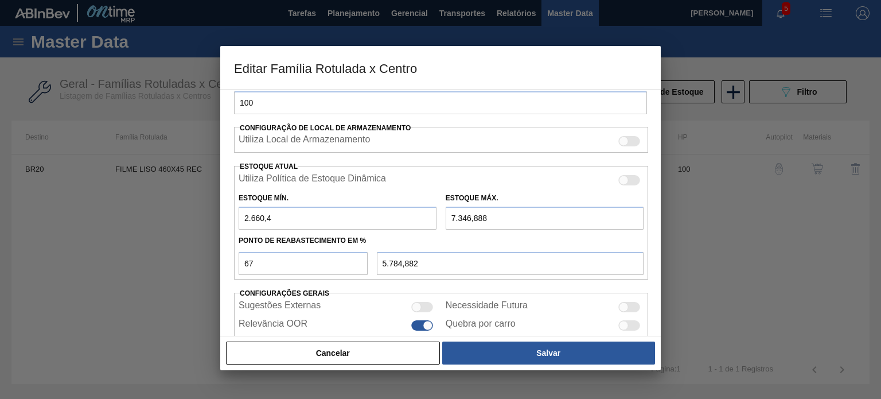
scroll to position [278, 0]
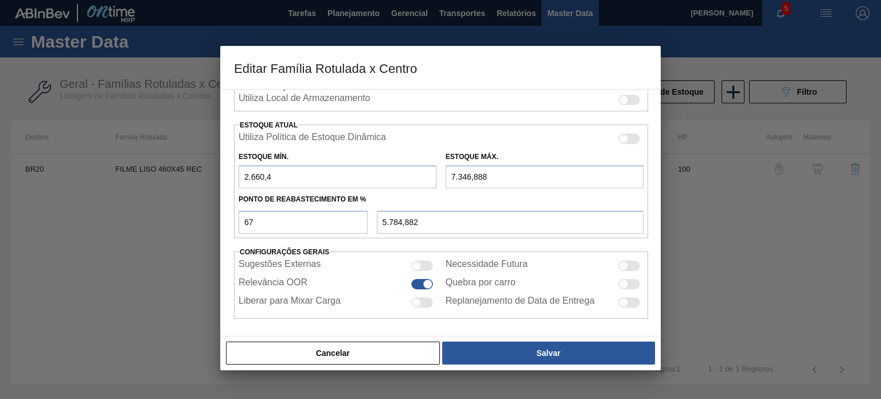
drag, startPoint x: 280, startPoint y: 178, endPoint x: 207, endPoint y: 169, distance: 74.0
click at [207, 169] on div "Editar Família Rotulada x Centro Carteira Filme Liso Família Filme Liso Família…" at bounding box center [440, 199] width 881 height 399
type input "0"
type input "4.922,415"
type input "0"
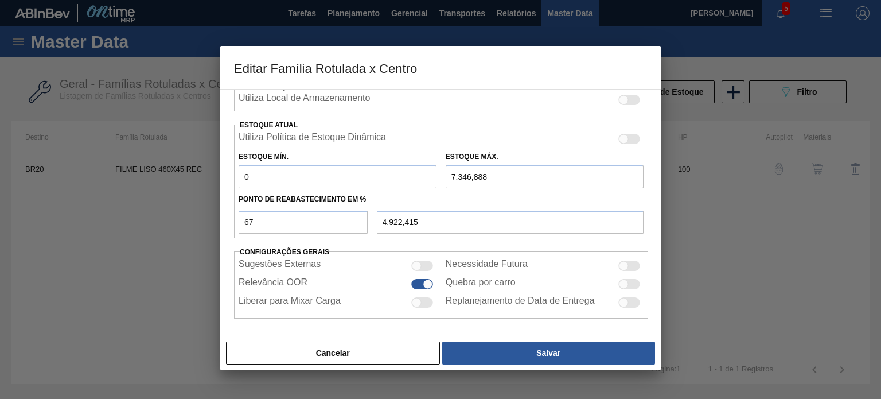
drag, startPoint x: 497, startPoint y: 171, endPoint x: 410, endPoint y: 172, distance: 87.2
click at [410, 172] on div "Estoque Mín. 0 Estoque Máx. 7.346,888" at bounding box center [441, 167] width 414 height 42
type input "0"
type input "0,000"
type input "0"
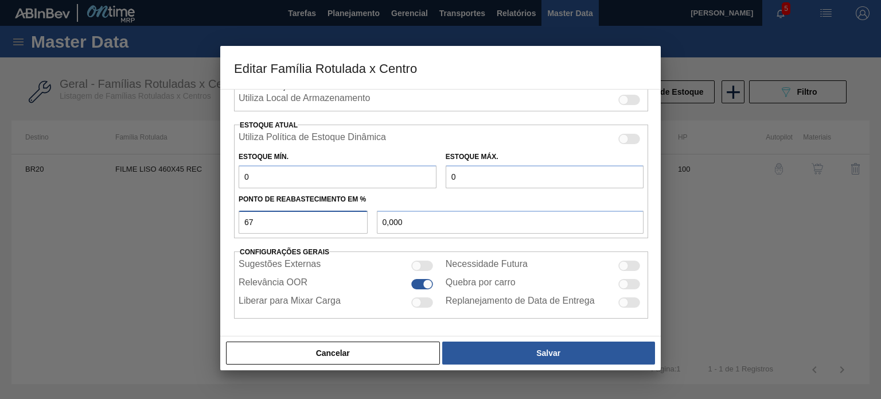
drag, startPoint x: 257, startPoint y: 222, endPoint x: 226, endPoint y: 224, distance: 31.1
click at [226, 224] on div "Carteira Filme Liso Família Filme Liso Família Rotulada FILME LISO 460X45 REC D…" at bounding box center [440, 212] width 441 height 247
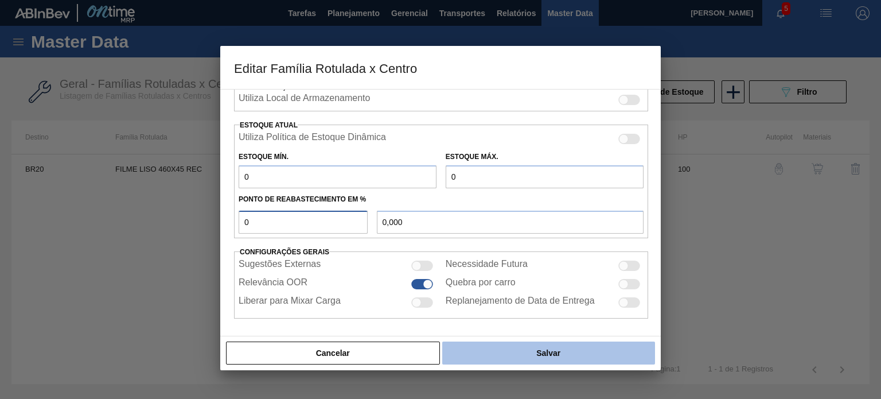
type input "0"
click at [500, 353] on button "Salvar" at bounding box center [548, 352] width 213 height 23
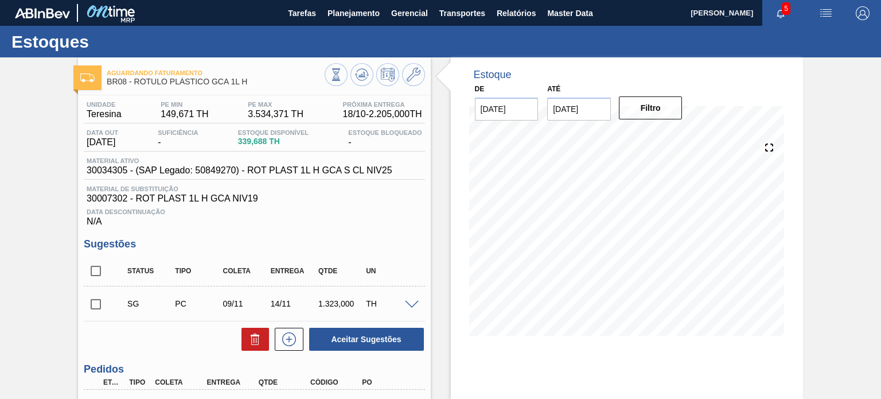
click at [583, 394] on div "Estoque De [DATE] Até [DATE] Filtro 10/10 Projeção de Estoque 94.492 [DOMAIN_NA…" at bounding box center [627, 304] width 352 height 495
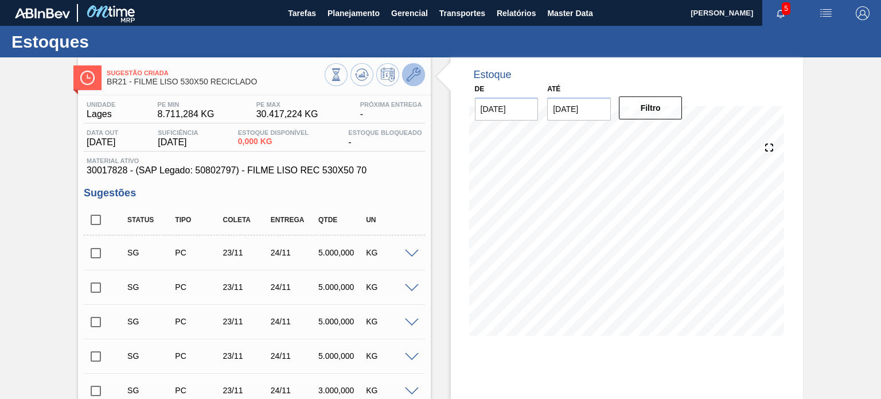
click at [411, 77] on icon at bounding box center [414, 75] width 14 height 14
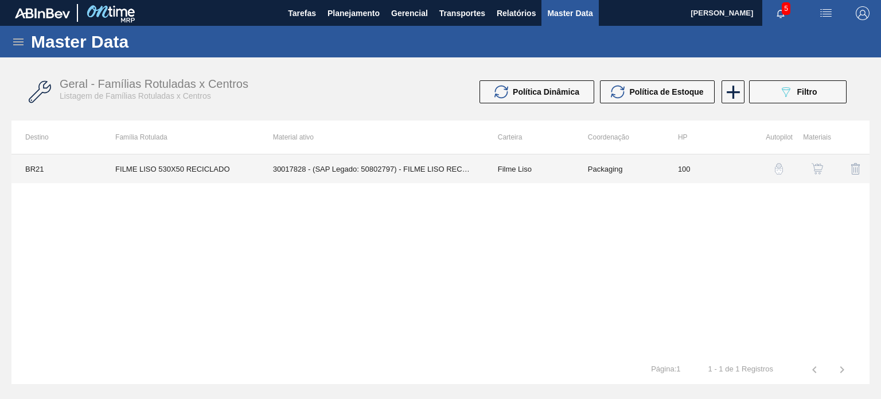
click at [475, 174] on td "30017828 - (SAP Legado: 50802797) - FILME LISO REC 530X50 70" at bounding box center [371, 168] width 225 height 29
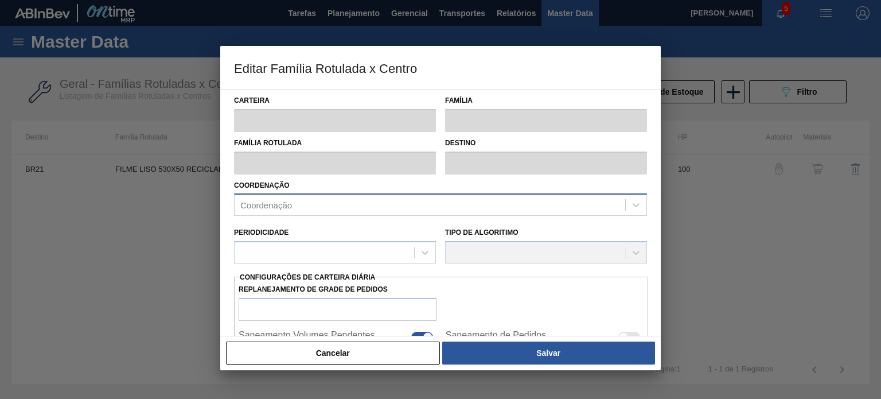
type input "Filme Liso"
type input "FILME LISO 530X50 RECICLADO"
type input "BR21 - Lages"
type input "100"
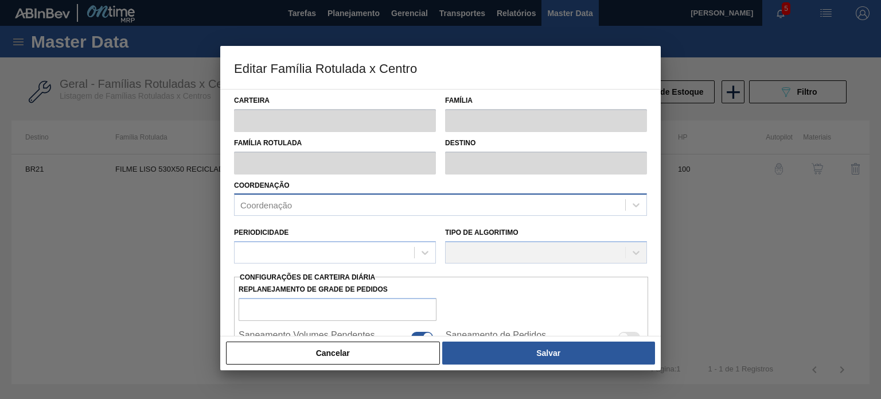
type input "8.711,284"
type input "30.417,224"
type input "67"
type input "23.182,634"
checkbox input "true"
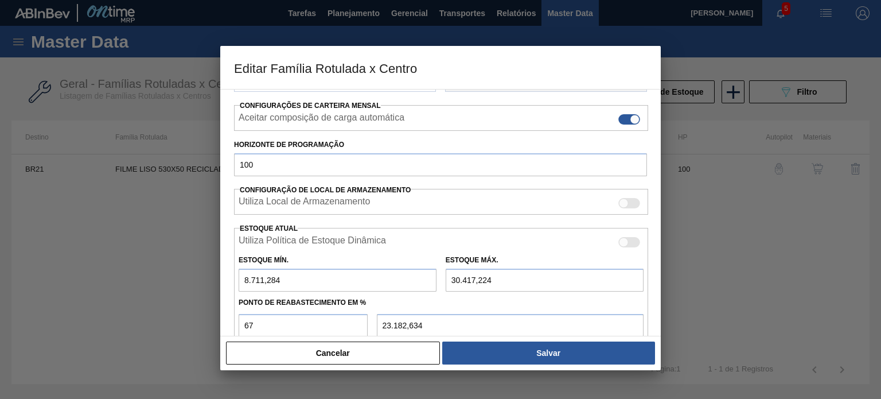
scroll to position [278, 0]
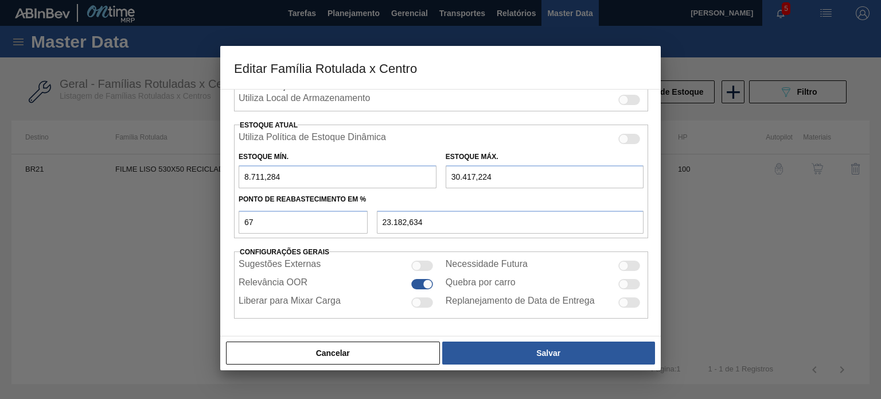
click at [283, 183] on input "8.711,284" at bounding box center [338, 176] width 198 height 23
drag, startPoint x: 280, startPoint y: 182, endPoint x: 216, endPoint y: 179, distance: 63.8
click at [216, 179] on div "Editar Família Rotulada x Centro Carteira Filme Liso Família Filme Liso Família…" at bounding box center [440, 199] width 881 height 399
type input "0"
type input "20.379,540"
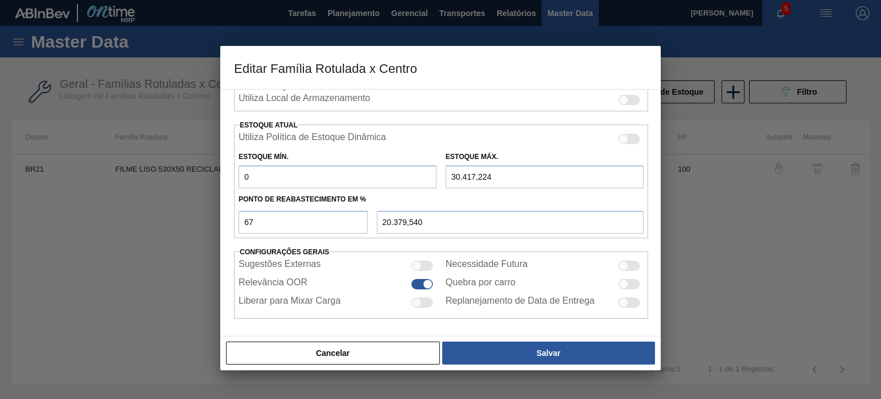
type input "0"
drag, startPoint x: 505, startPoint y: 168, endPoint x: 402, endPoint y: 167, distance: 102.7
click at [402, 166] on div "Estoque Mín. 0 Estoque Máx. 30.417,224" at bounding box center [441, 167] width 414 height 42
type input "0"
type input "0,000"
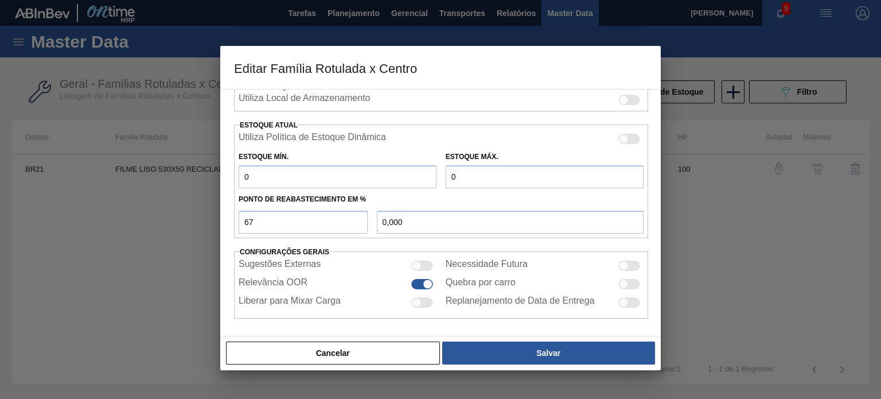
type input "0"
drag, startPoint x: 236, startPoint y: 213, endPoint x: 223, endPoint y: 212, distance: 13.2
click at [223, 212] on div "Carteira Filme Liso Família Filme Liso Família Rotulada FILME LISO 530X50 RECIC…" at bounding box center [440, 212] width 441 height 247
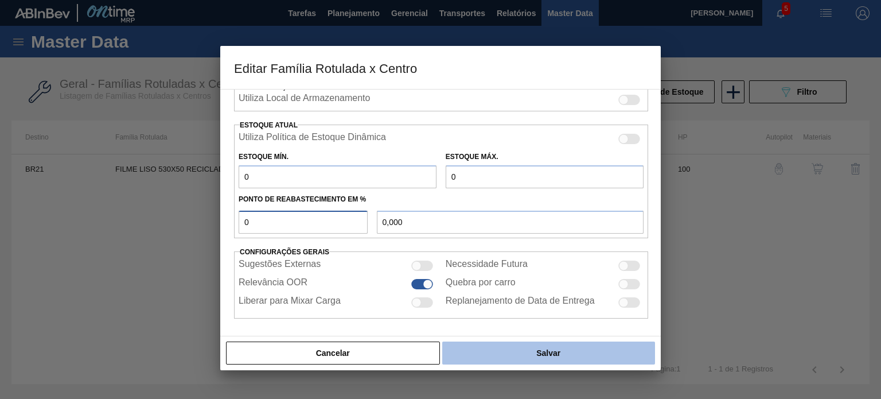
type input "0"
click at [535, 359] on button "Salvar" at bounding box center [548, 352] width 213 height 23
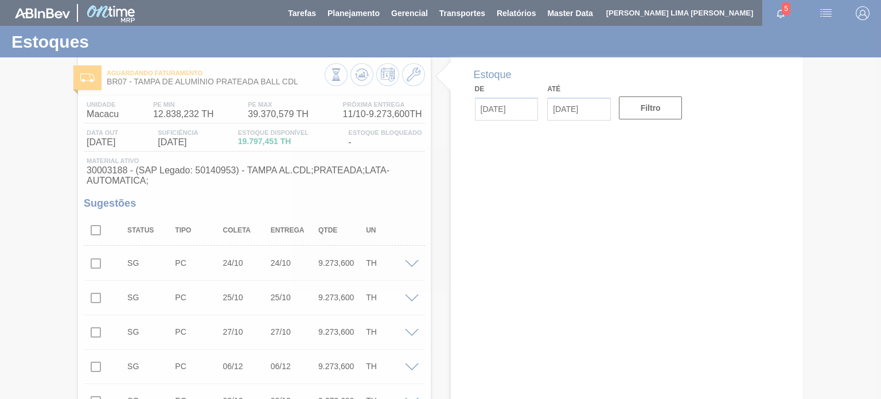
click at [174, 118] on div at bounding box center [440, 199] width 881 height 399
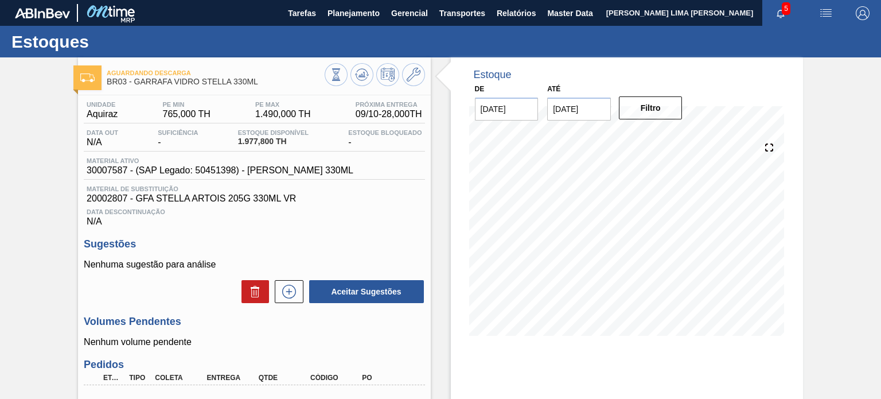
click at [264, 116] on span "1.490,000 TH" at bounding box center [283, 114] width 56 height 10
click at [236, 108] on div "Unidade Aquiraz PE MIN 765,000 TH PE MAX 1.490,000 TH Próxima Entrega 09/10 - 2…" at bounding box center [254, 112] width 341 height 22
click at [261, 121] on div "Unidade Aquiraz PE MIN 765,000 TH PE MAX 1.490,000 TH Próxima Entrega 09/10 - 2…" at bounding box center [254, 112] width 341 height 22
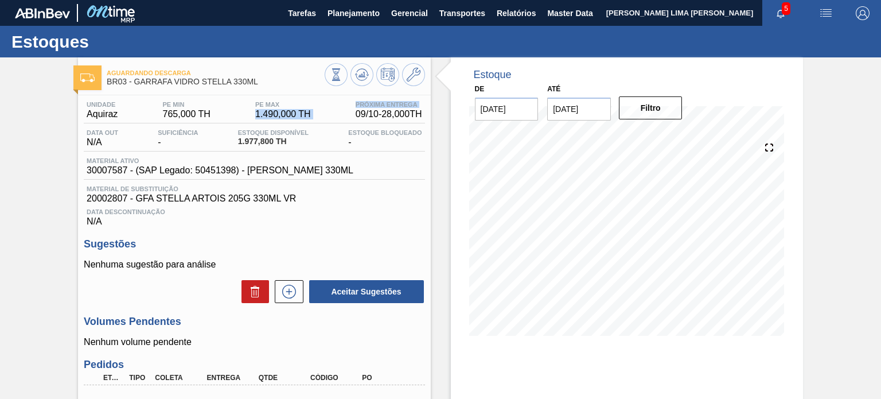
drag, startPoint x: 251, startPoint y: 117, endPoint x: 333, endPoint y: 122, distance: 82.2
click at [333, 122] on div "Unidade Aquiraz PE MIN 765,000 TH PE MAX 1.490,000 TH Próxima Entrega 09/10 - 2…" at bounding box center [254, 112] width 341 height 22
click at [339, 159] on span "Material ativo" at bounding box center [220, 160] width 267 height 7
click at [367, 75] on icon at bounding box center [367, 76] width 2 height 2
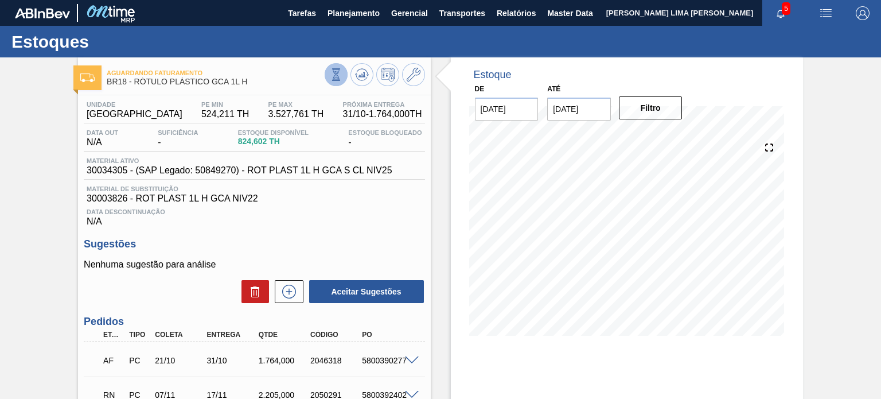
click at [333, 73] on icon at bounding box center [336, 74] width 13 height 13
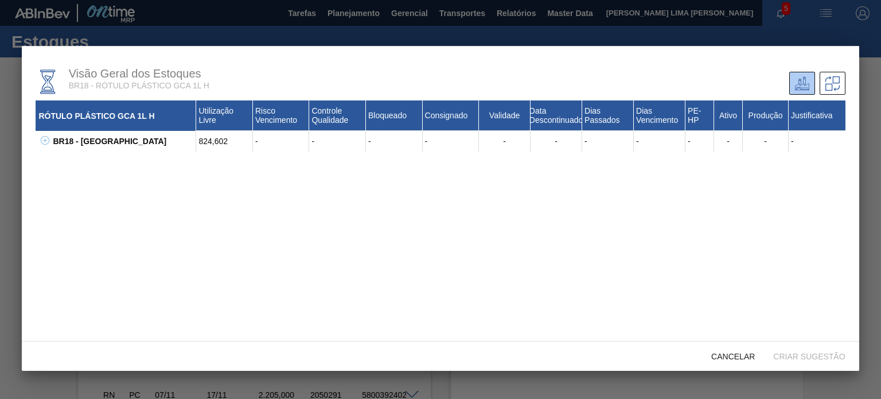
click at [41, 145] on icon at bounding box center [45, 140] width 9 height 9
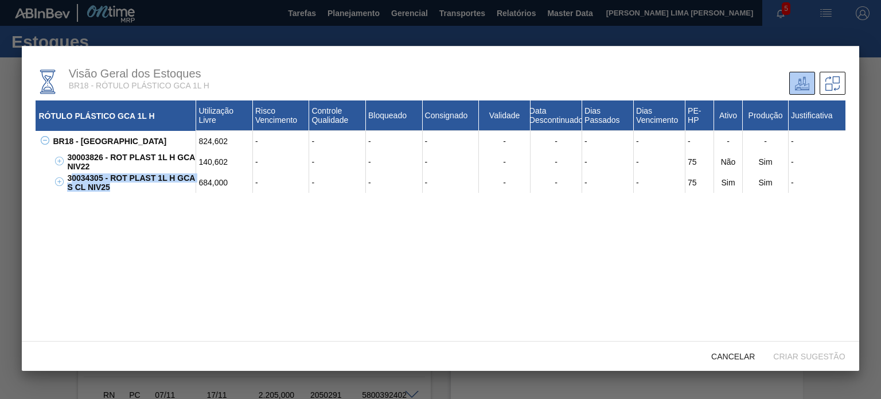
drag, startPoint x: 85, startPoint y: 183, endPoint x: 70, endPoint y: 176, distance: 16.4
click at [70, 176] on div "30034305 - ROT PLAST 1L H GCA S CL NIV25" at bounding box center [130, 182] width 132 height 21
click at [214, 184] on div "684,000" at bounding box center [224, 182] width 57 height 21
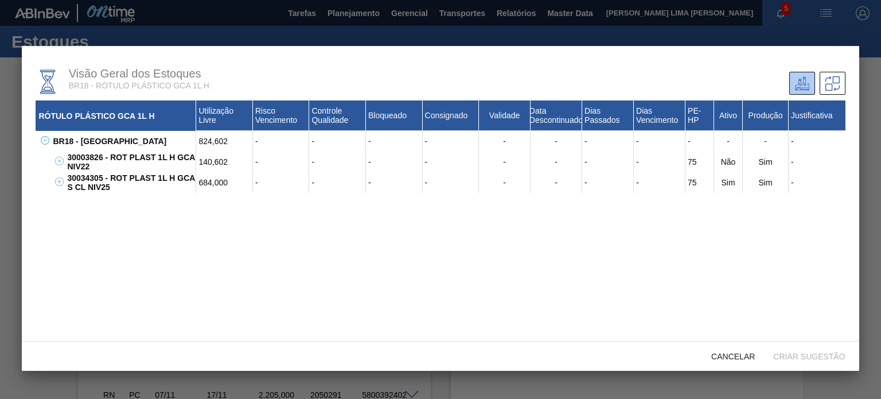
click at [212, 168] on div "140,602" at bounding box center [224, 162] width 57 height 21
click at [207, 161] on div "140,602" at bounding box center [224, 162] width 57 height 21
click at [210, 184] on div "684,000" at bounding box center [224, 182] width 57 height 21
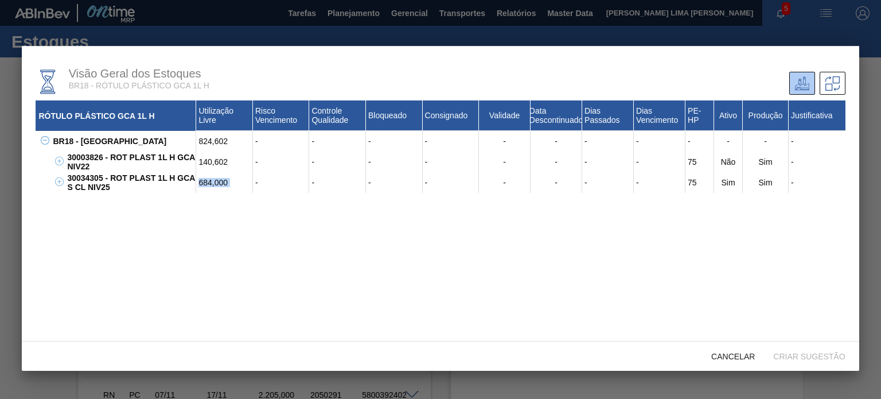
click at [210, 184] on div "684,000" at bounding box center [224, 182] width 57 height 21
click at [211, 181] on div "684,000" at bounding box center [224, 182] width 57 height 21
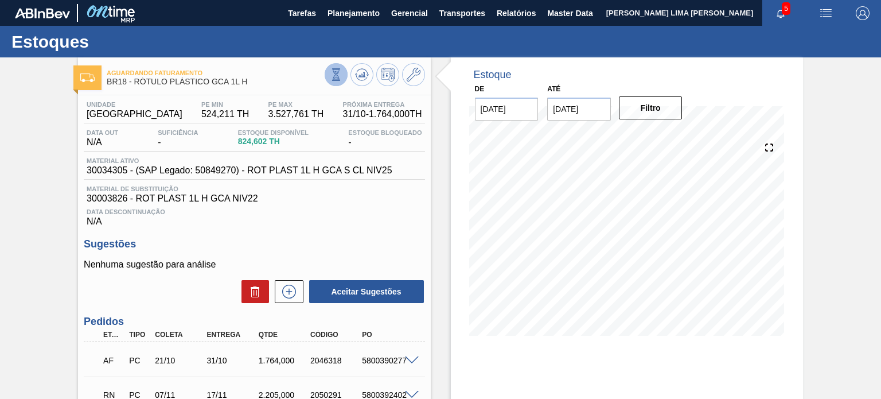
click at [342, 81] on button at bounding box center [336, 74] width 23 height 23
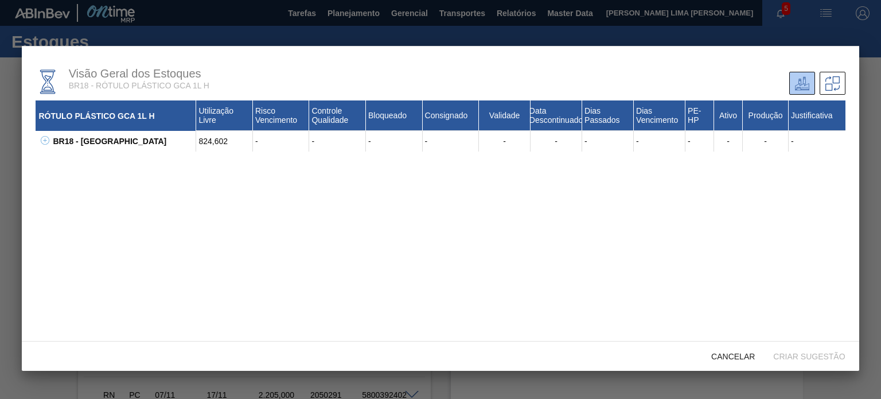
click at [45, 141] on icon at bounding box center [45, 140] width 4 height 1
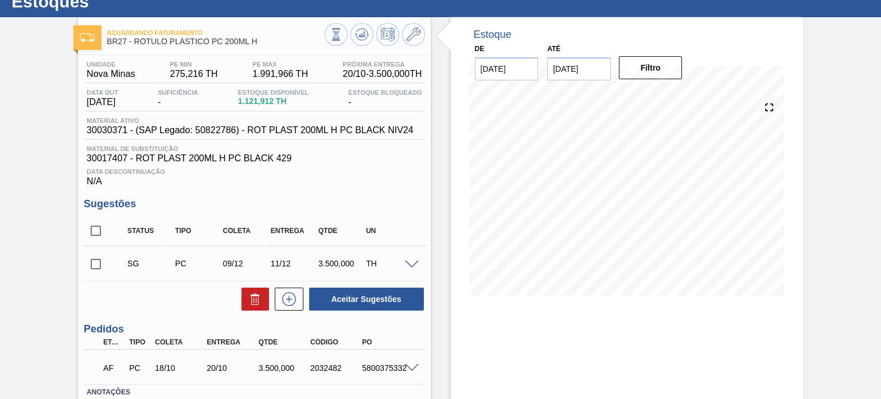
scroll to position [57, 0]
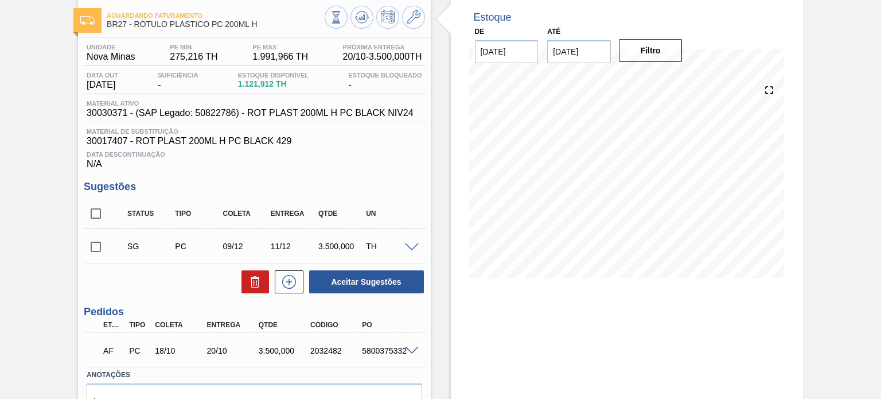
click at [372, 24] on div at bounding box center [375, 19] width 100 height 26
click at [363, 18] on icon at bounding box center [363, 17] width 1 height 5
